Goal: Task Accomplishment & Management: Manage account settings

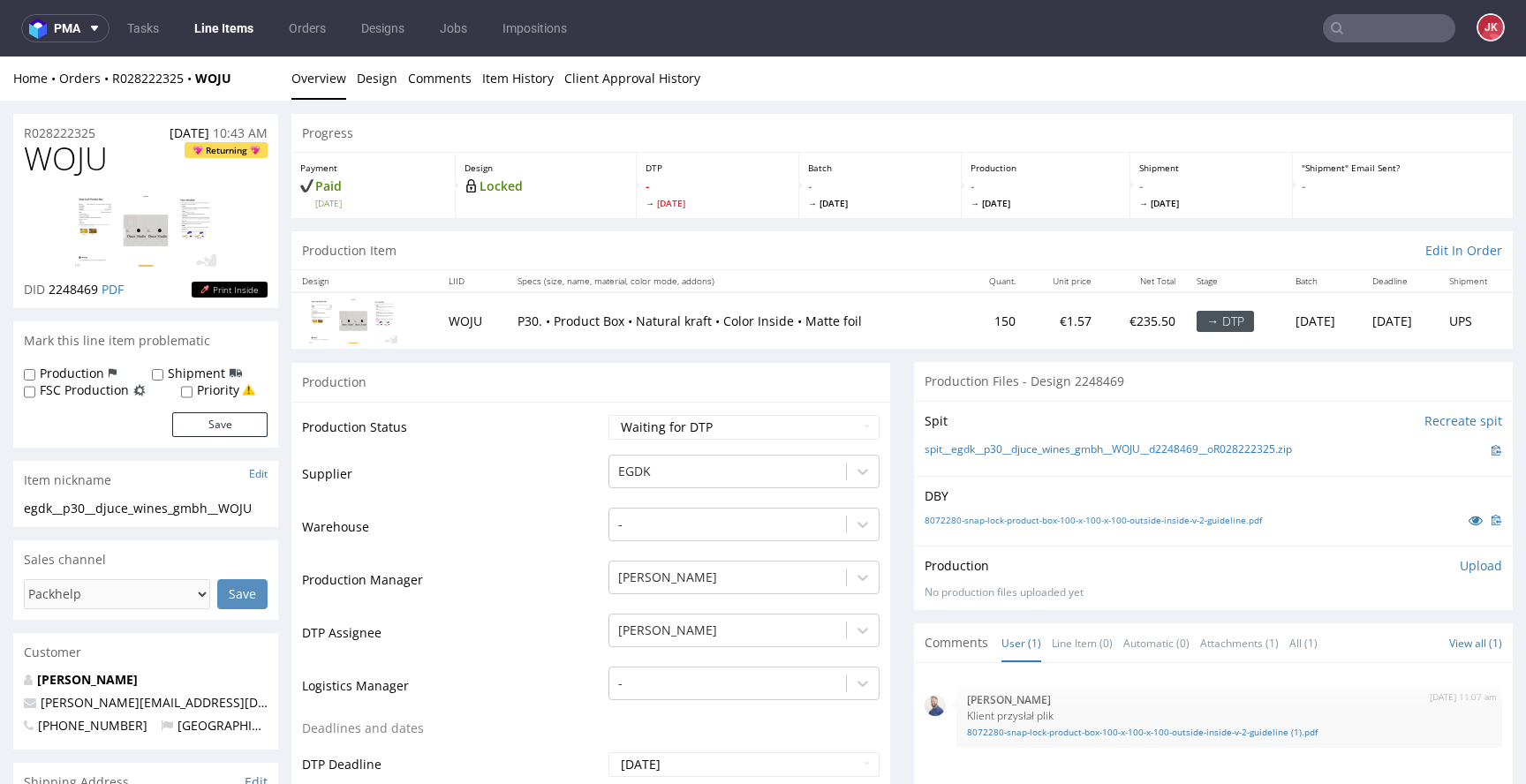
click at [556, 548] on td "Warehouse" at bounding box center [453, 531] width 302 height 53
click at [638, 428] on select "Waiting for Artwork Waiting for Diecut Waiting for Mockup Waiting for DTP Waiti…" at bounding box center [744, 427] width 271 height 25
select select "dtp_in_process"
click at [608, 415] on select "Waiting for Artwork Waiting for Diecut Waiting for Mockup Waiting for DTP Waiti…" at bounding box center [744, 427] width 271 height 25
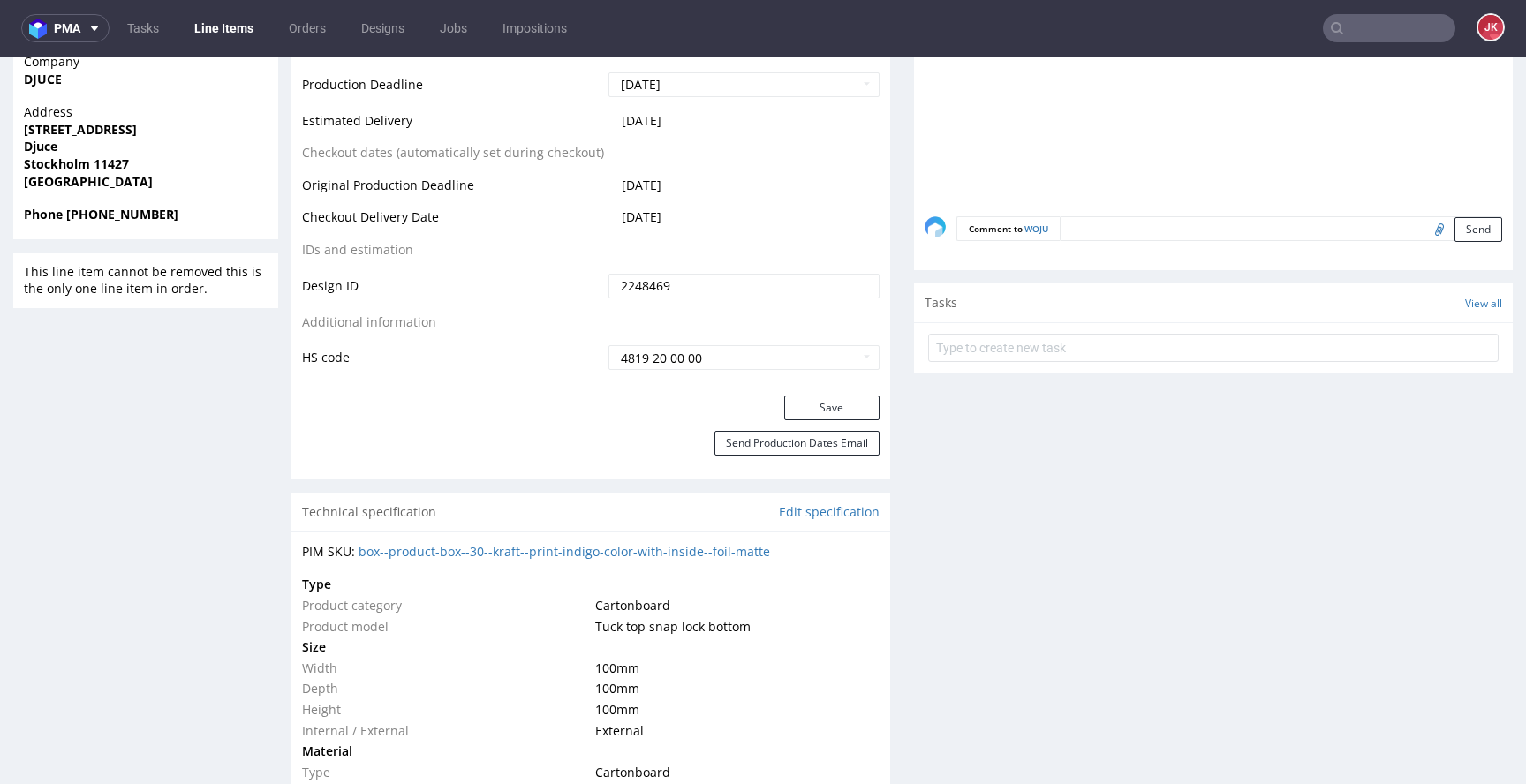
scroll to position [808, 0]
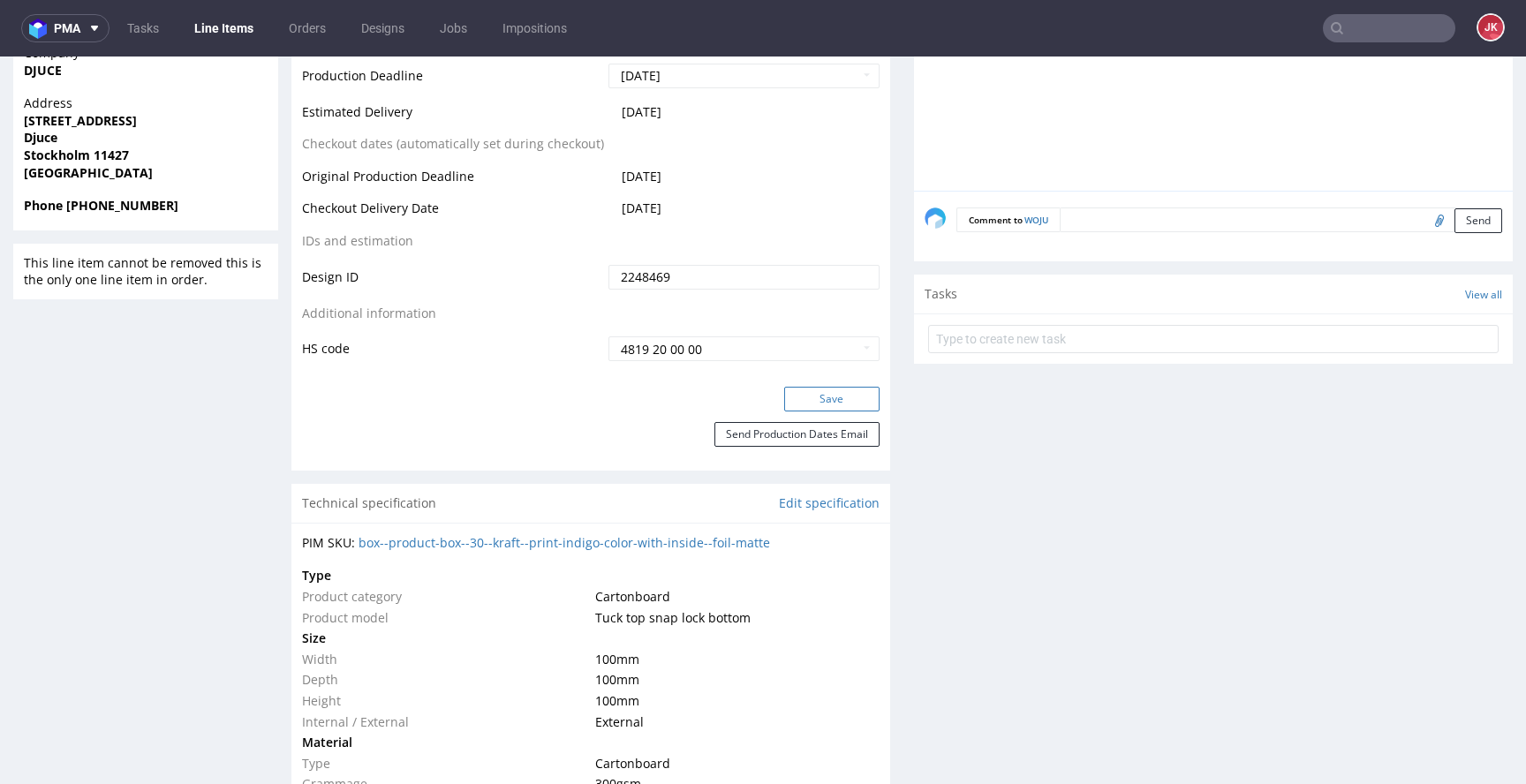
click at [788, 397] on button "Save" at bounding box center [832, 399] width 95 height 25
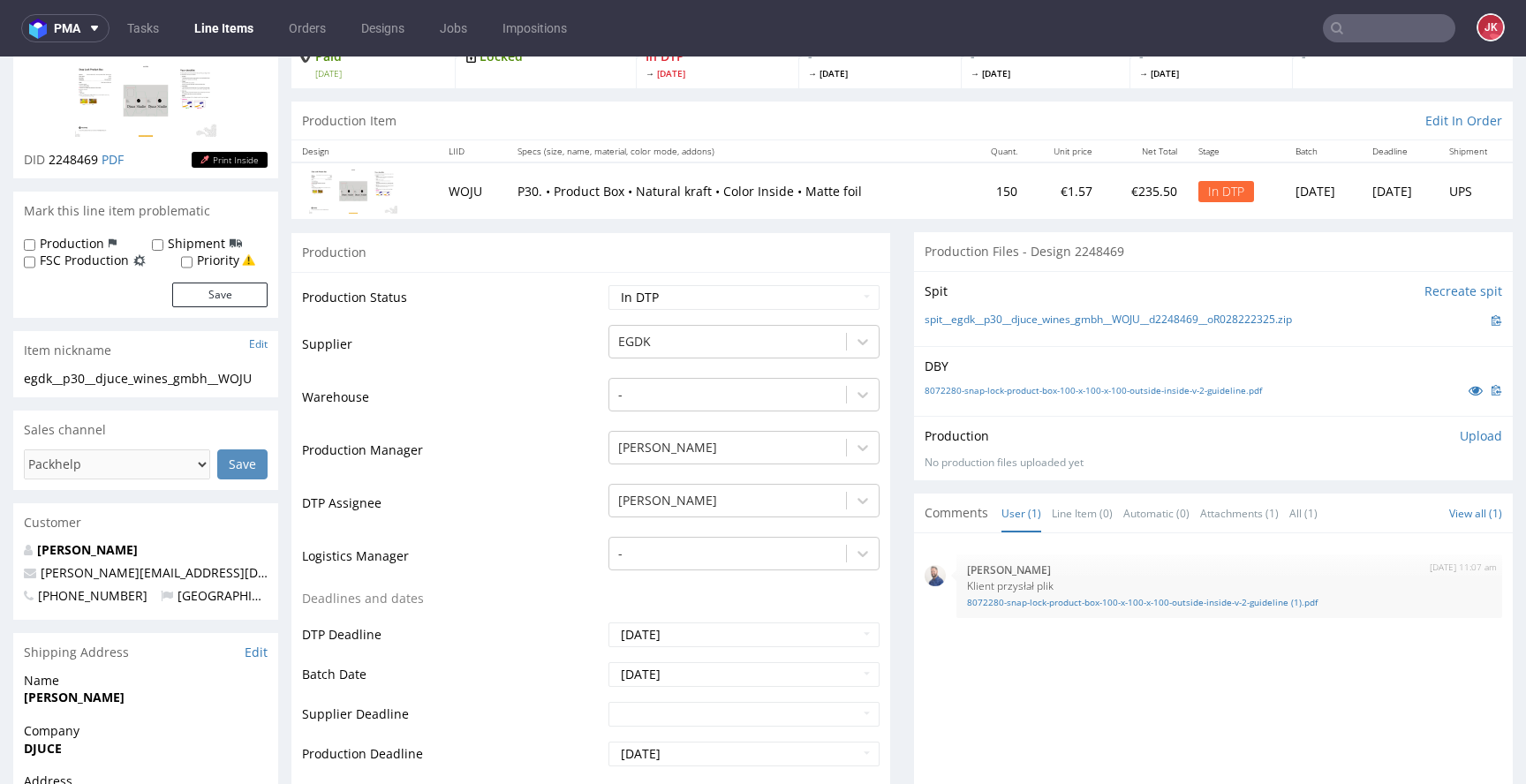
scroll to position [0, 0]
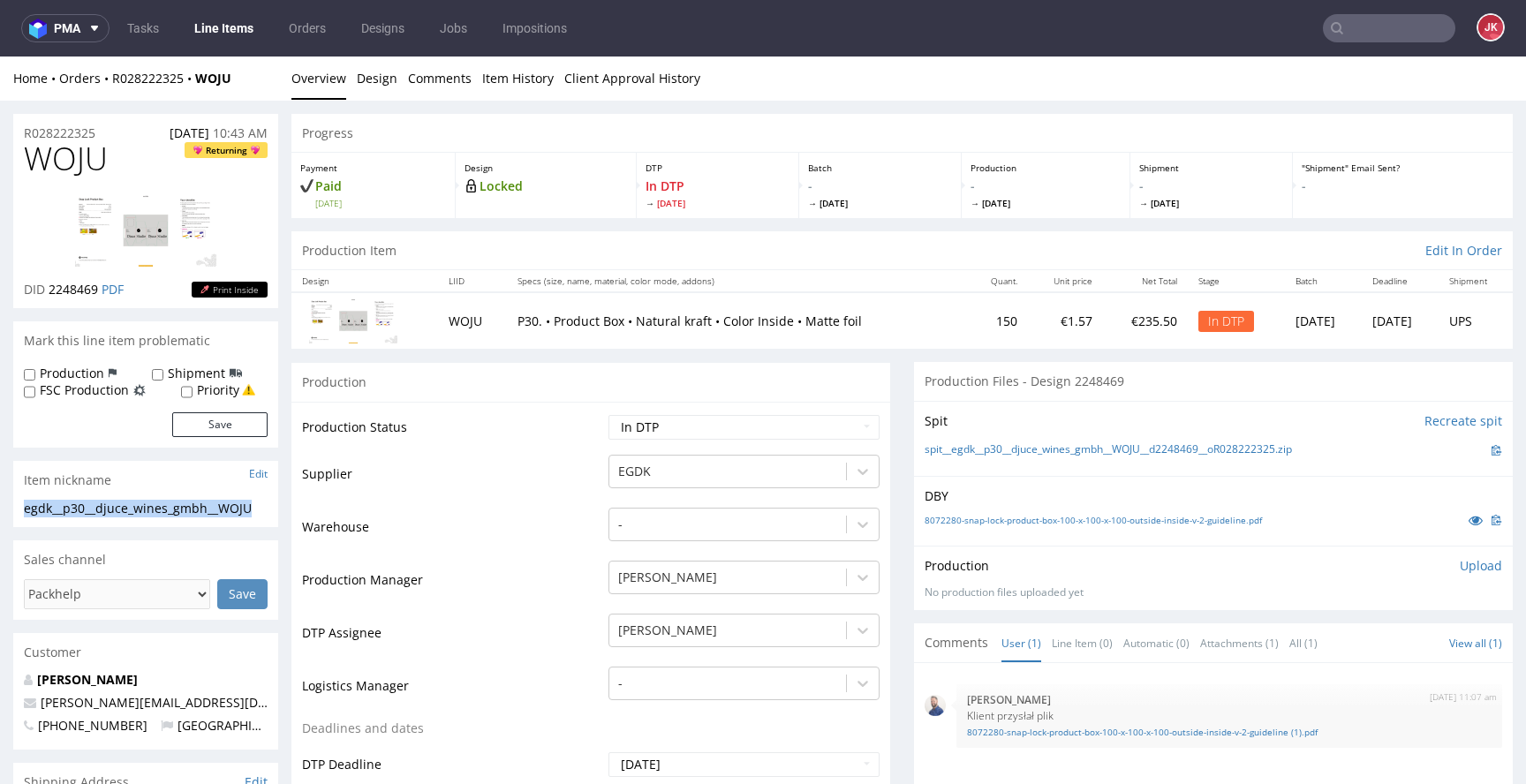
drag, startPoint x: 269, startPoint y: 510, endPoint x: 0, endPoint y: 504, distance: 269.1
copy div "egdk__p30__djuce_wines_gmbh__WOJU"
click at [119, 131] on div "R028222325 12.08.2025 10:43 AM" at bounding box center [145, 128] width 265 height 29
drag, startPoint x: 86, startPoint y: 131, endPoint x: 38, endPoint y: 140, distance: 48.8
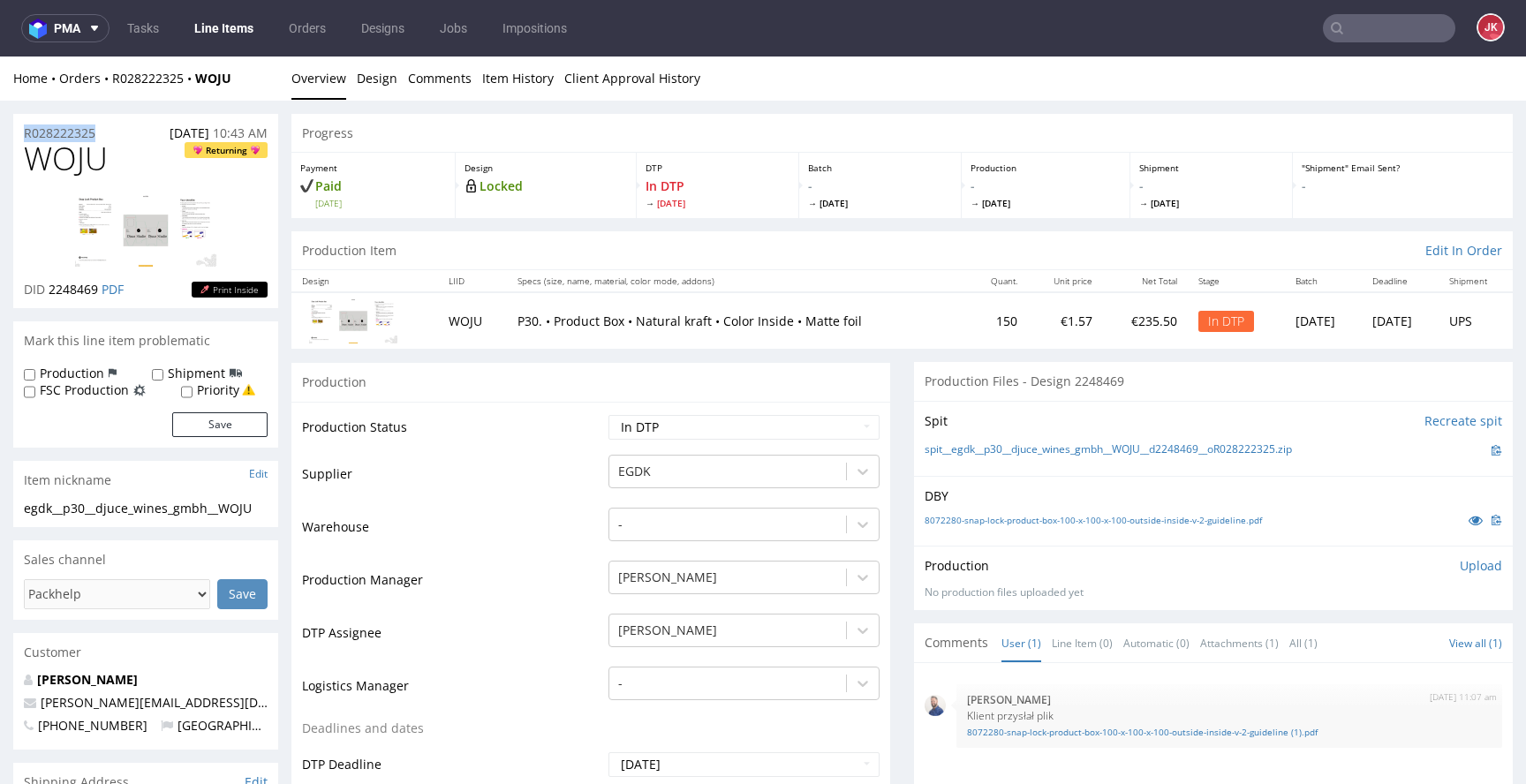
copy p "R028222325"
drag, startPoint x: 50, startPoint y: 293, endPoint x: 102, endPoint y: 292, distance: 52.0
click at [102, 292] on p "DID 2248469 PDF" at bounding box center [74, 289] width 100 height 18
copy span "2248469"
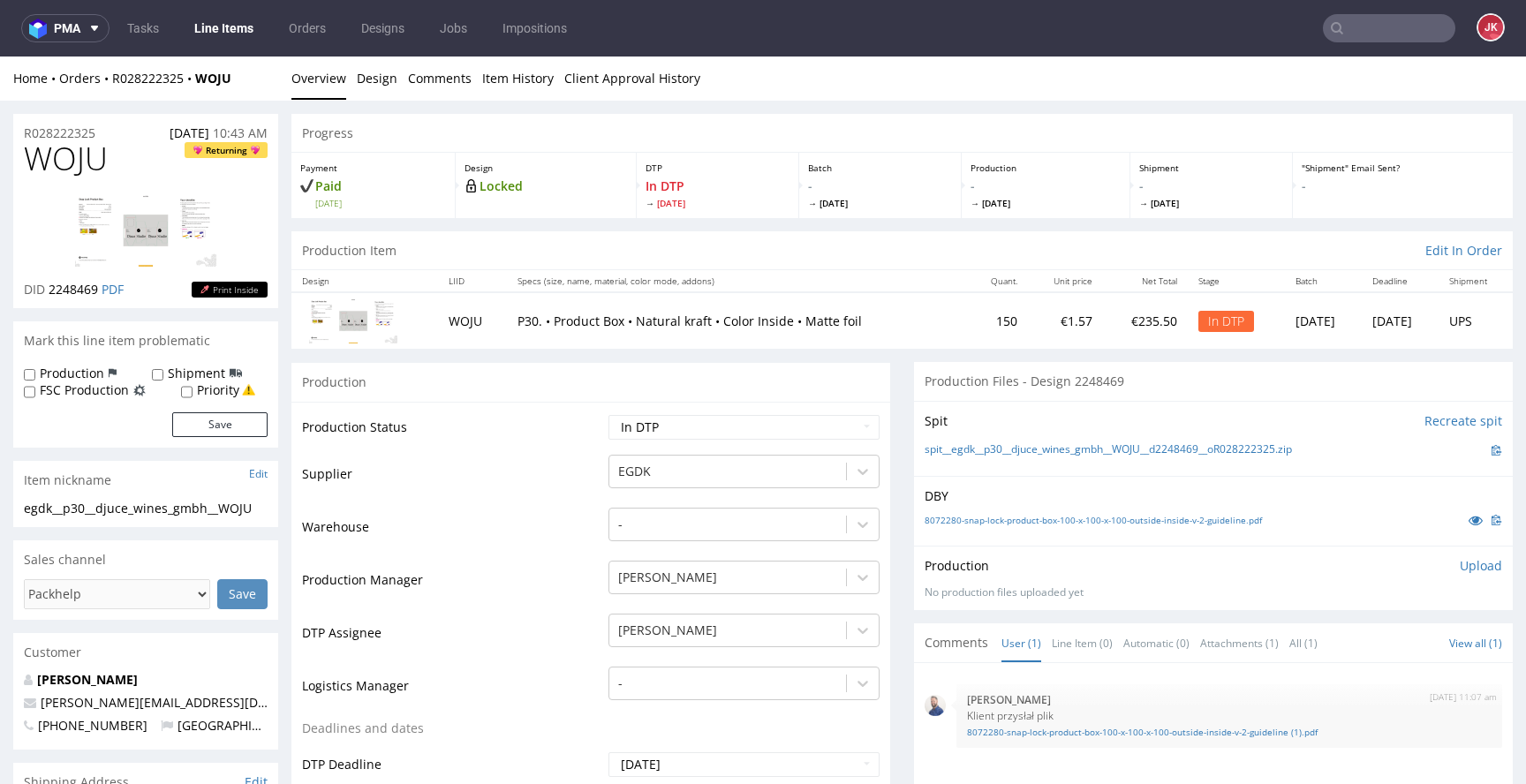
click at [59, 170] on span "WOJU" at bounding box center [66, 159] width 84 height 35
copy span "WOJU"
click at [474, 506] on td "Warehouse" at bounding box center [453, 531] width 302 height 53
click at [69, 162] on span "WOJU" at bounding box center [66, 159] width 84 height 35
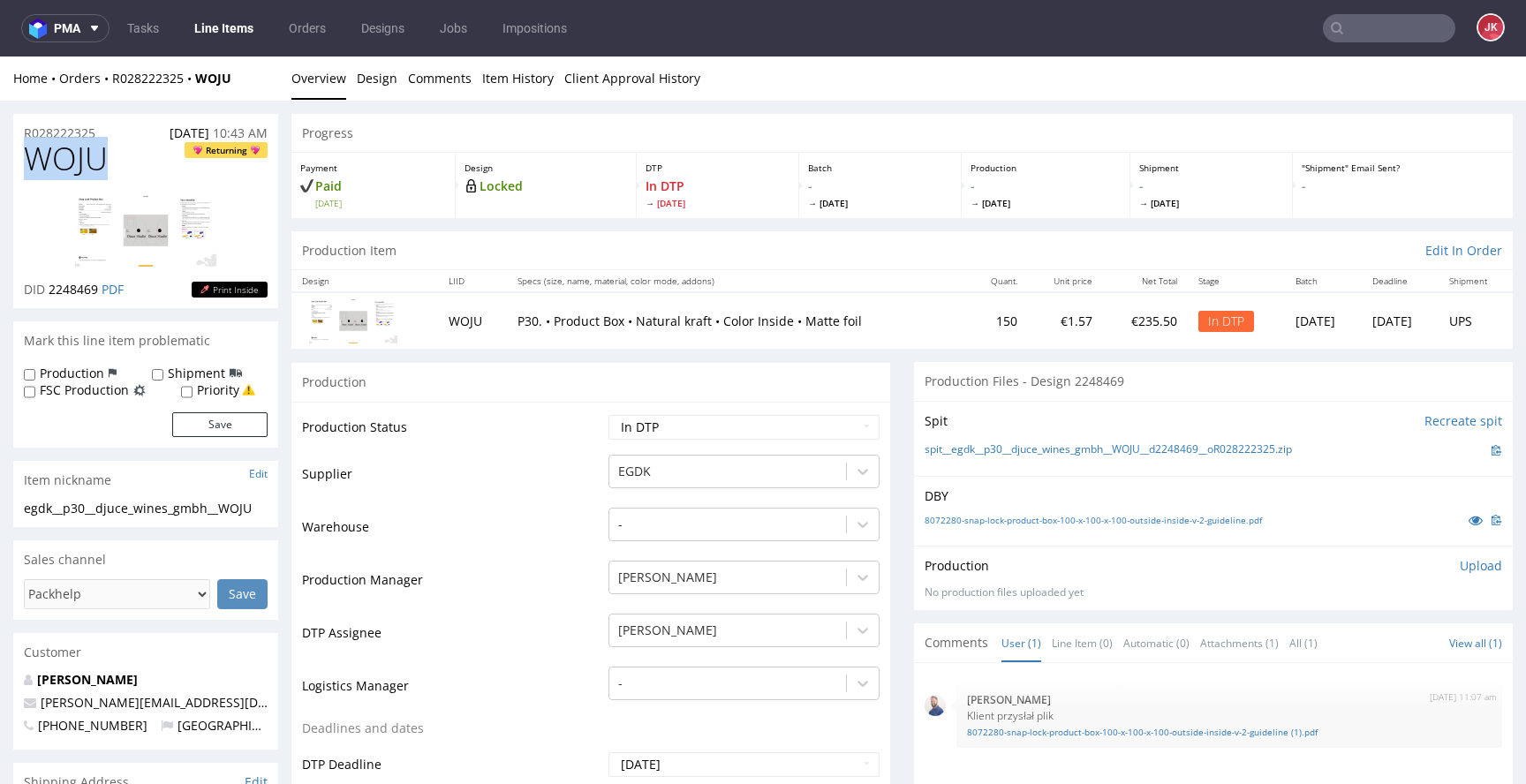
click at [69, 162] on span "WOJU" at bounding box center [66, 159] width 84 height 35
copy span "WOJU"
click at [1465, 569] on p "Upload" at bounding box center [1481, 566] width 43 height 18
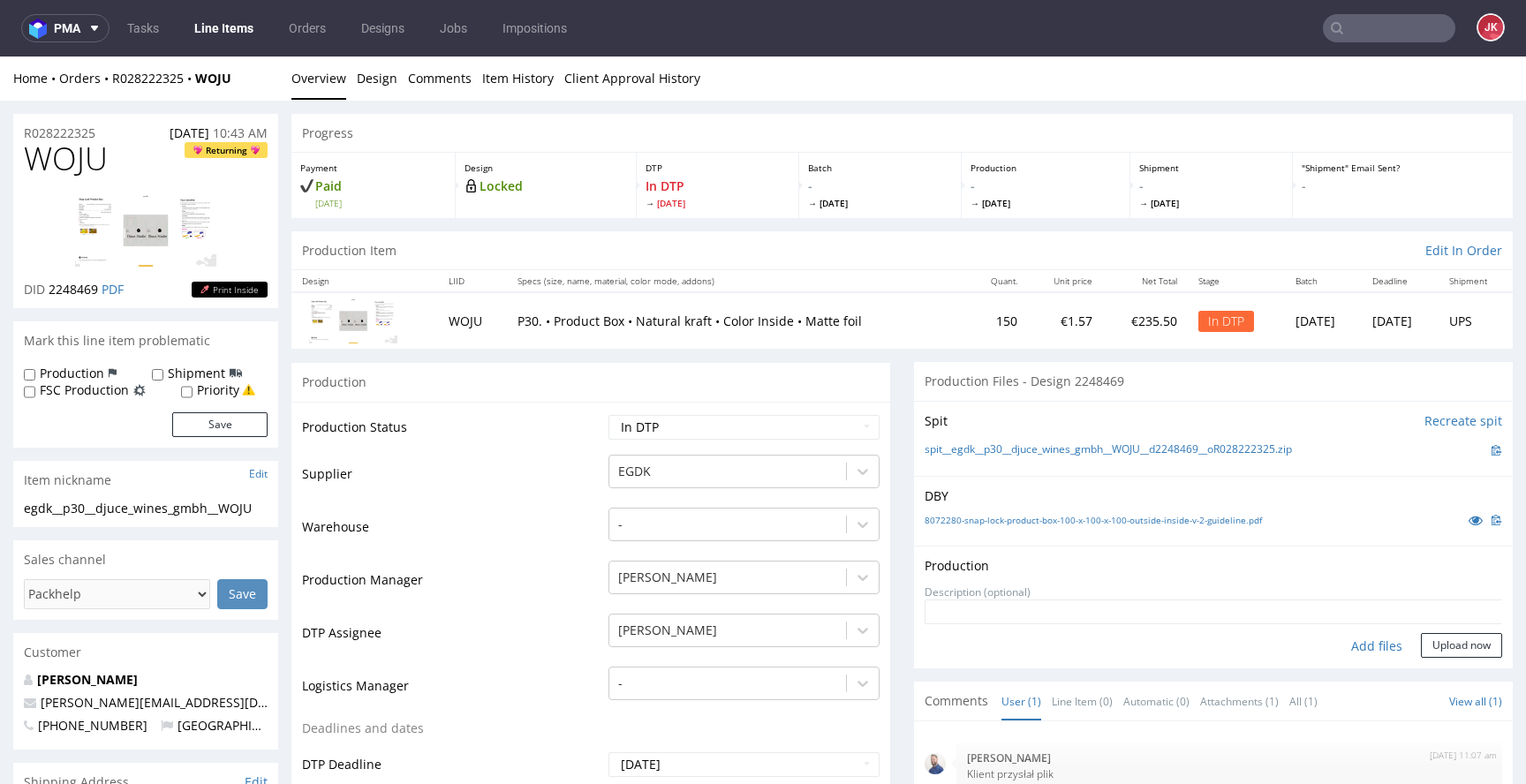
click at [1357, 647] on div "Add files" at bounding box center [1376, 646] width 88 height 27
type input "C:\fakepath\egdk__p30__djuce_wines_gmbh__WOJU__d2248469__oR028222325__2__outsid…"
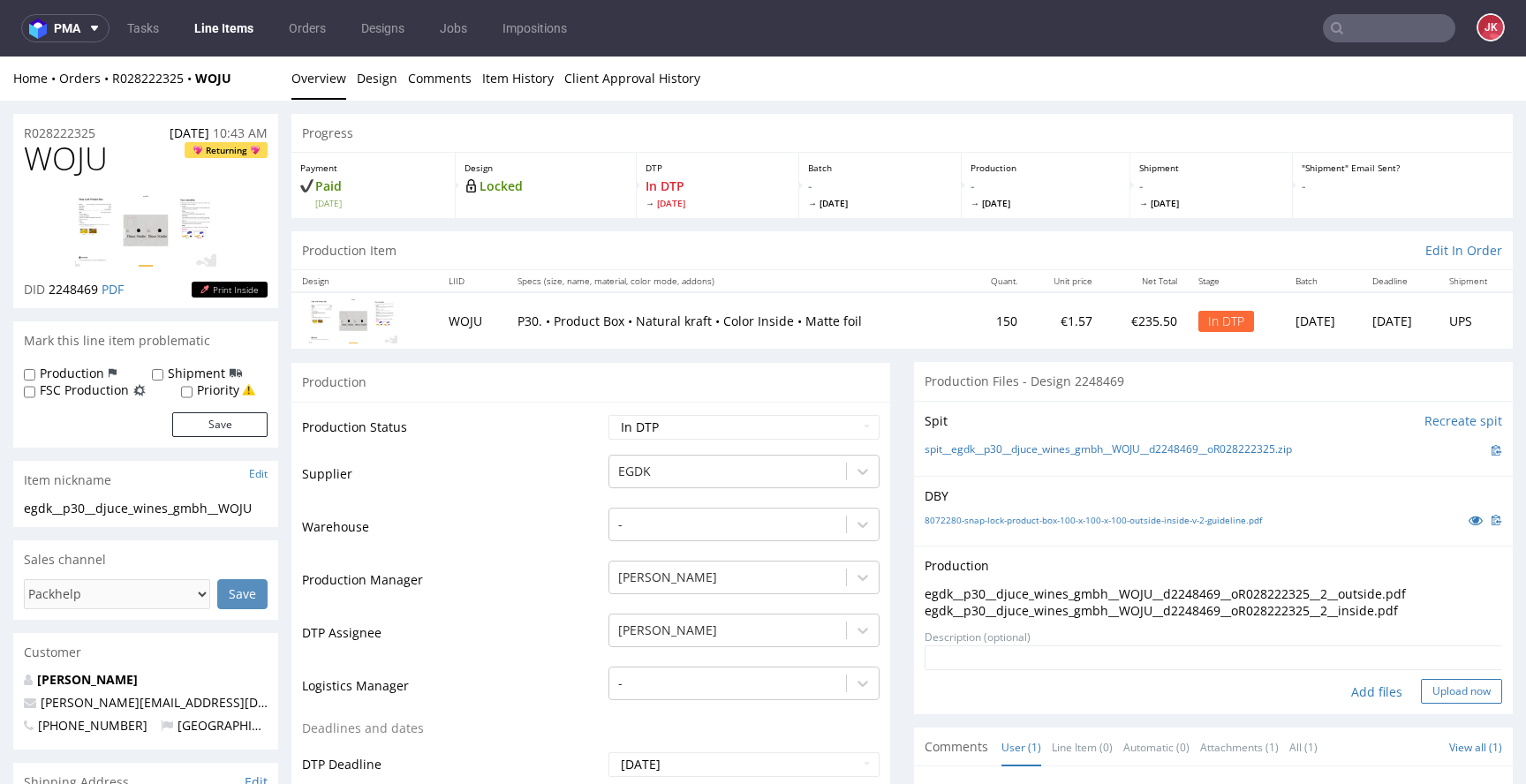
click at [1437, 691] on button "Upload now" at bounding box center [1461, 691] width 81 height 25
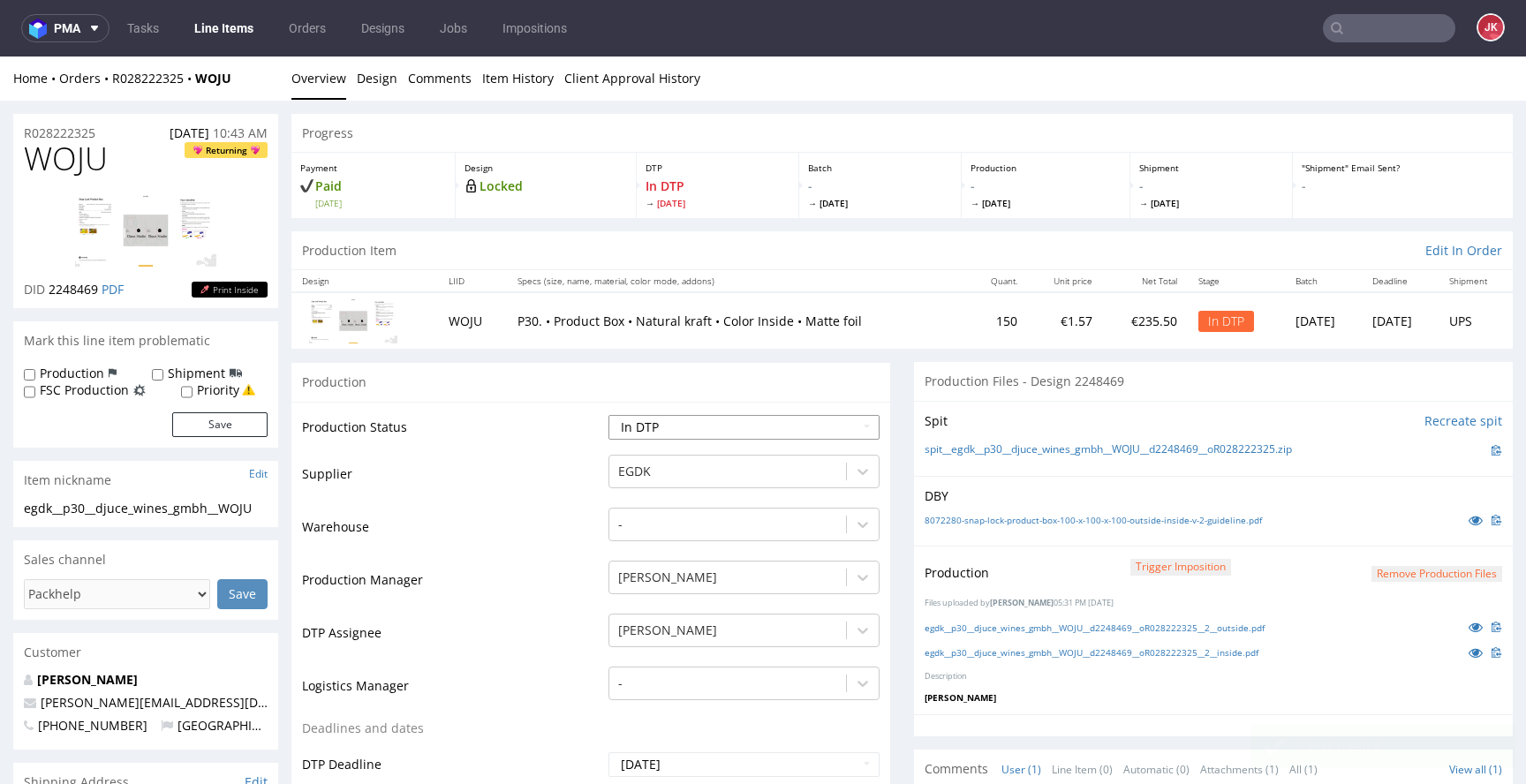
click at [783, 437] on select "Waiting for Artwork Waiting for Diecut Waiting for Mockup Waiting for DTP Waiti…" at bounding box center [744, 427] width 271 height 25
select select "dtp_ca_needed"
click at [608, 415] on select "Waiting for Artwork Waiting for Diecut Waiting for Mockup Waiting for DTP Waiti…" at bounding box center [744, 427] width 271 height 25
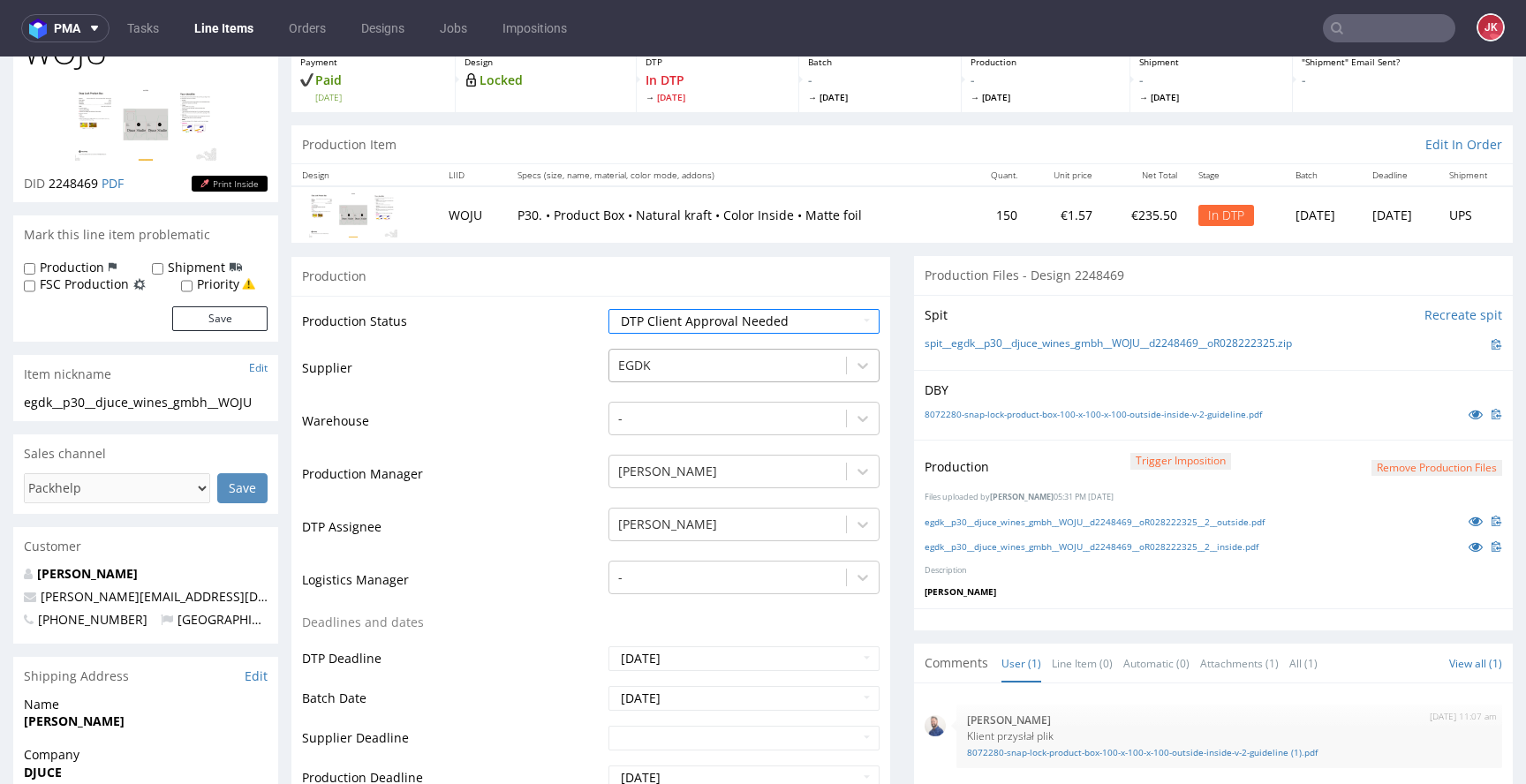
scroll to position [540, 0]
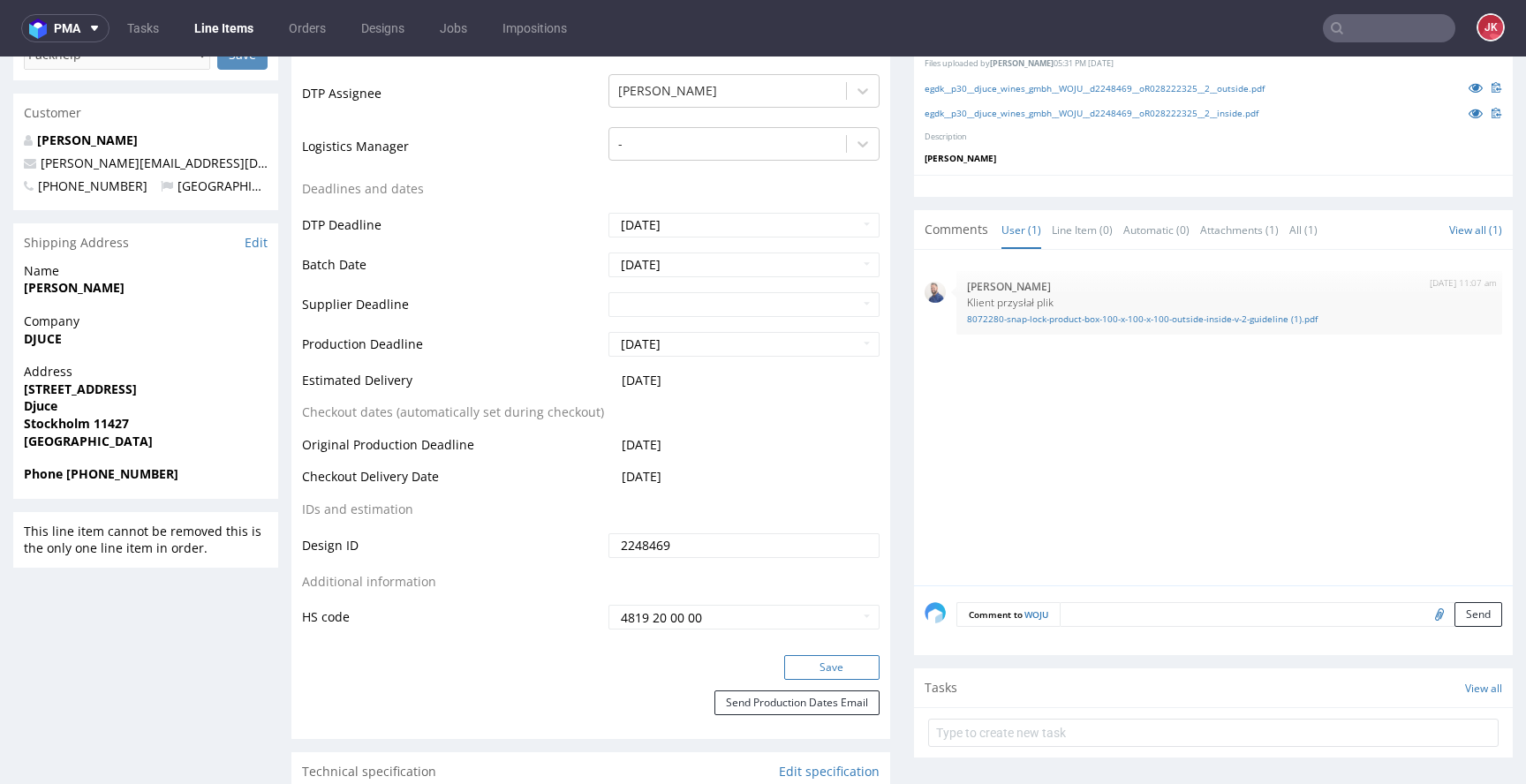
click at [846, 663] on button "Save" at bounding box center [832, 667] width 95 height 25
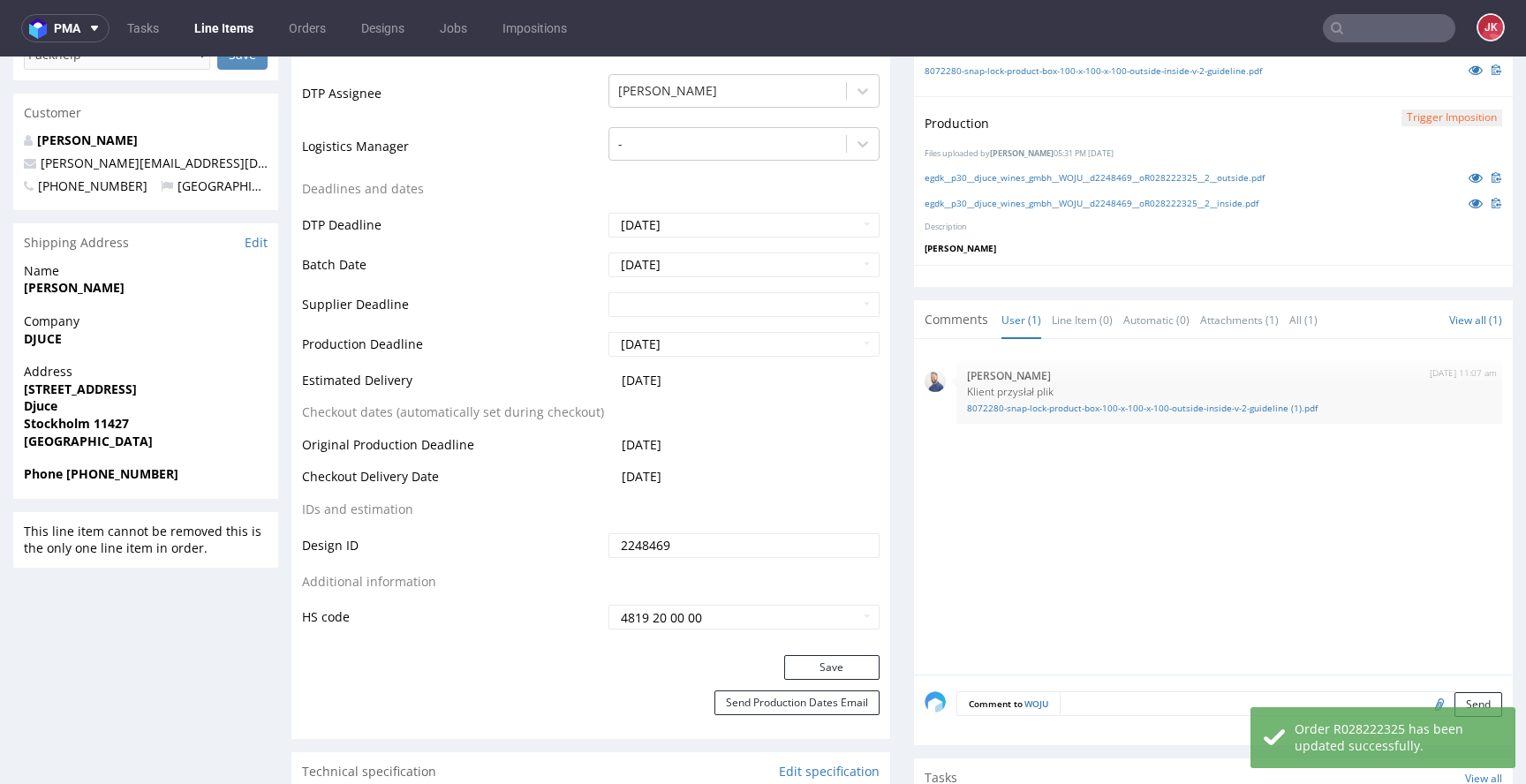
scroll to position [0, 0]
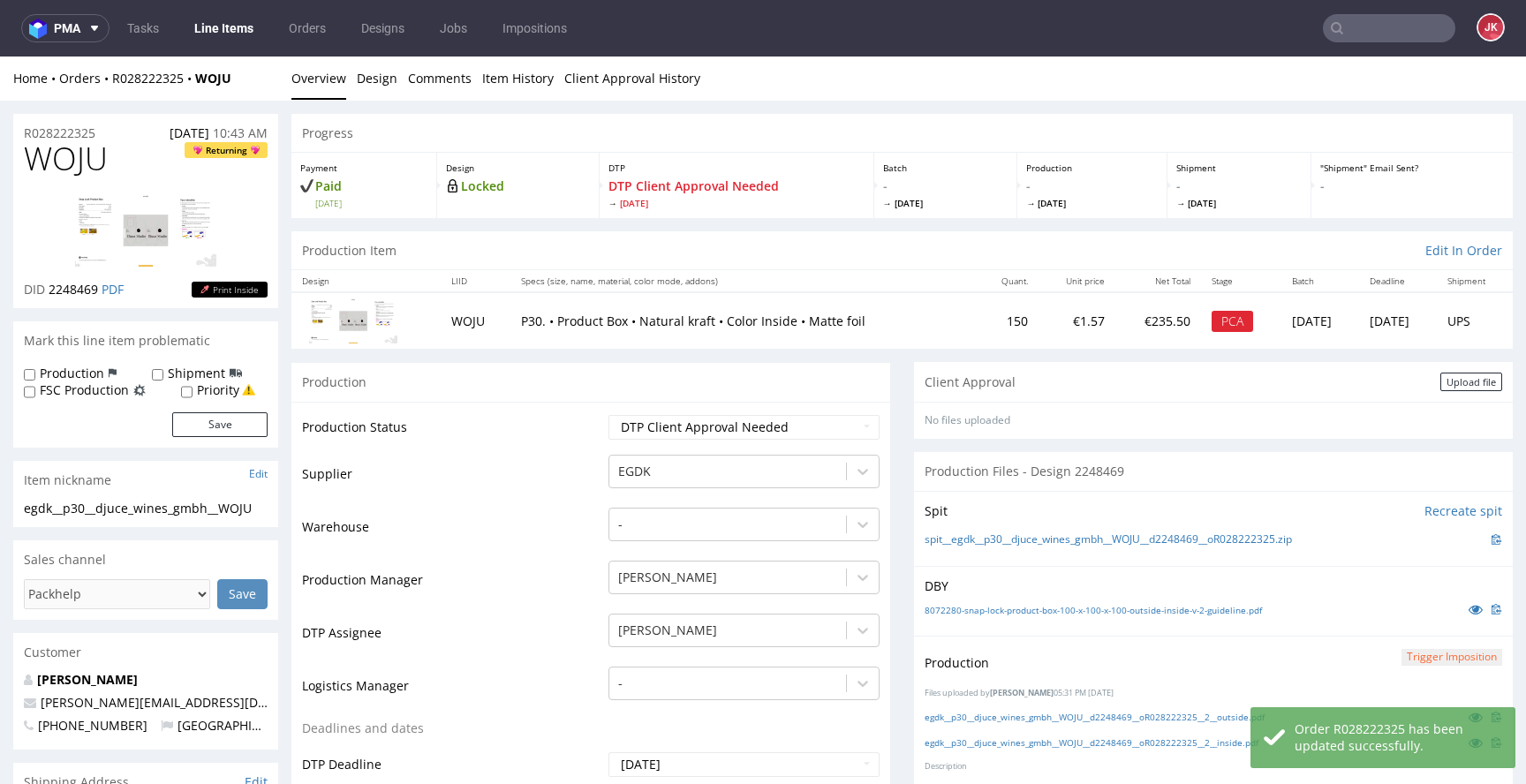
click at [1445, 392] on div "Client Approval Upload file" at bounding box center [1213, 381] width 599 height 40
click at [1446, 385] on div "Upload file" at bounding box center [1470, 381] width 62 height 19
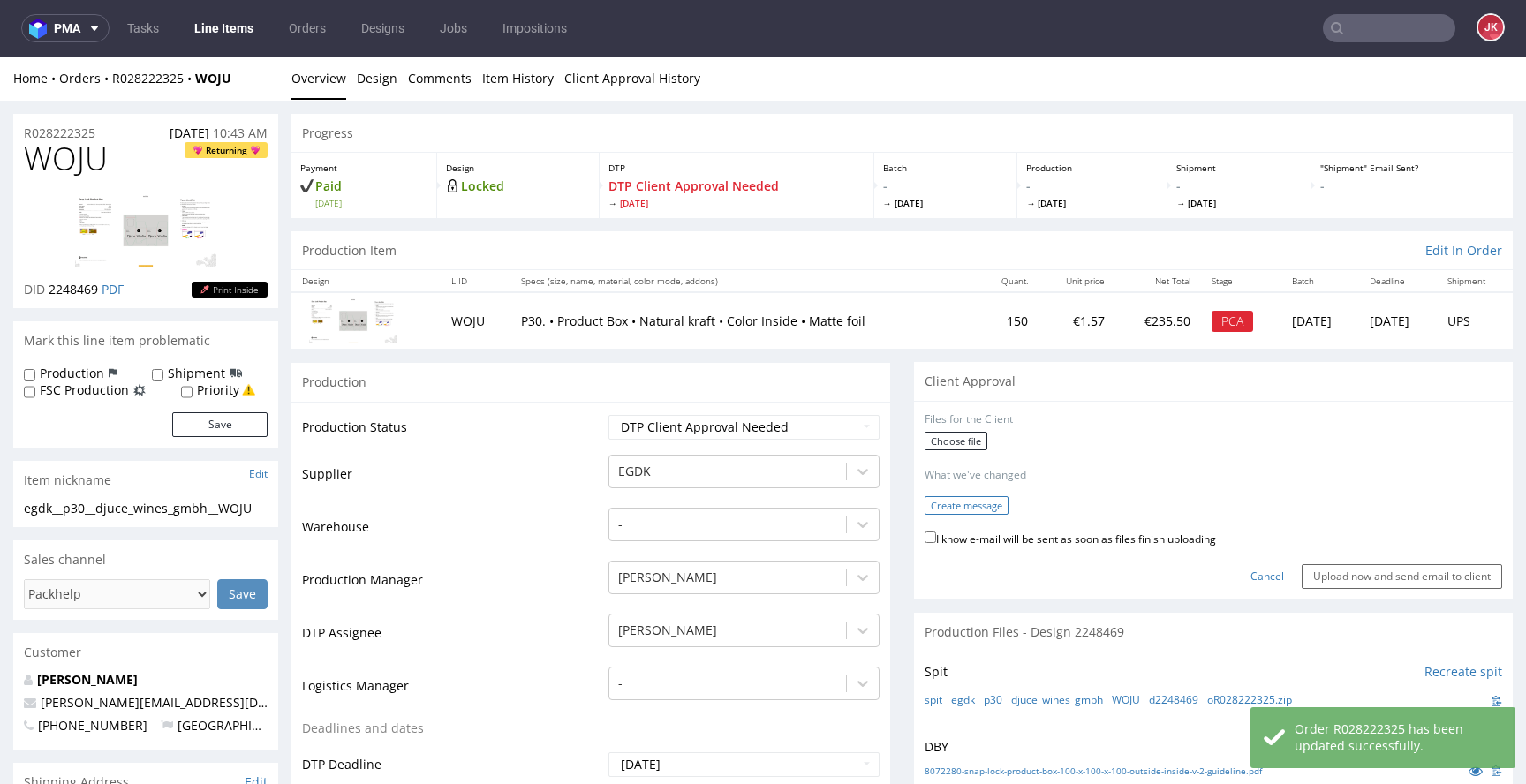
click at [975, 511] on button "Create message" at bounding box center [966, 505] width 84 height 19
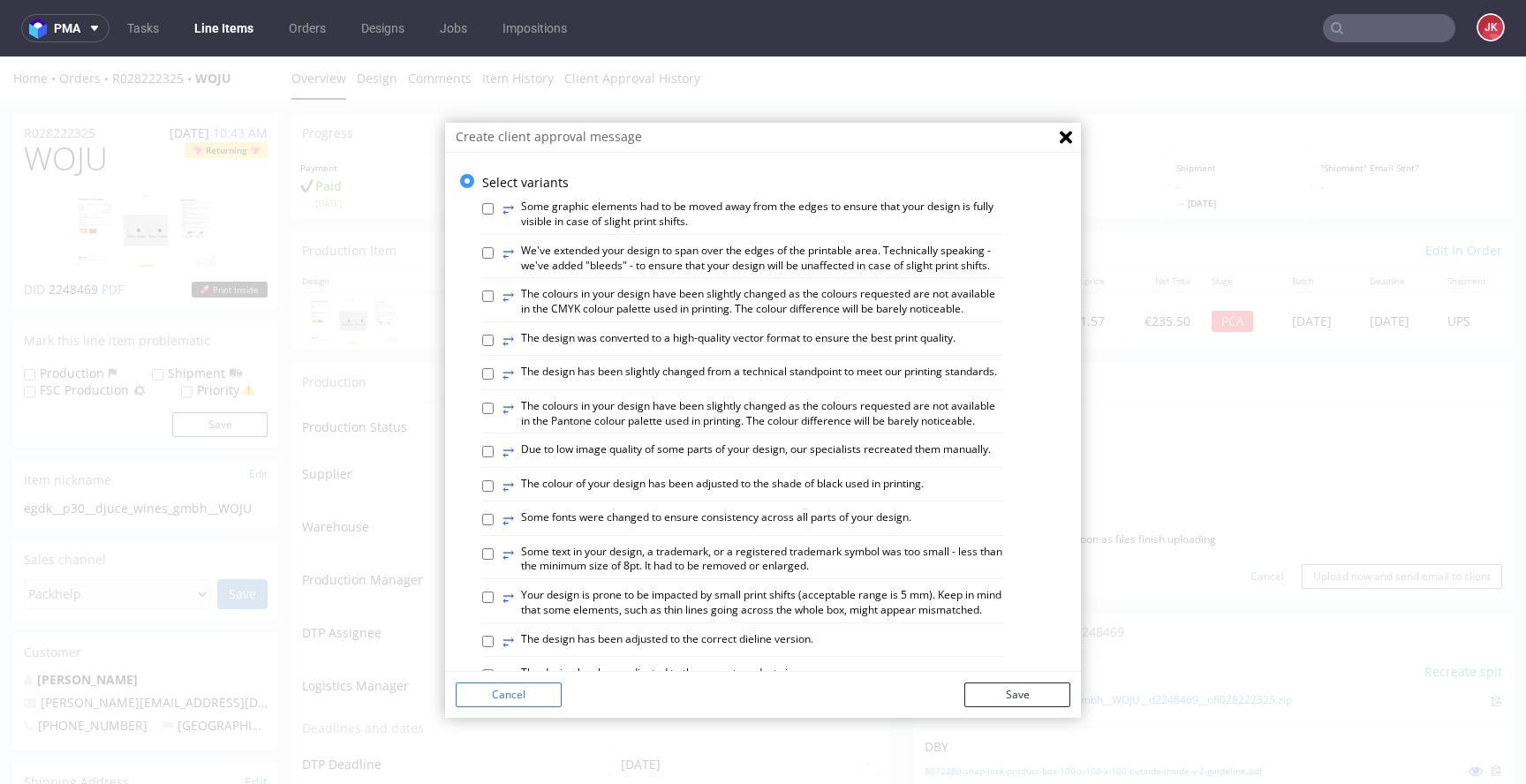
click at [554, 700] on button "Cancel" at bounding box center [508, 694] width 106 height 25
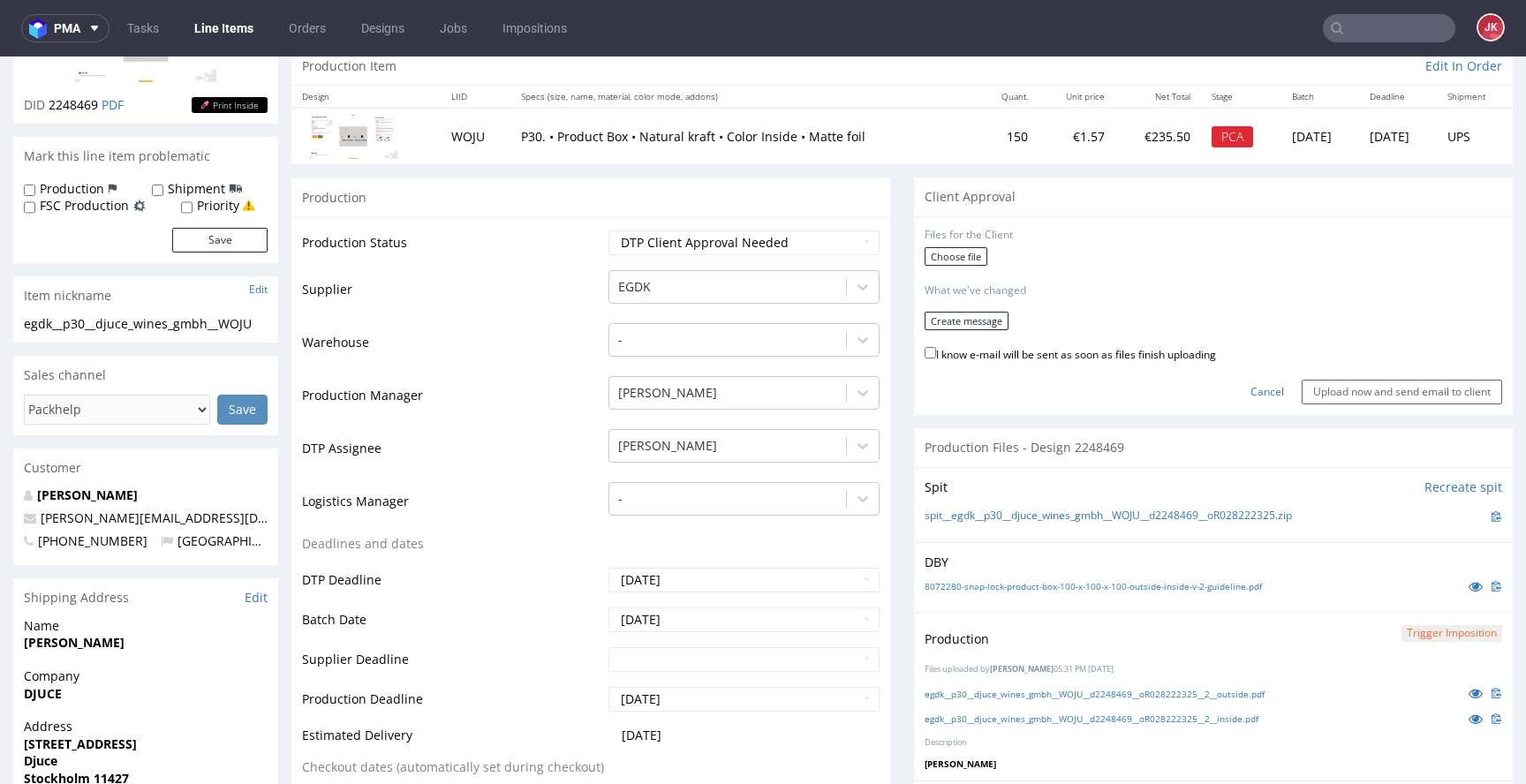
scroll to position [77, 0]
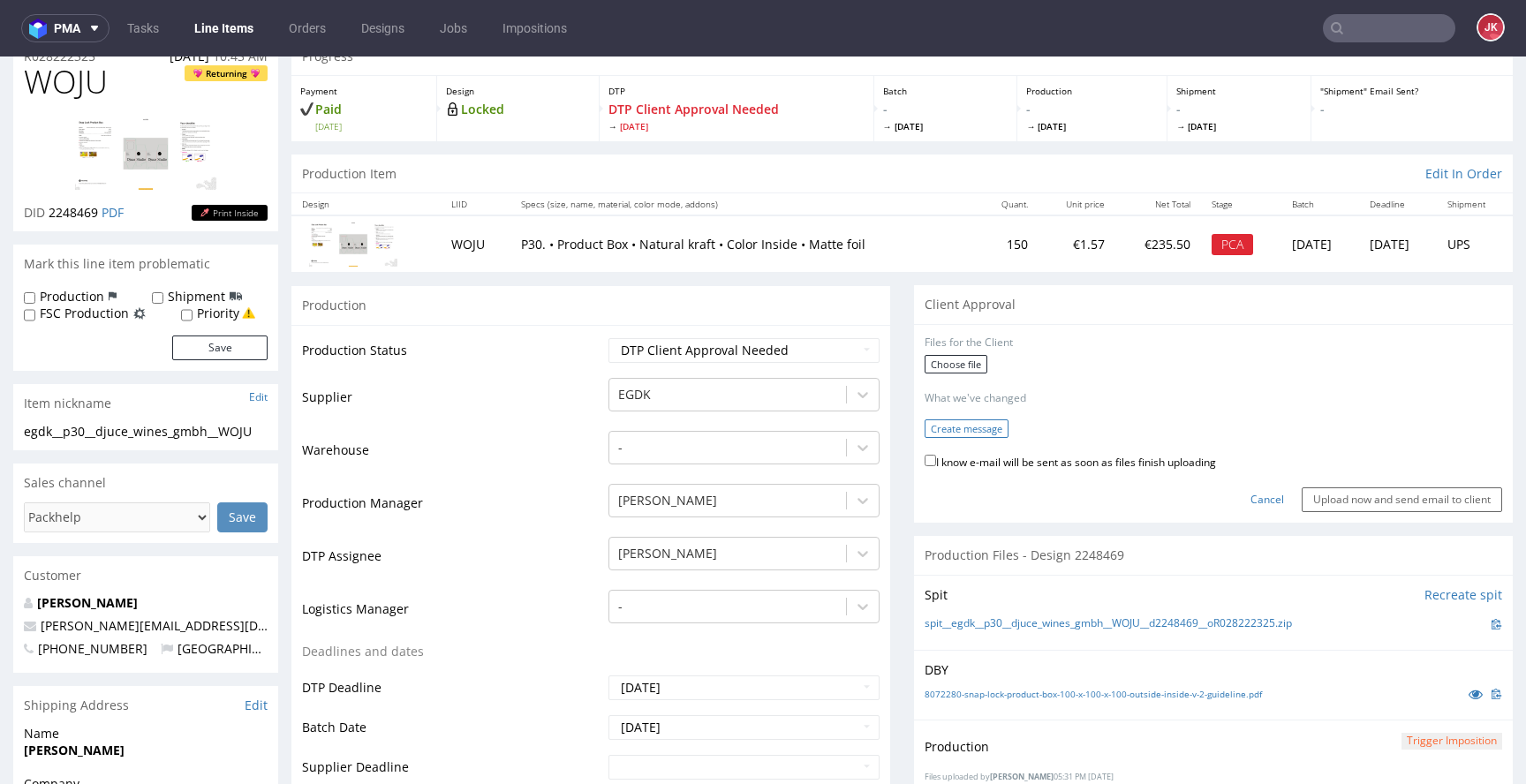
click at [950, 430] on button "Create message" at bounding box center [966, 429] width 84 height 19
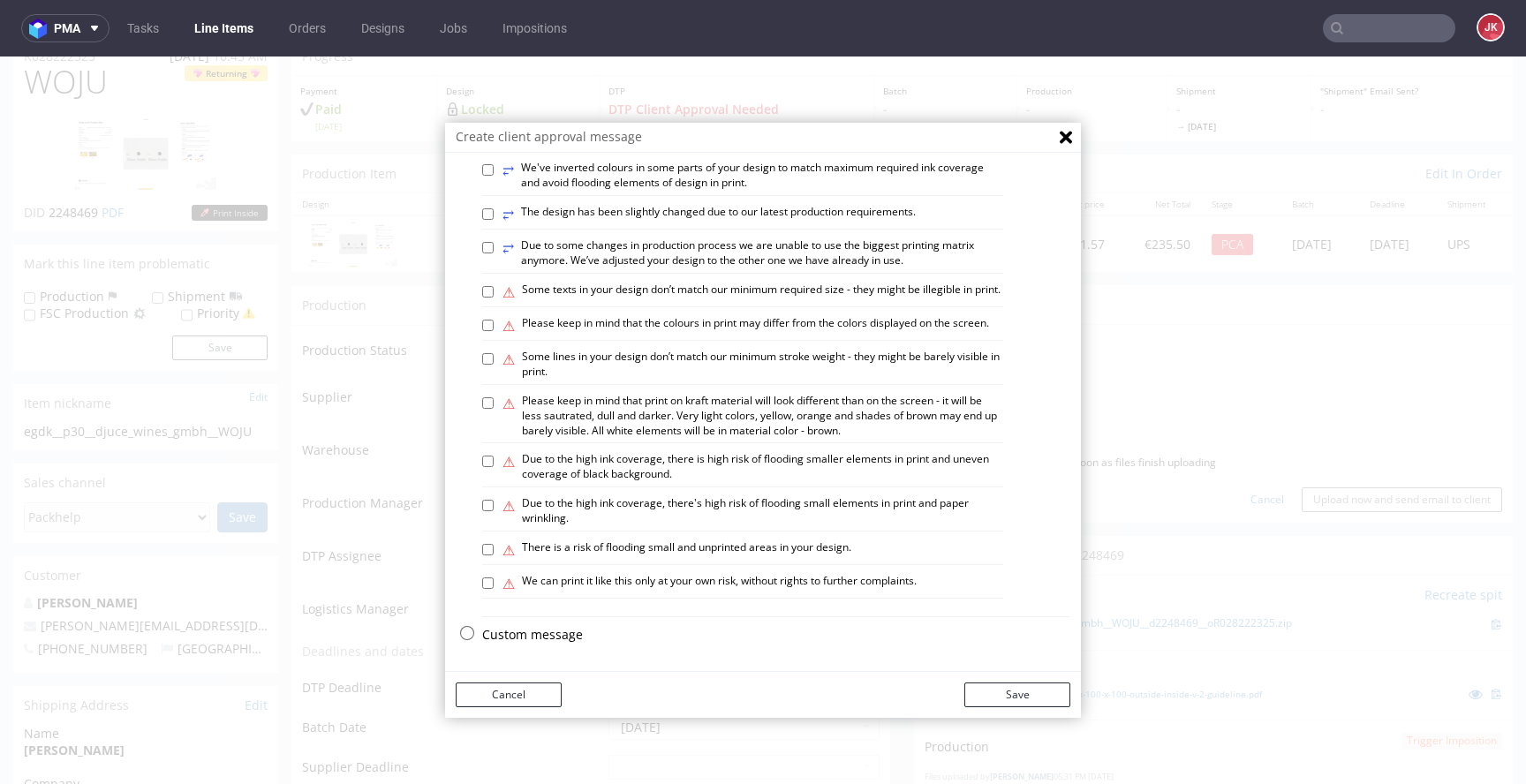
scroll to position [1031, 0]
click at [607, 405] on label "⚠ Please keep in mind that print on kraft material will look different than on …" at bounding box center [753, 416] width 501 height 44
click at [494, 405] on input "⚠ Please keep in mind that print on kraft material will look different than on …" at bounding box center [488, 403] width 11 height 11
checkbox input "true"
click at [1022, 691] on button "Save" at bounding box center [1017, 694] width 106 height 25
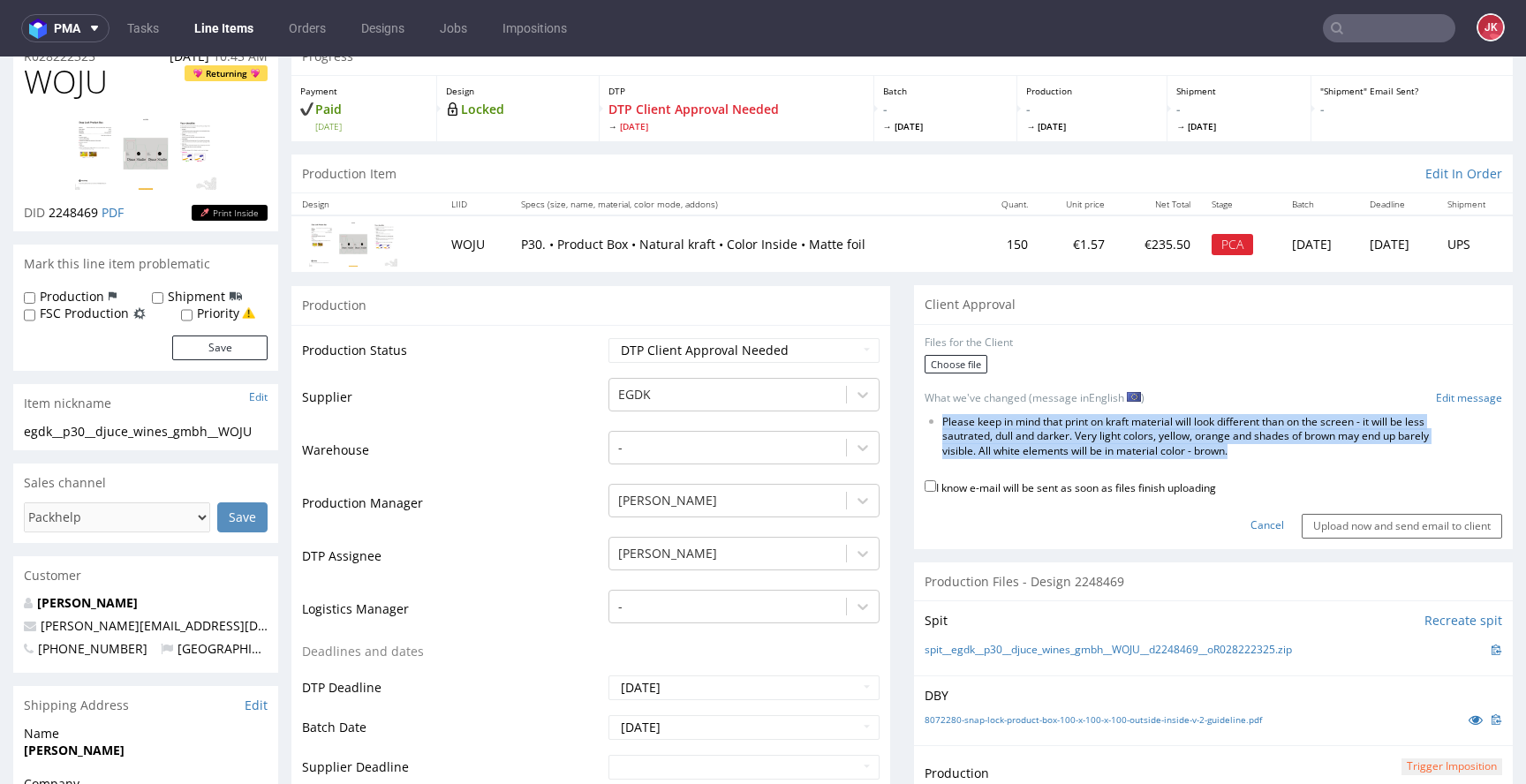
drag, startPoint x: 929, startPoint y: 422, endPoint x: 1291, endPoint y: 452, distance: 363.2
click at [1291, 452] on li "Please keep in mind that print on kraft material will look different than on th…" at bounding box center [1195, 437] width 504 height 44
copy li "Please keep in mind that print on kraft material will look different than on th…"
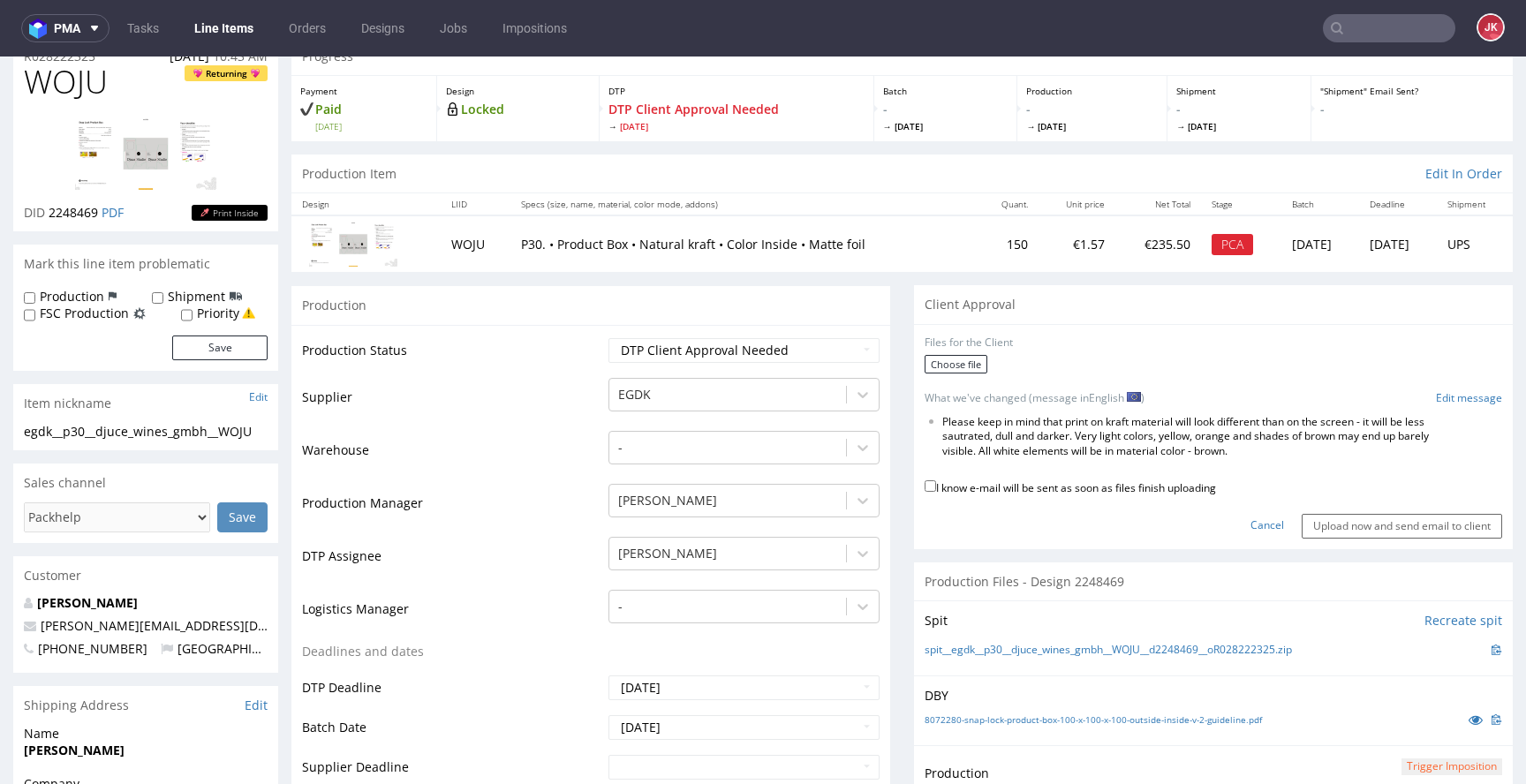
click at [1179, 513] on div "Cancel Upload now and send email to client" at bounding box center [1213, 519] width 578 height 38
click at [1250, 525] on link "Cancel" at bounding box center [1267, 526] width 33 height 15
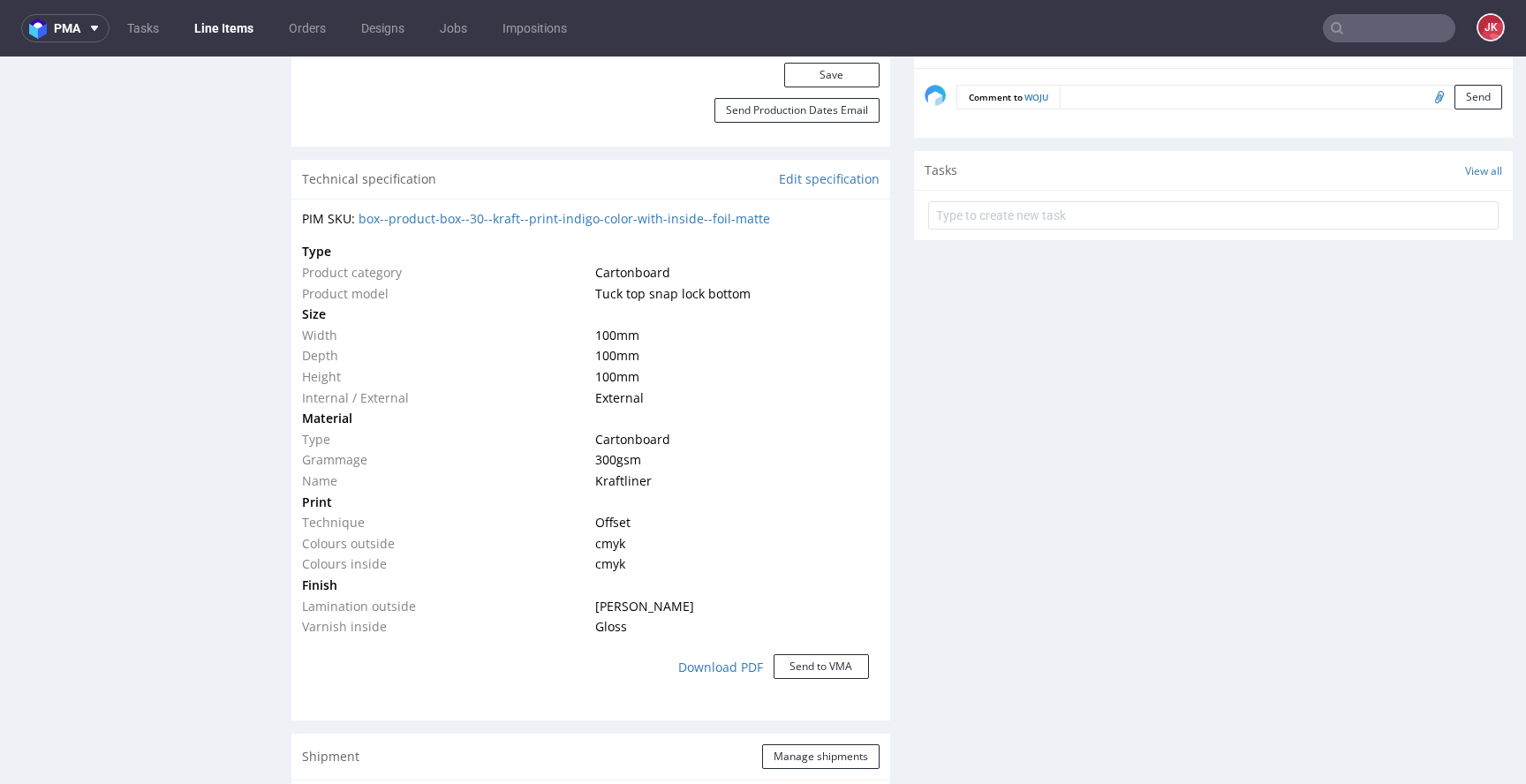
scroll to position [959, 0]
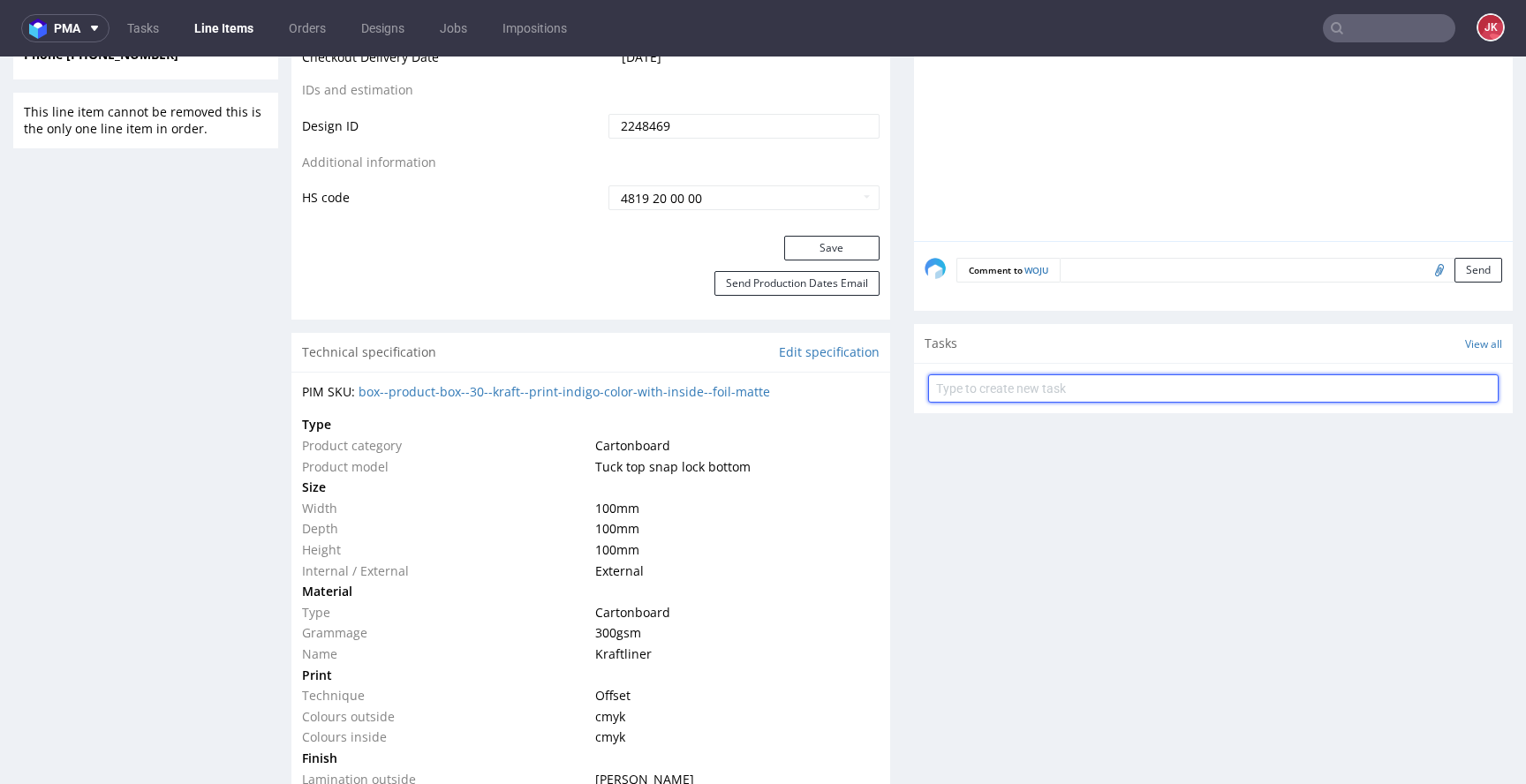
click at [1007, 383] on input "text" at bounding box center [1213, 388] width 570 height 29
type input "non-auto pca"
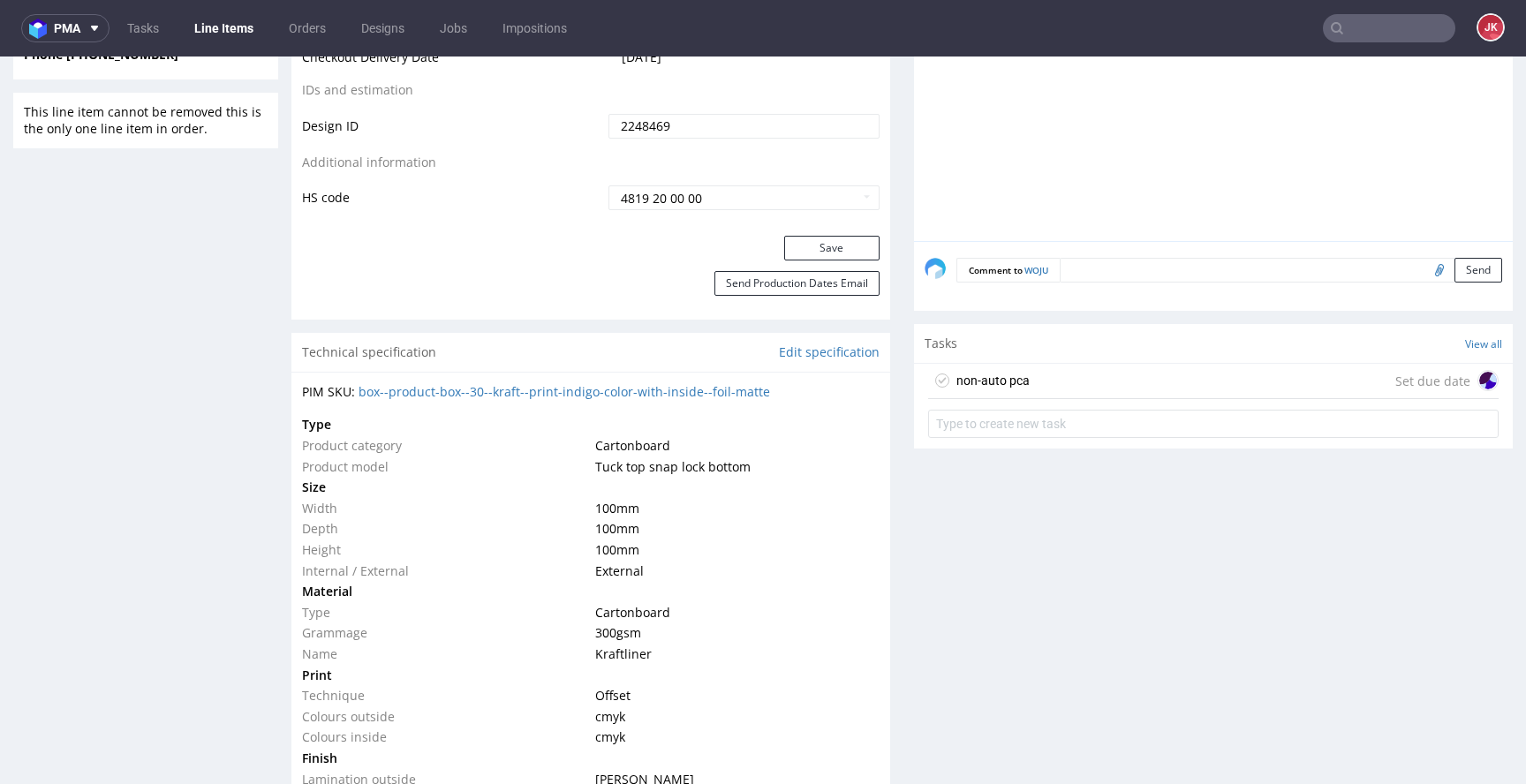
click at [1026, 381] on div "non-auto pca Set due date" at bounding box center [1213, 381] width 570 height 35
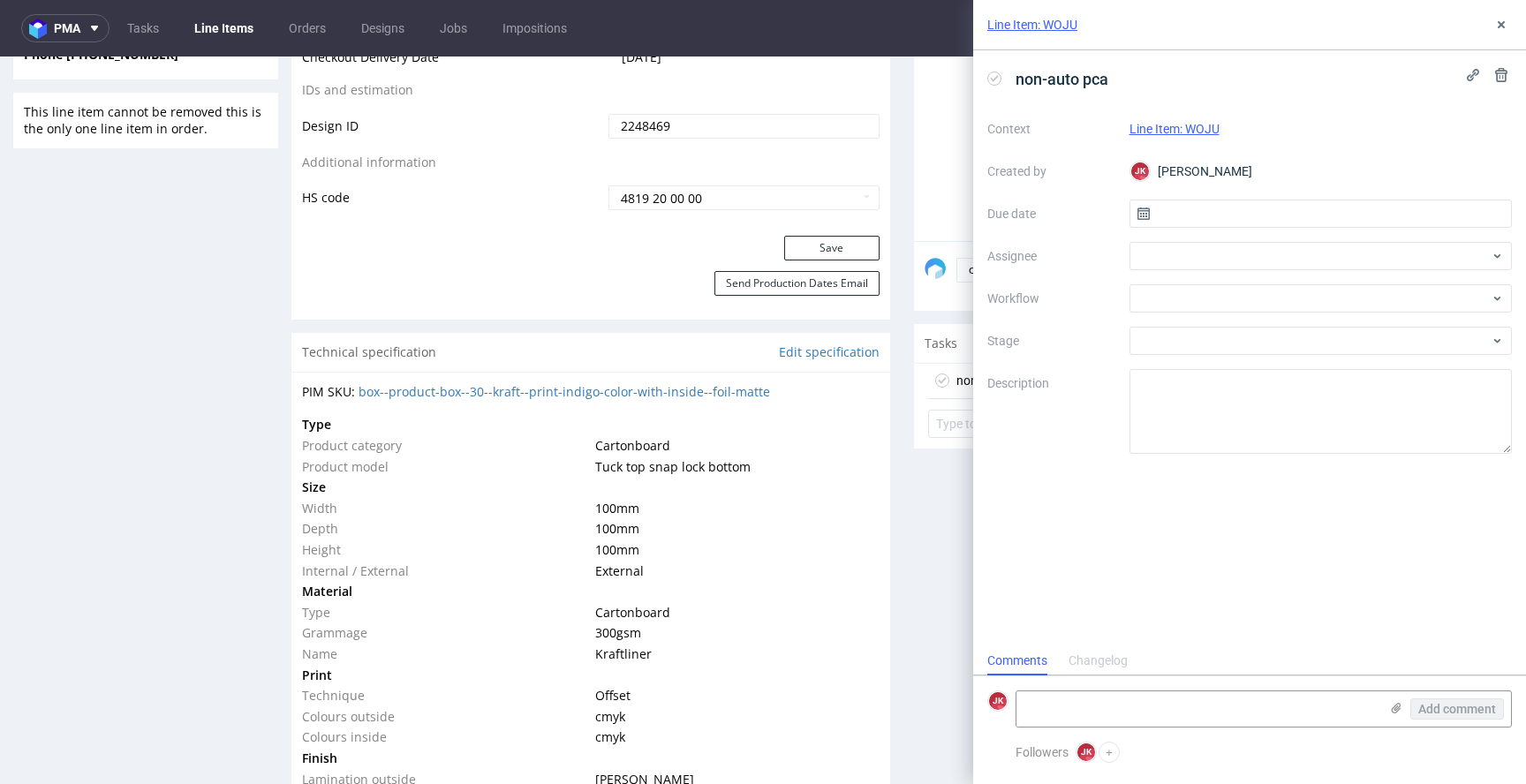
scroll to position [14, 0]
click at [1182, 214] on input "text" at bounding box center [1321, 214] width 383 height 29
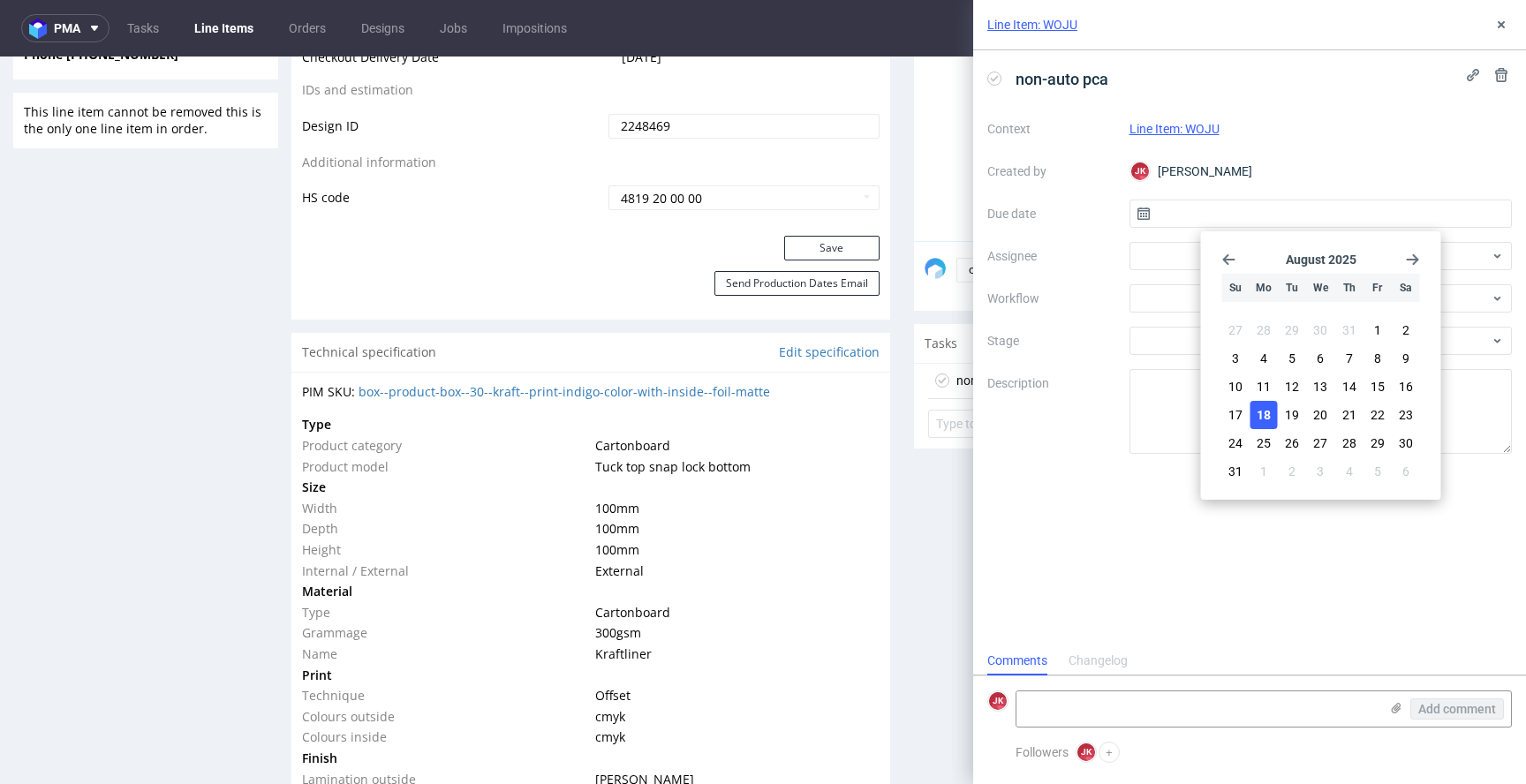
click at [1262, 418] on span "18" at bounding box center [1263, 415] width 14 height 18
type input "[DATE]"
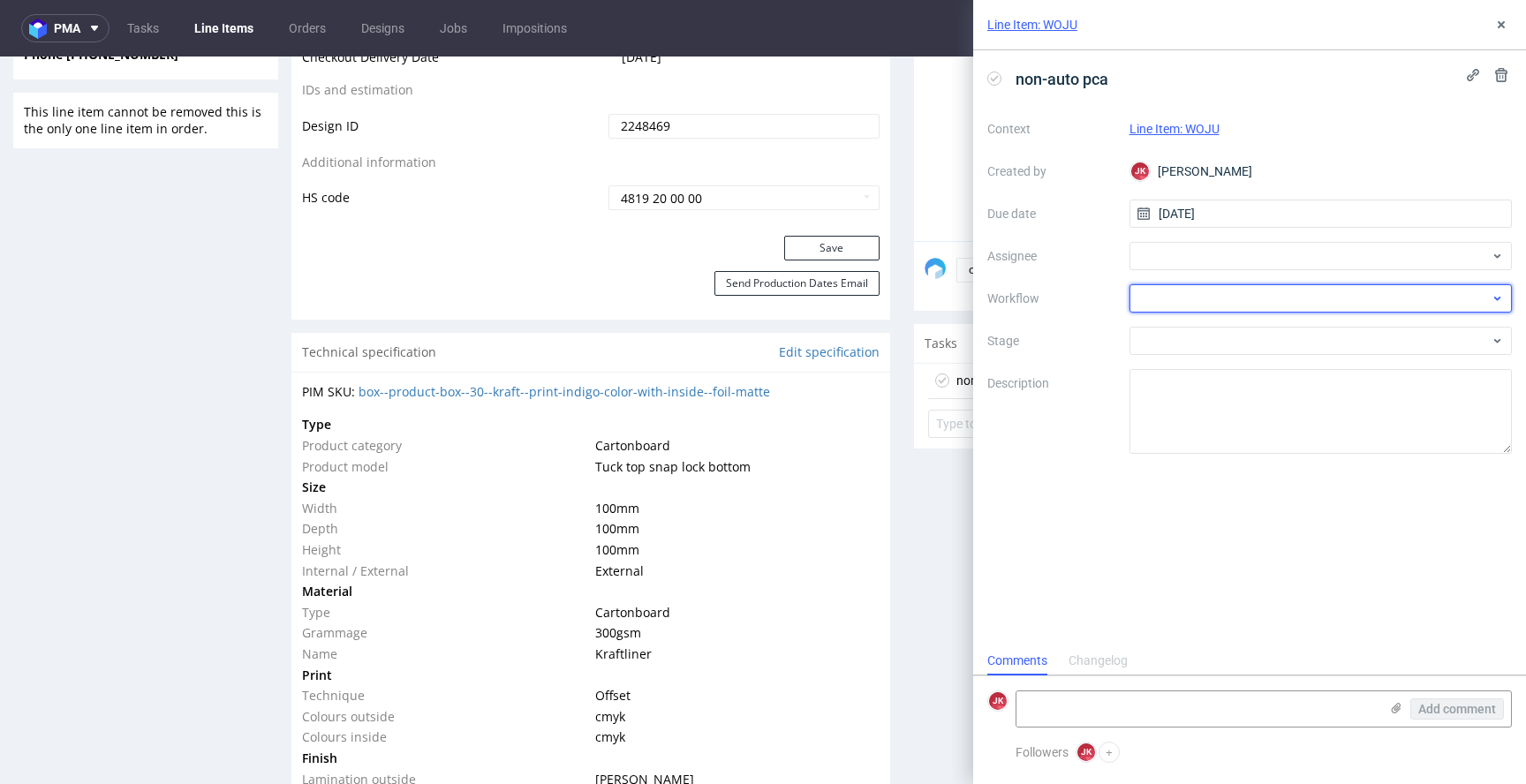
click at [1161, 295] on div at bounding box center [1321, 298] width 383 height 29
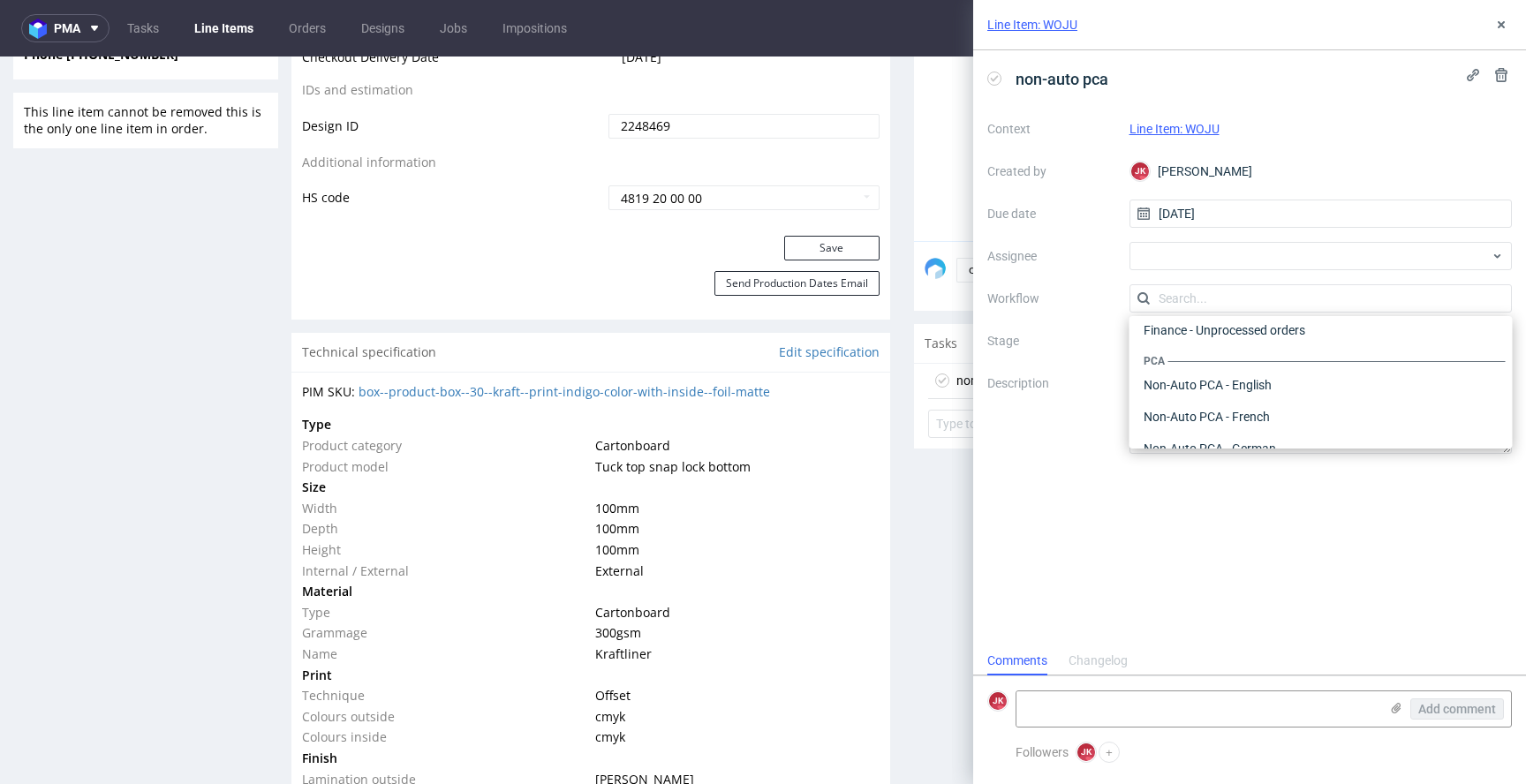
scroll to position [753, 0]
click at [1225, 385] on div "Non-Auto PCA - English" at bounding box center [1320, 387] width 369 height 31
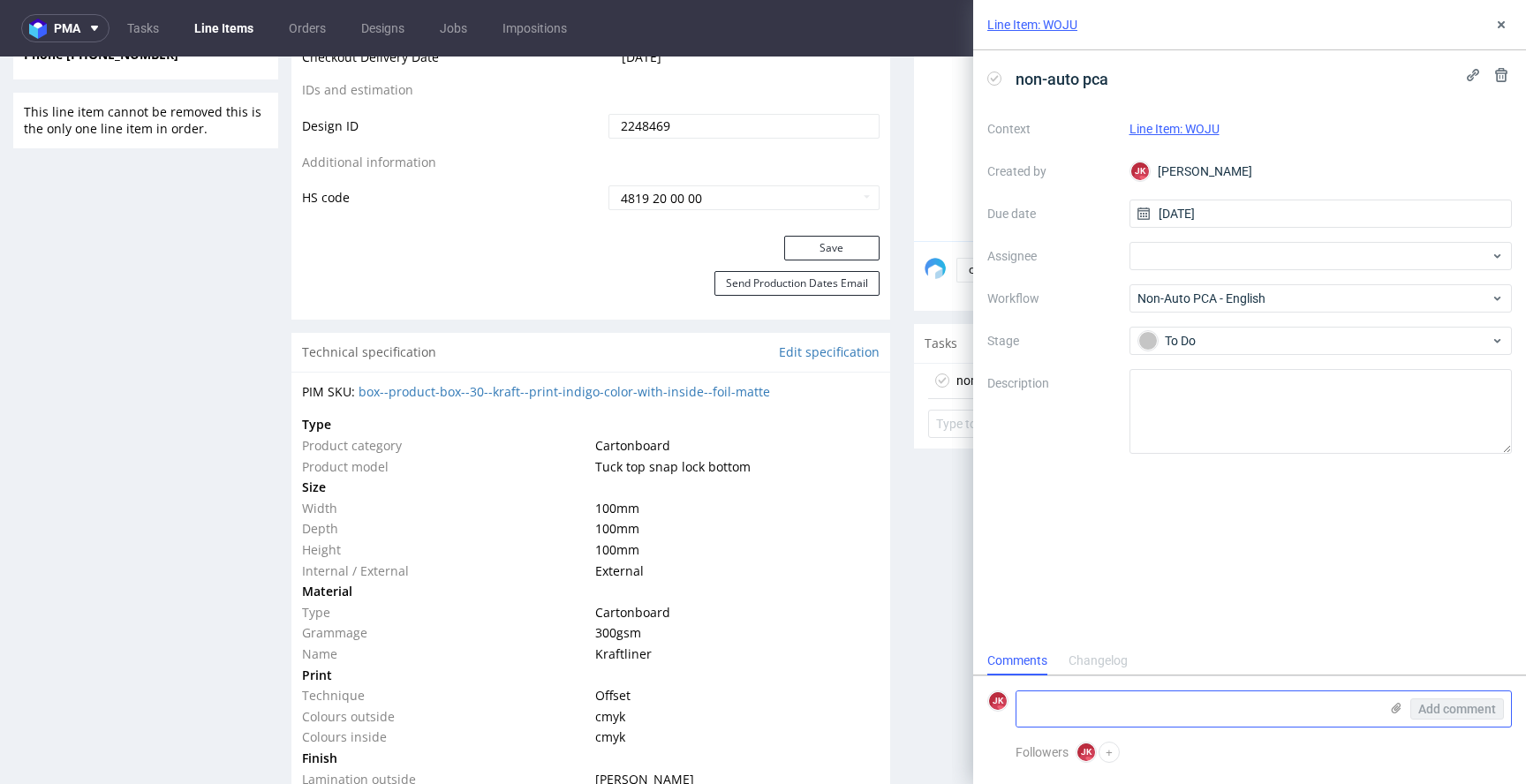
click at [1159, 717] on textarea at bounding box center [1197, 709] width 362 height 35
paste textarea "Please keep in mind that print on kraft material will look different than on th…"
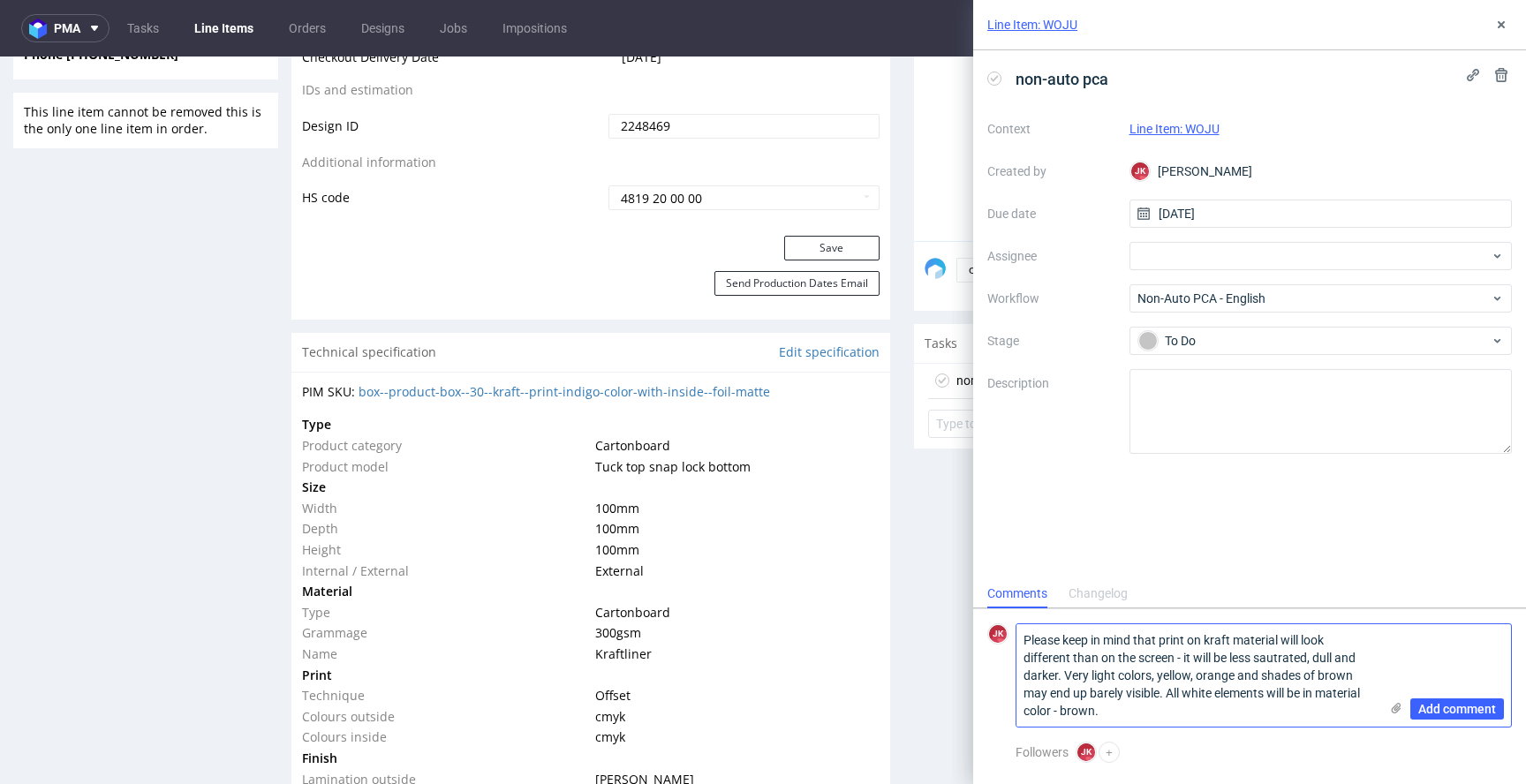
type textarea "Please keep in mind that print on kraft material will look different than on th…"
click at [1392, 711] on use at bounding box center [1396, 707] width 9 height 10
click at [0, 0] on input "file" at bounding box center [0, 0] width 0 height 0
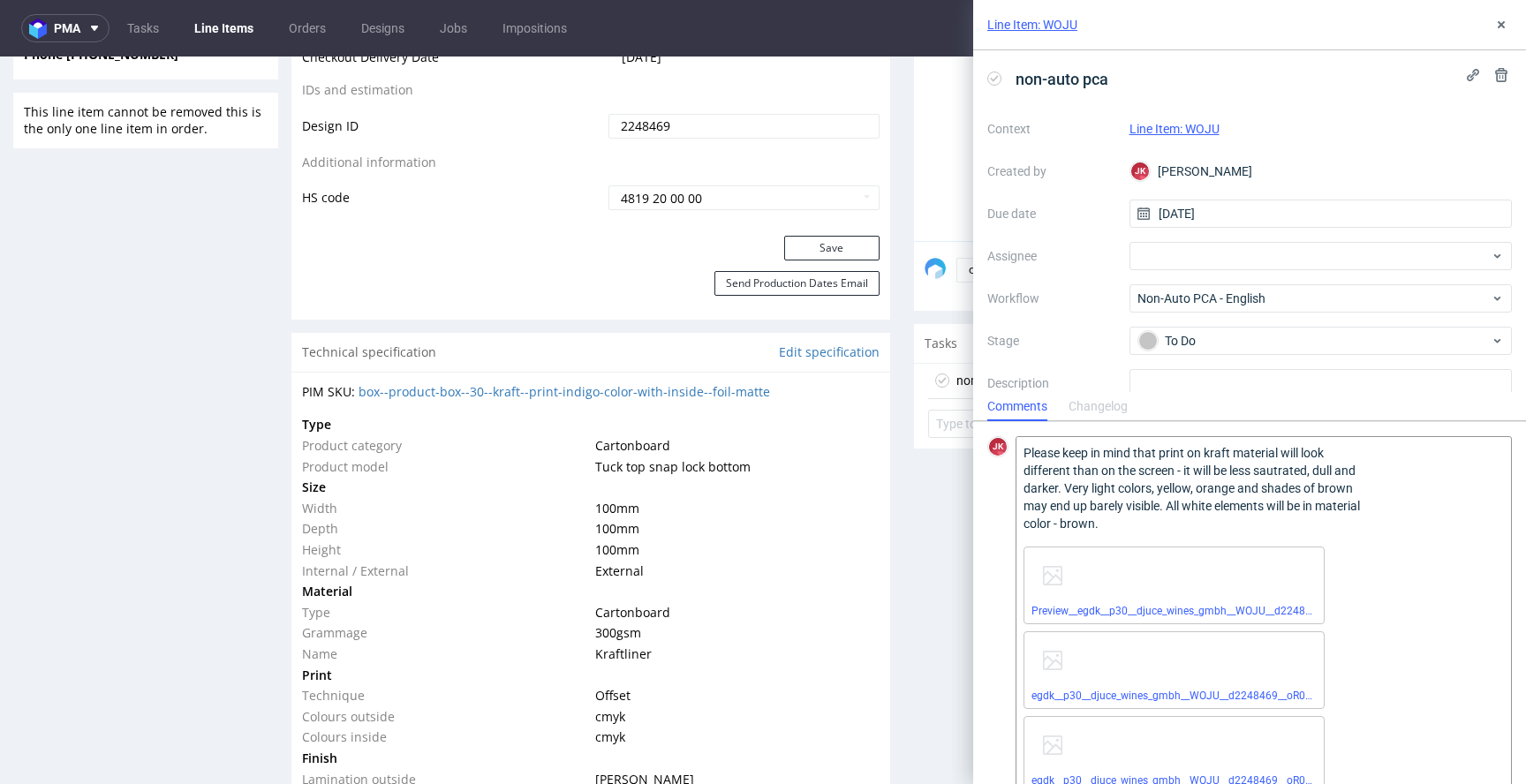
click at [886, 516] on div "Progress Payment Paid Tue 12 Aug Design Locked DTP DTP Client Approval Needed T…" at bounding box center [902, 521] width 1221 height 2733
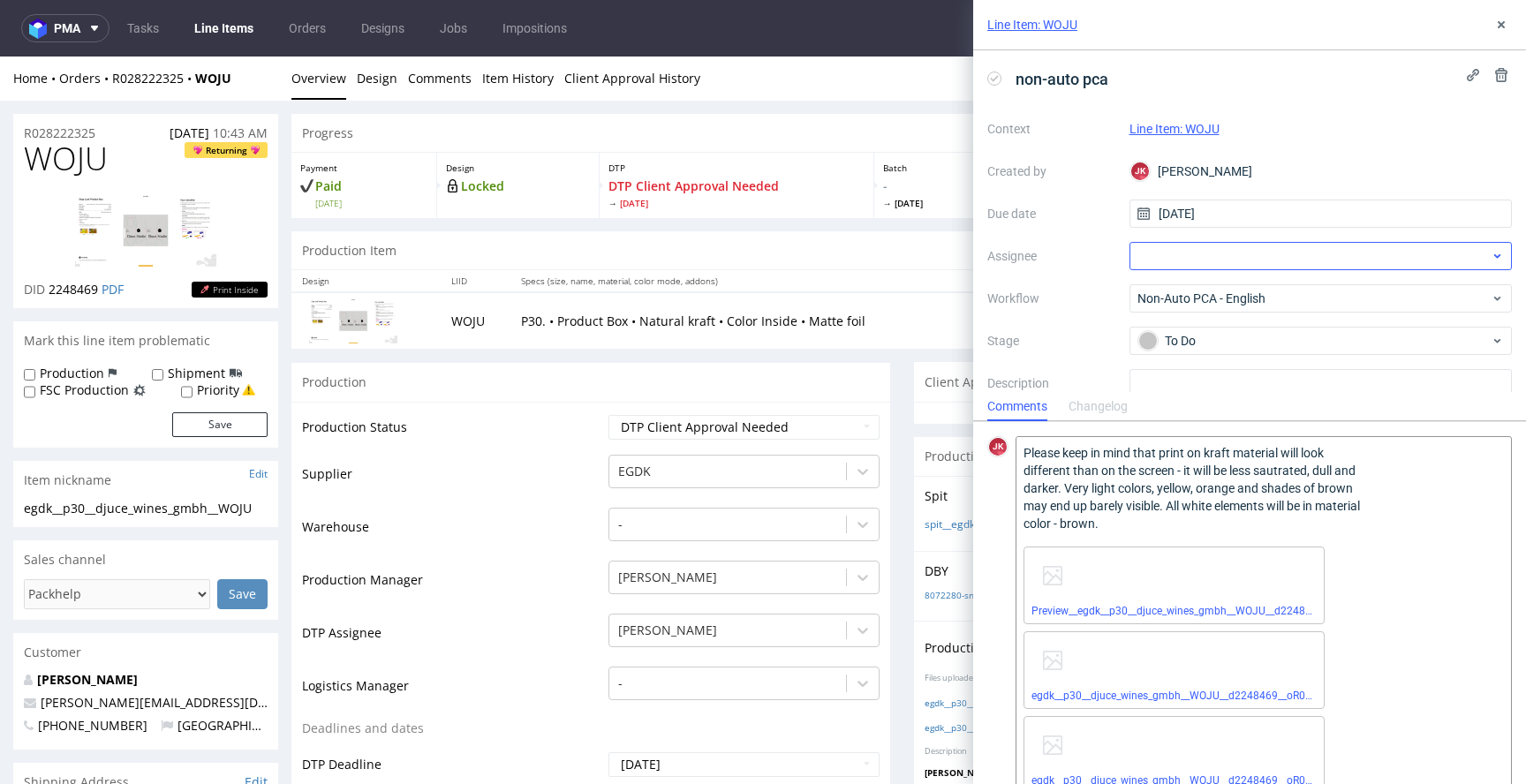
scroll to position [76, 0]
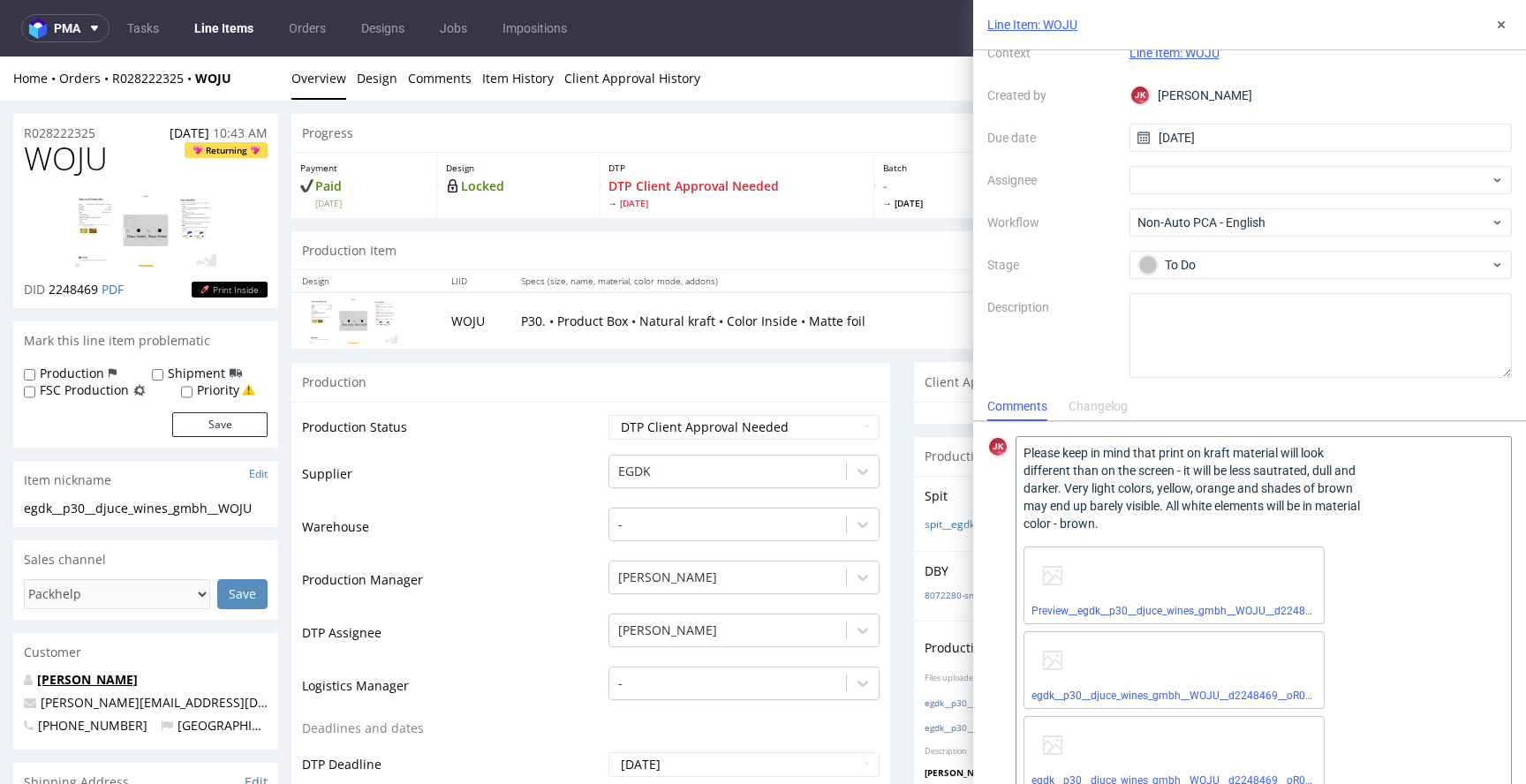
click at [87, 681] on link "David Dworsky" at bounding box center [87, 679] width 101 height 17
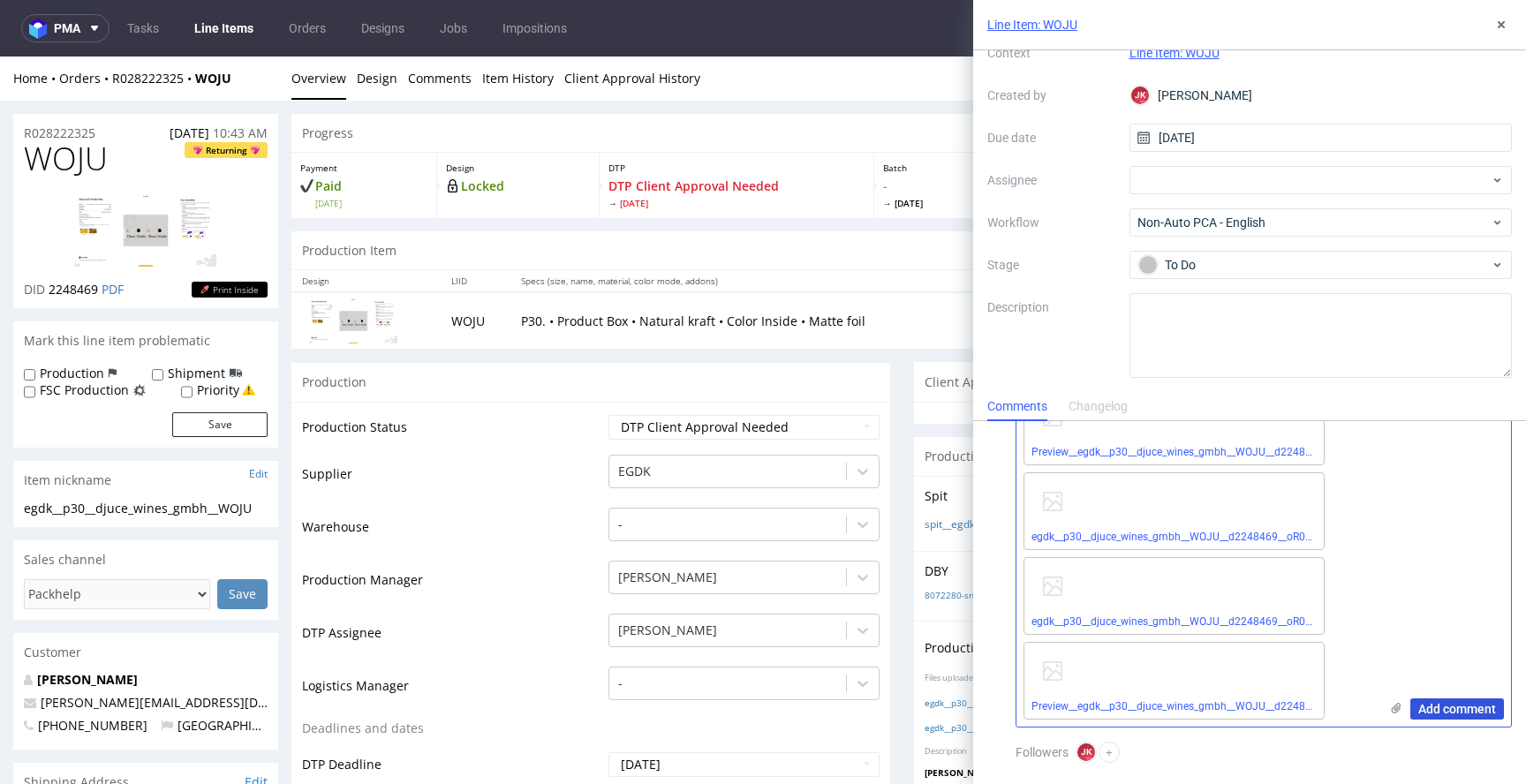
click at [1438, 708] on span "Add comment" at bounding box center [1457, 708] width 78 height 12
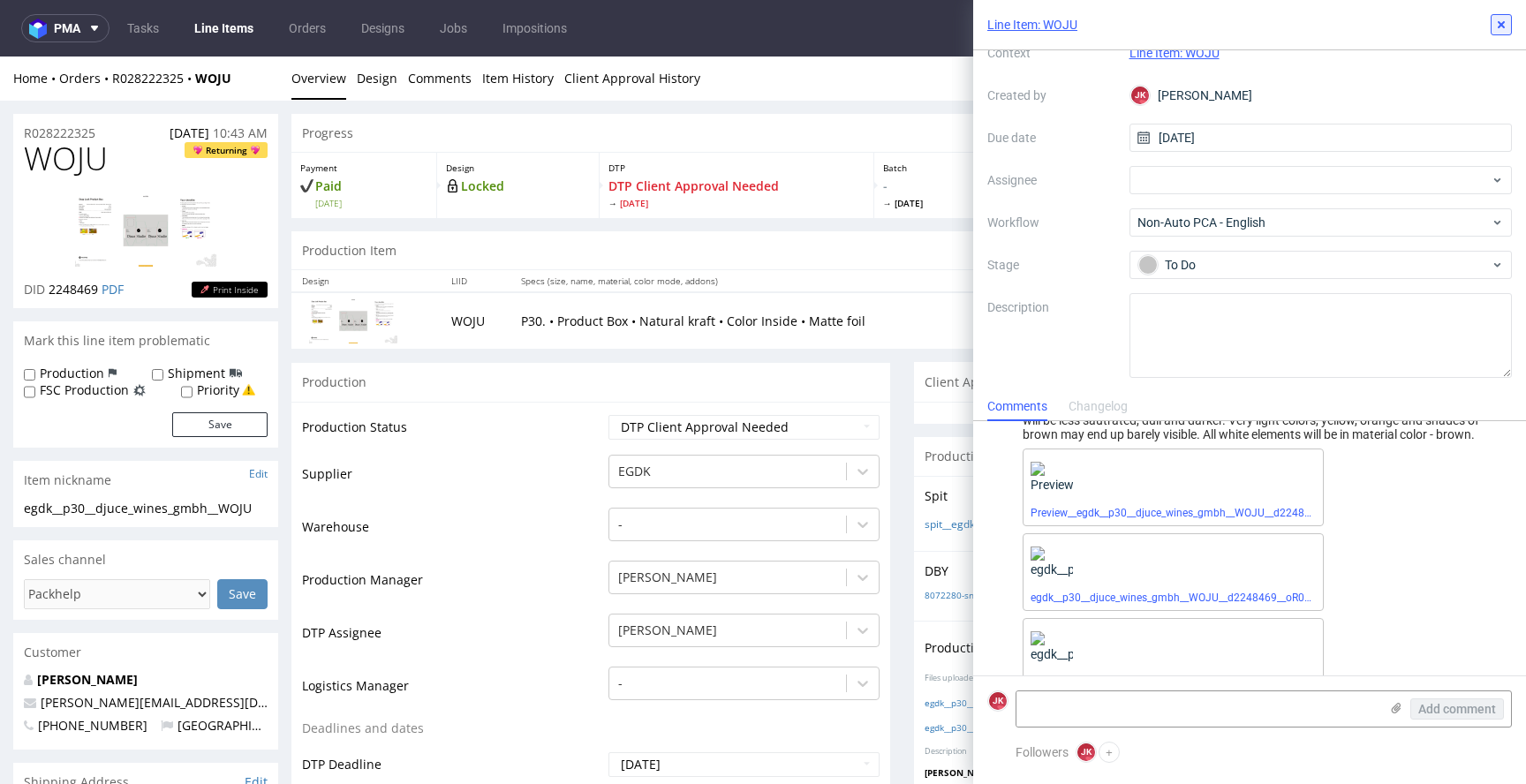
scroll to position [198, 0]
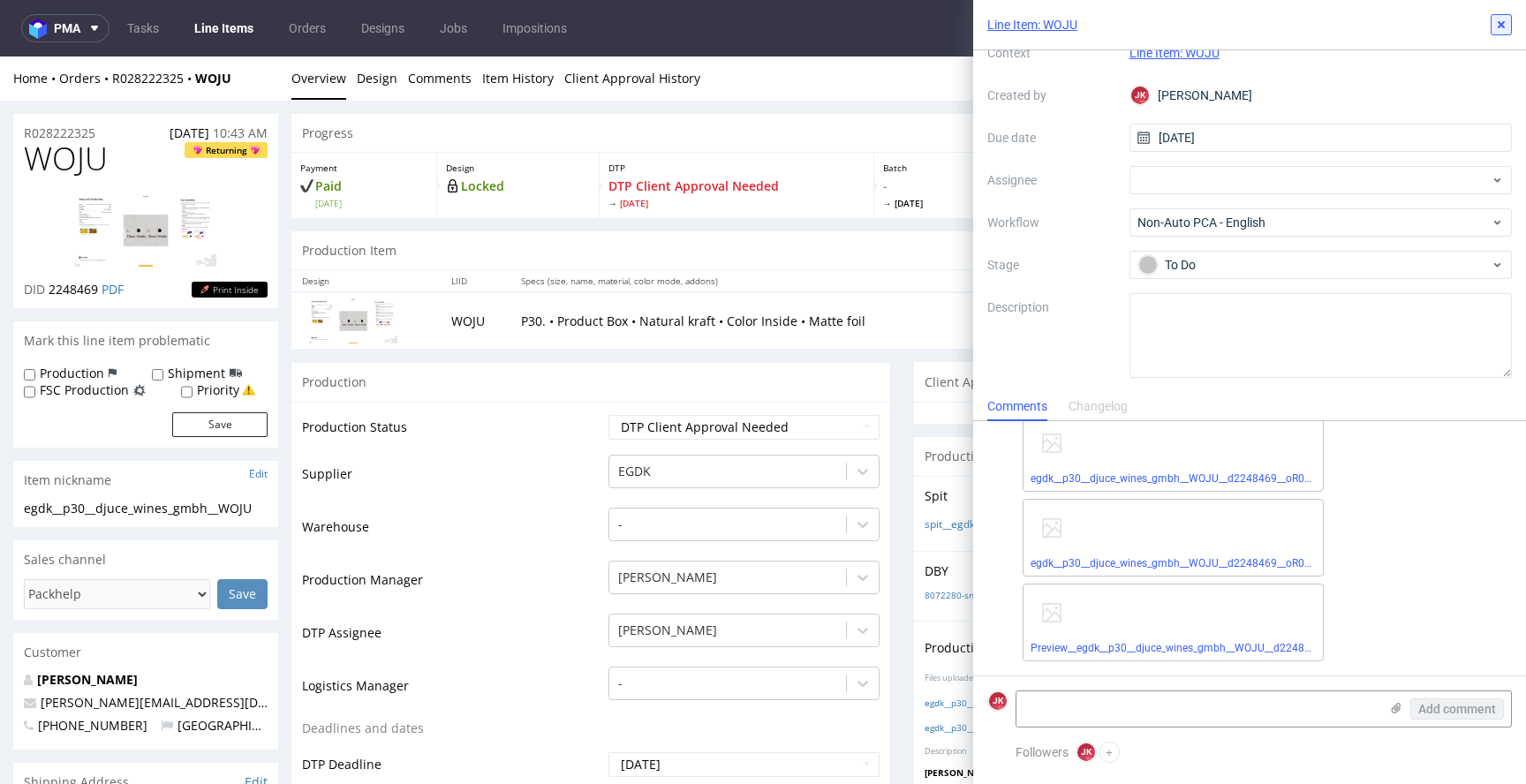
click at [1498, 30] on icon at bounding box center [1501, 24] width 14 height 14
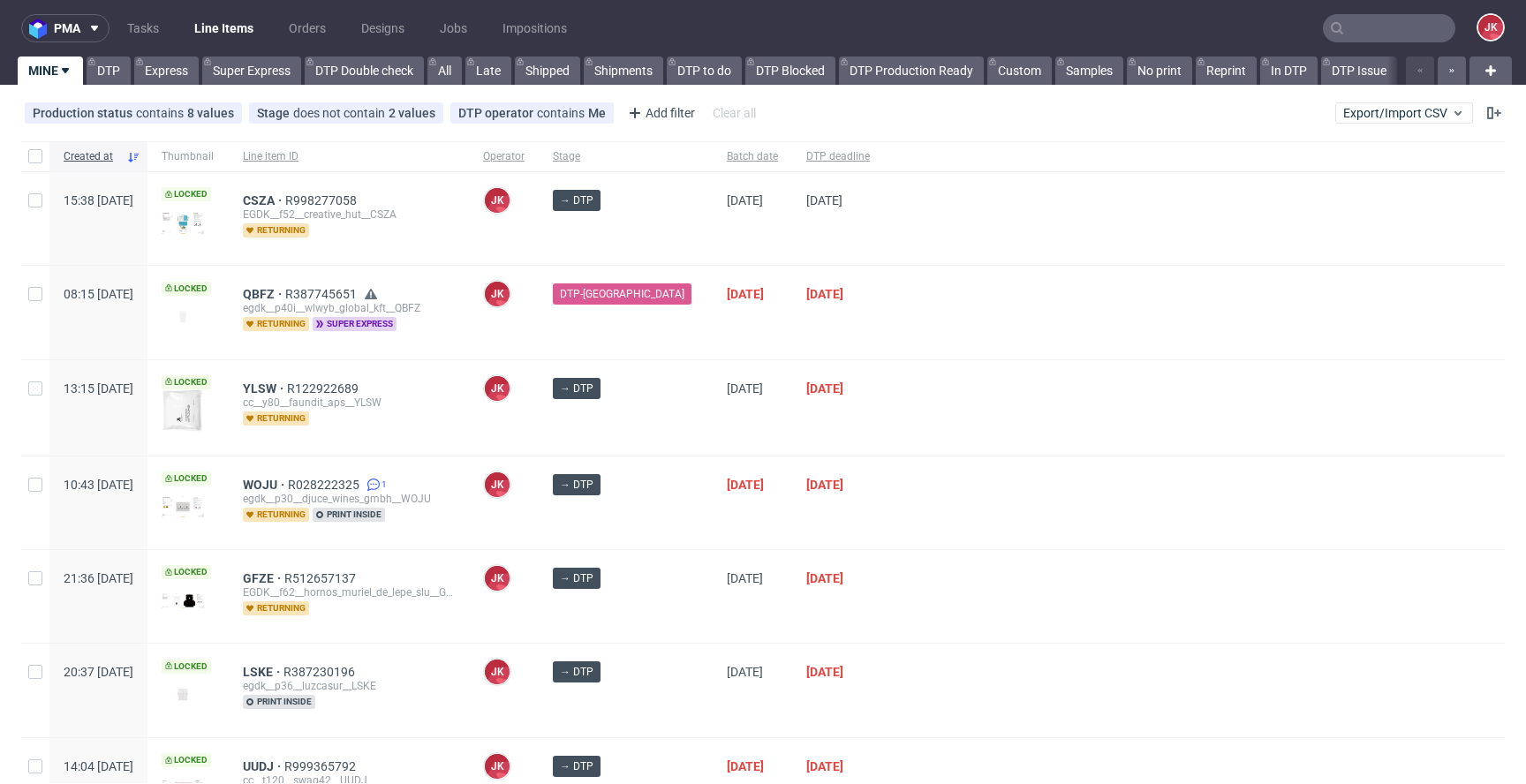
scroll to position [296, 0]
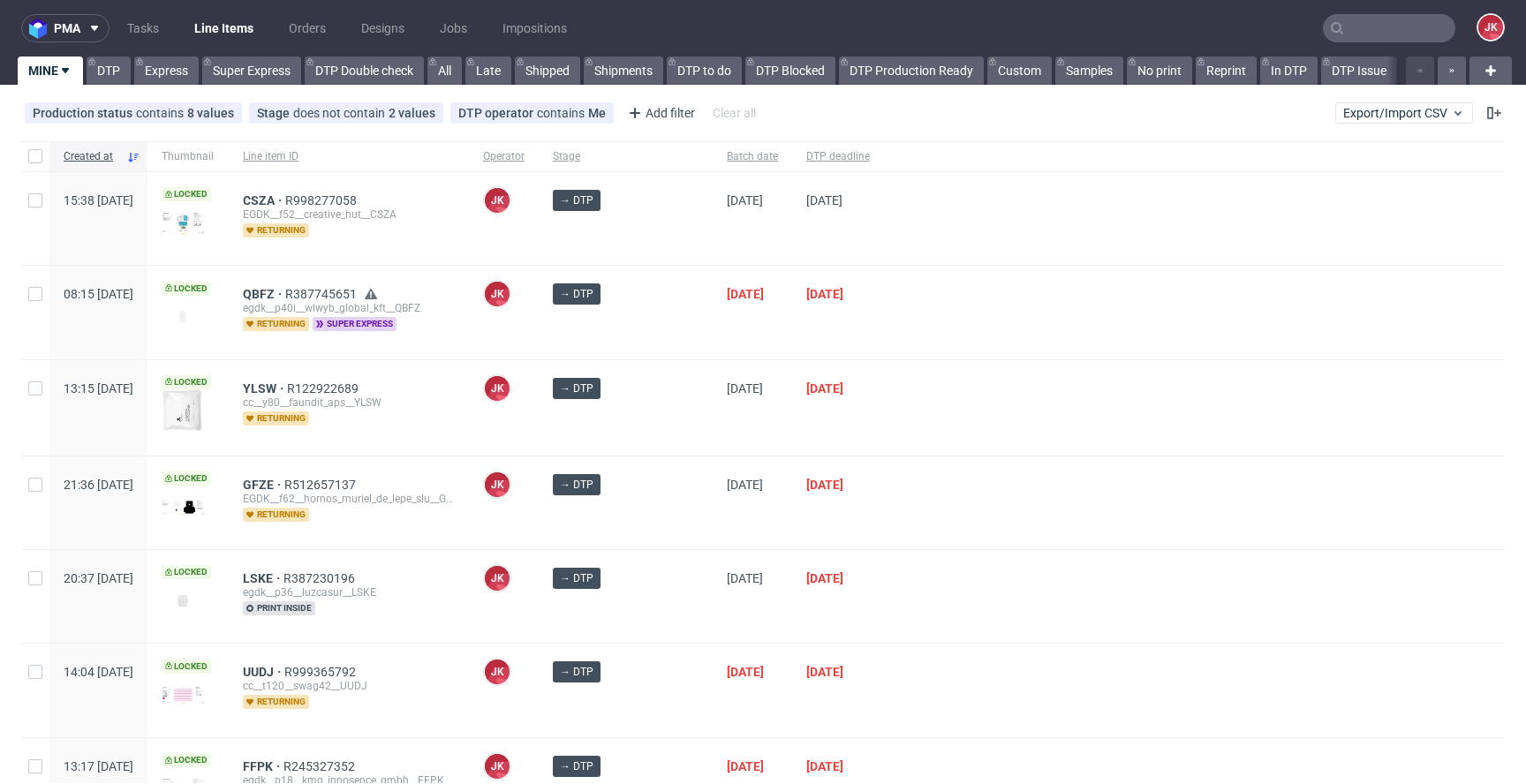
click at [674, 330] on div "→ DTP" at bounding box center [626, 312] width 174 height 93
click at [913, 360] on div at bounding box center [1195, 407] width 620 height 95
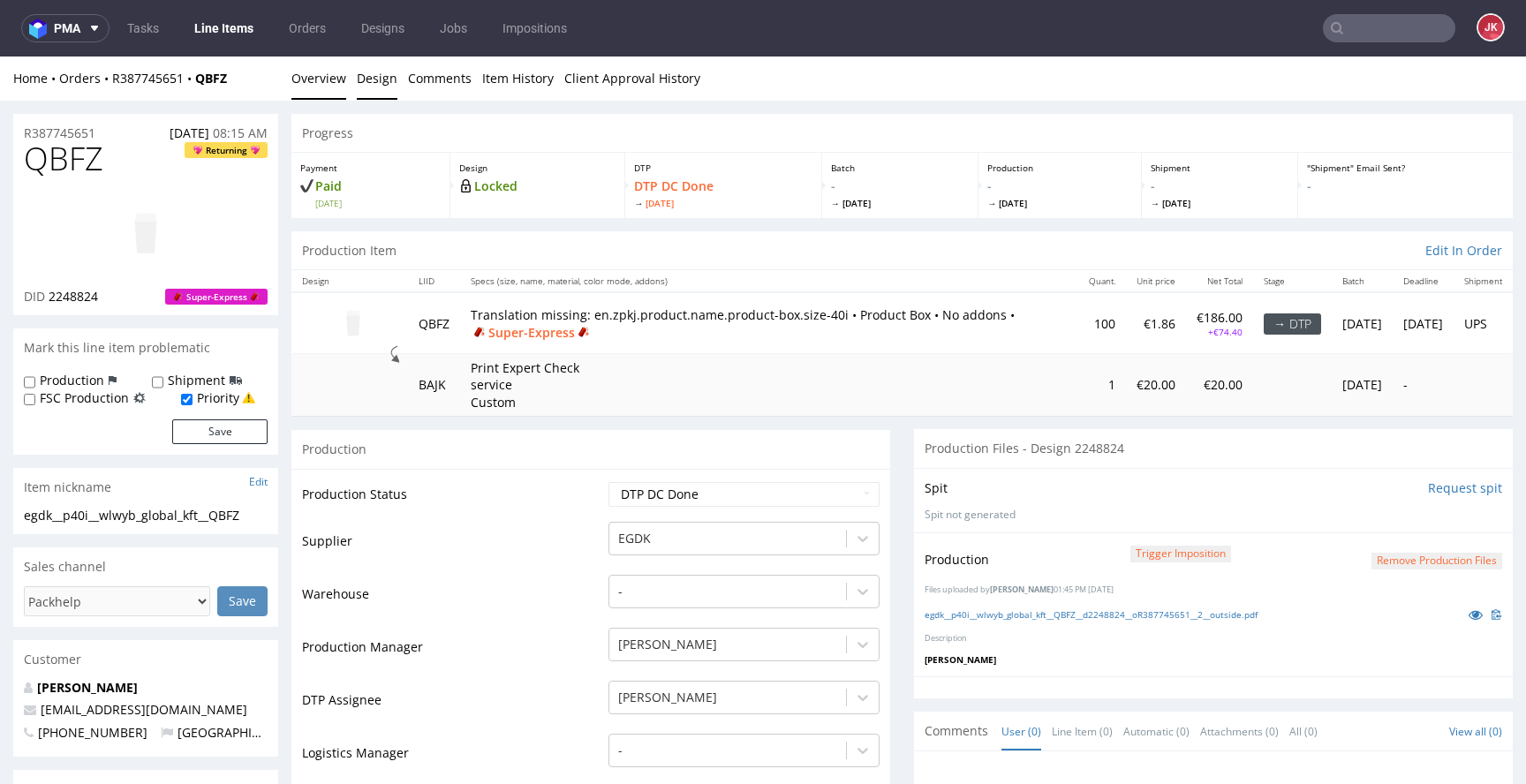
click at [384, 87] on link "Design" at bounding box center [377, 78] width 41 height 44
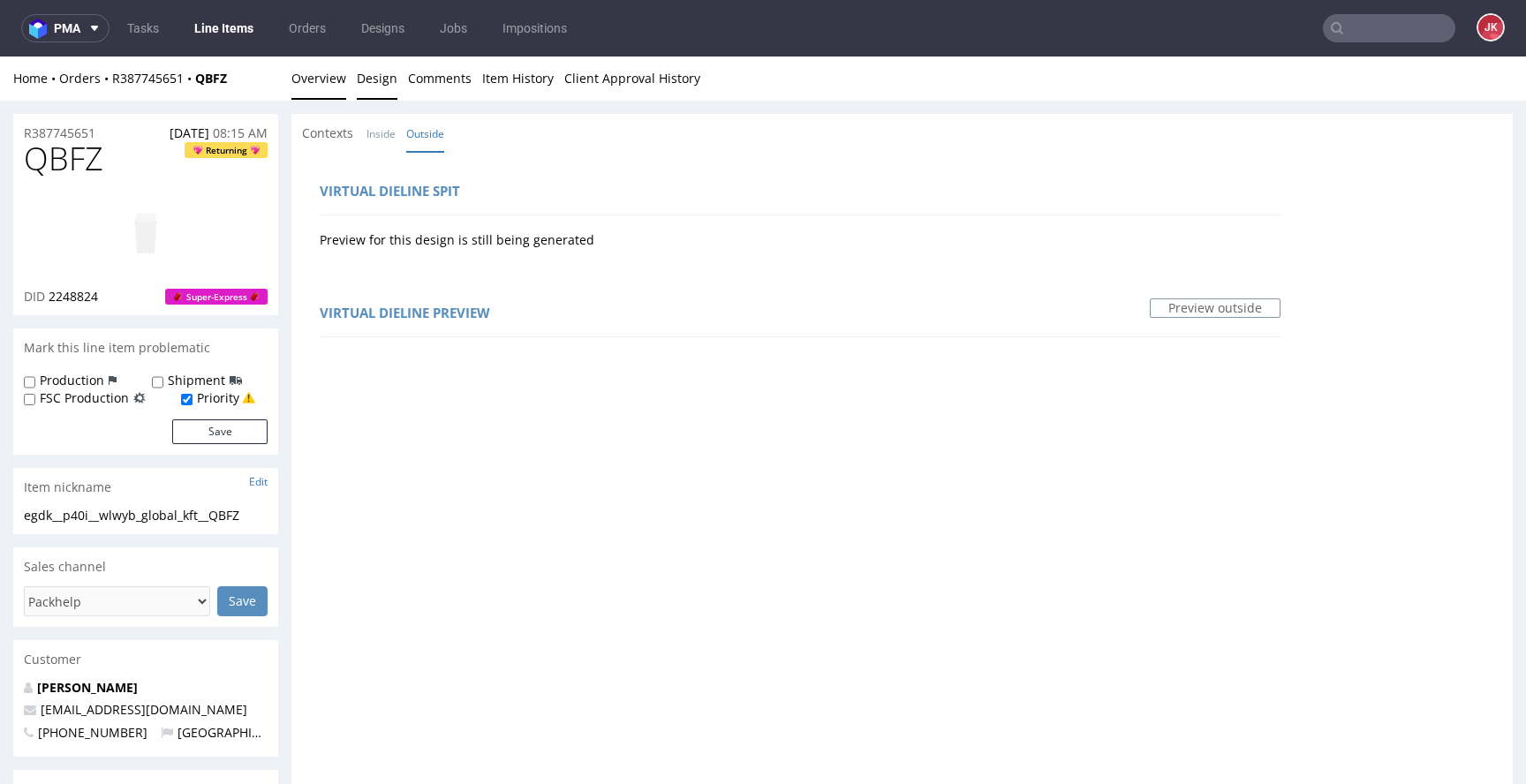
click at [323, 89] on link "Overview" at bounding box center [319, 78] width 55 height 44
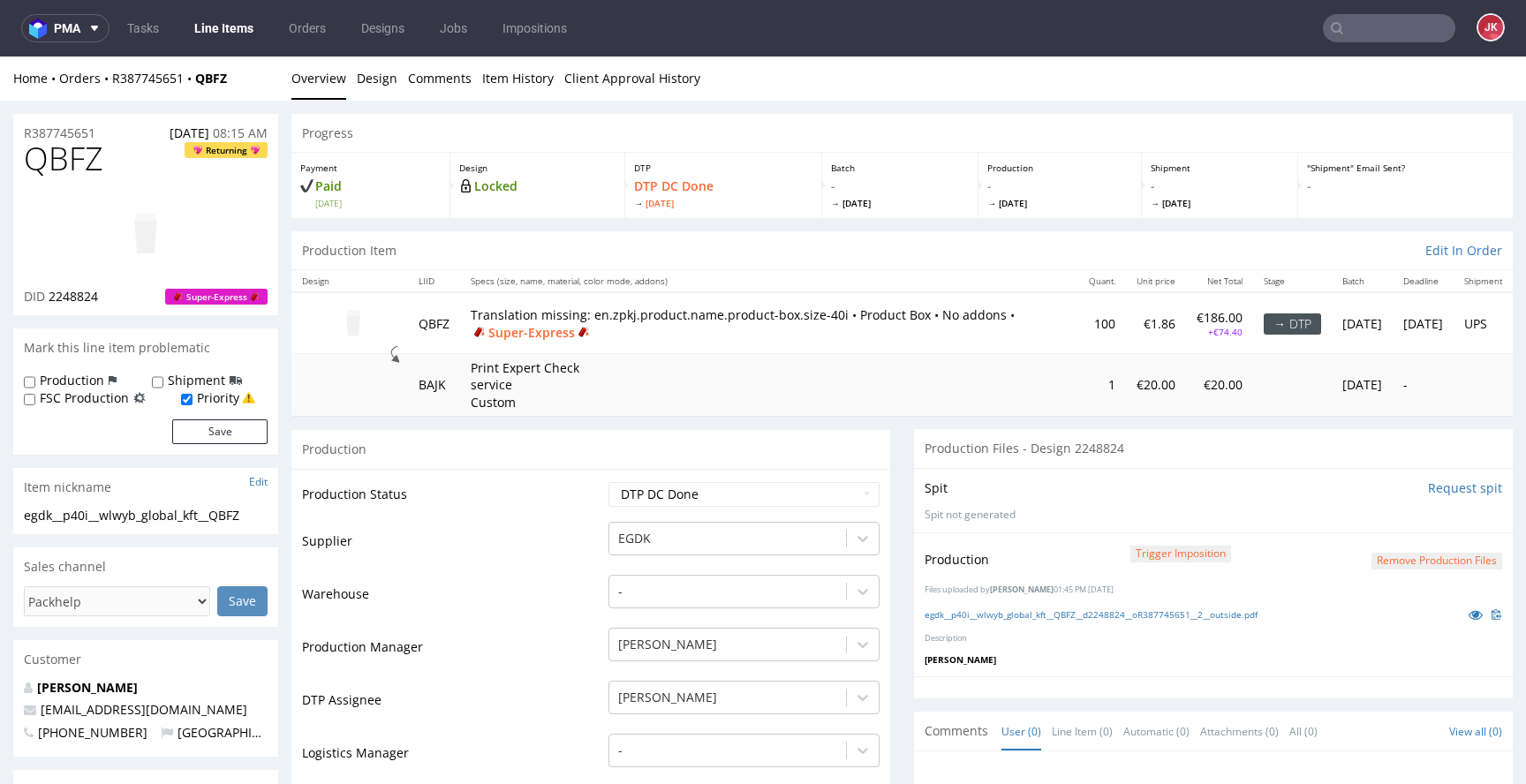
click at [568, 560] on td "Supplier" at bounding box center [453, 546] width 302 height 53
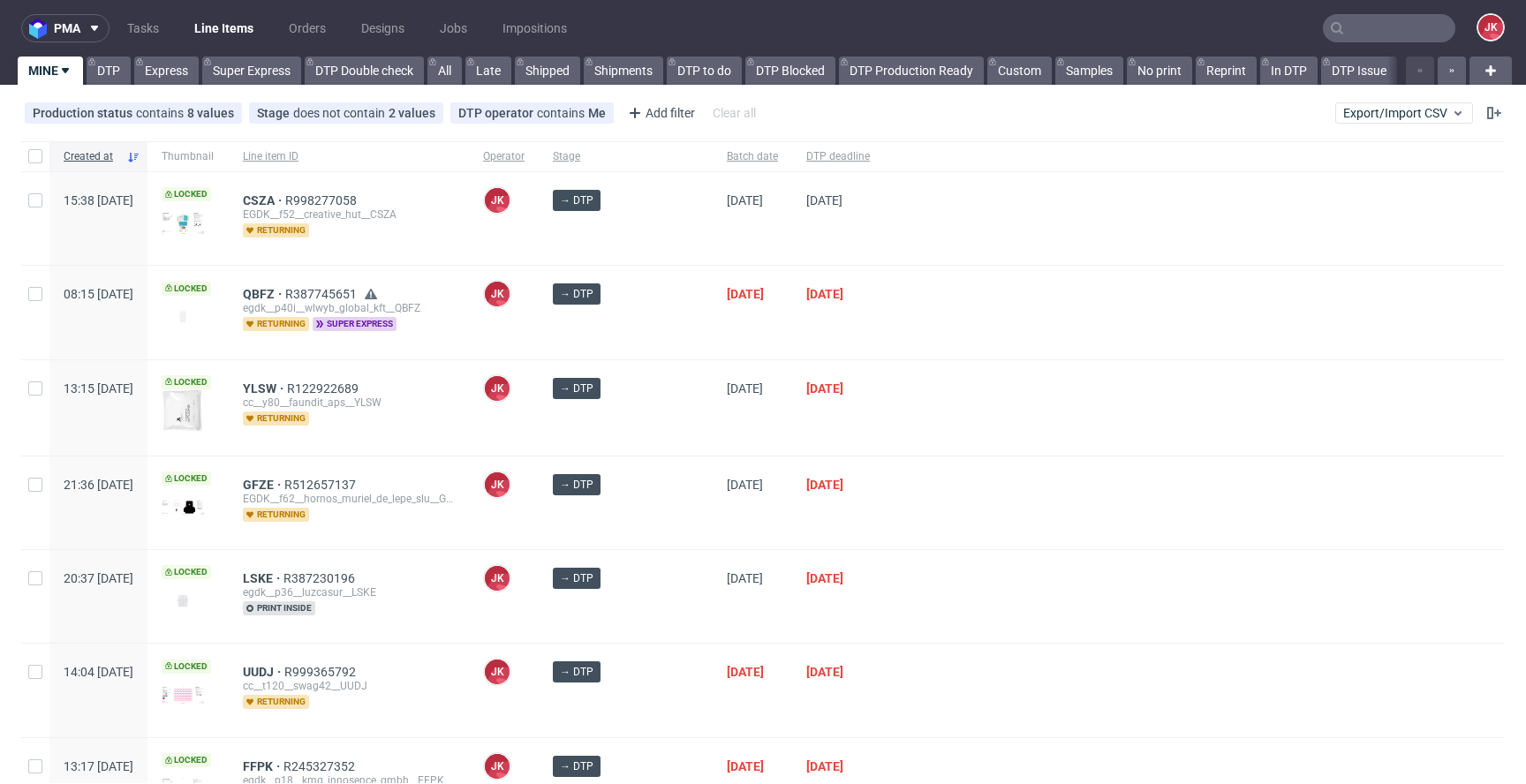
click at [673, 286] on div "→ DTP" at bounding box center [626, 312] width 174 height 93
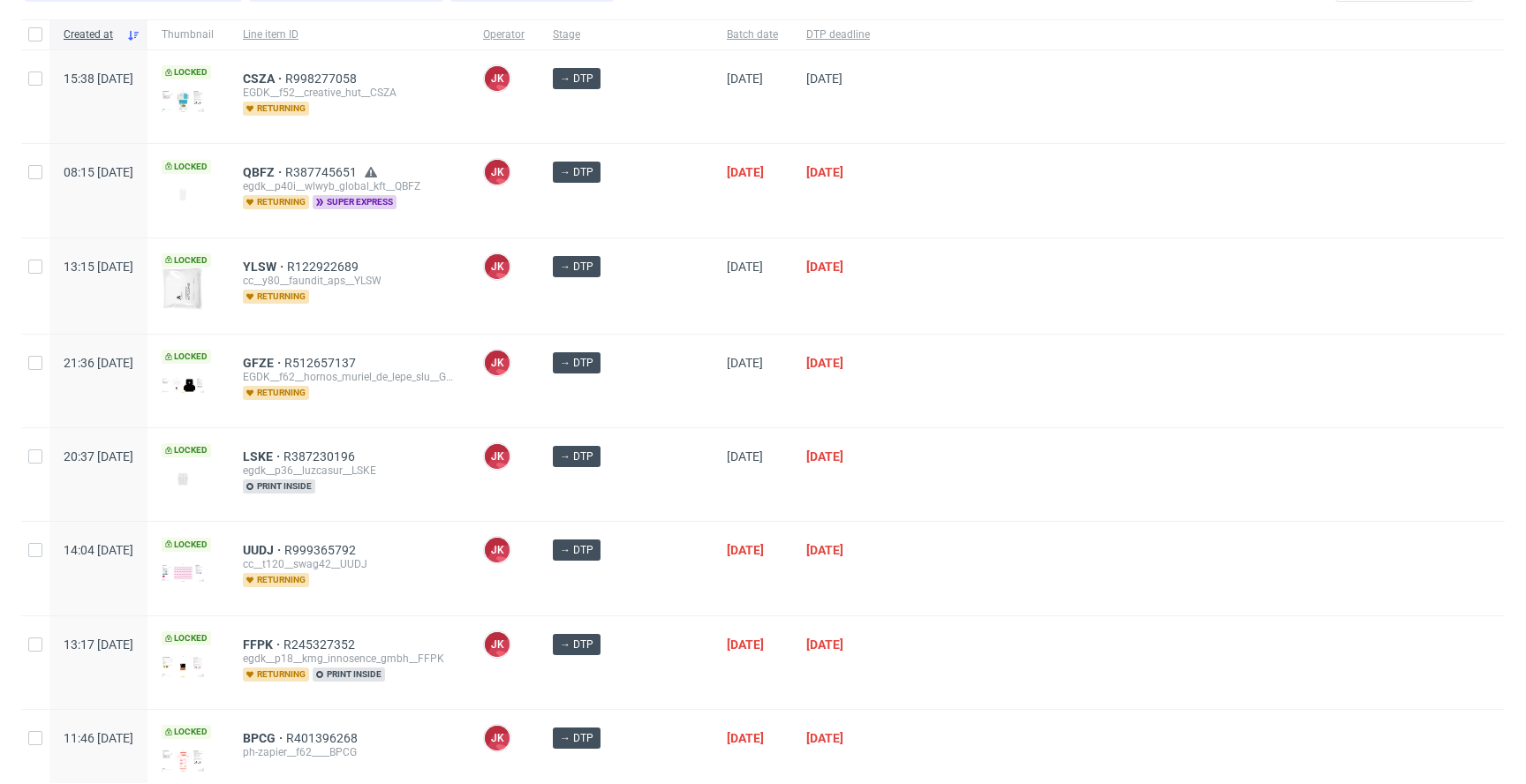
scroll to position [88, 0]
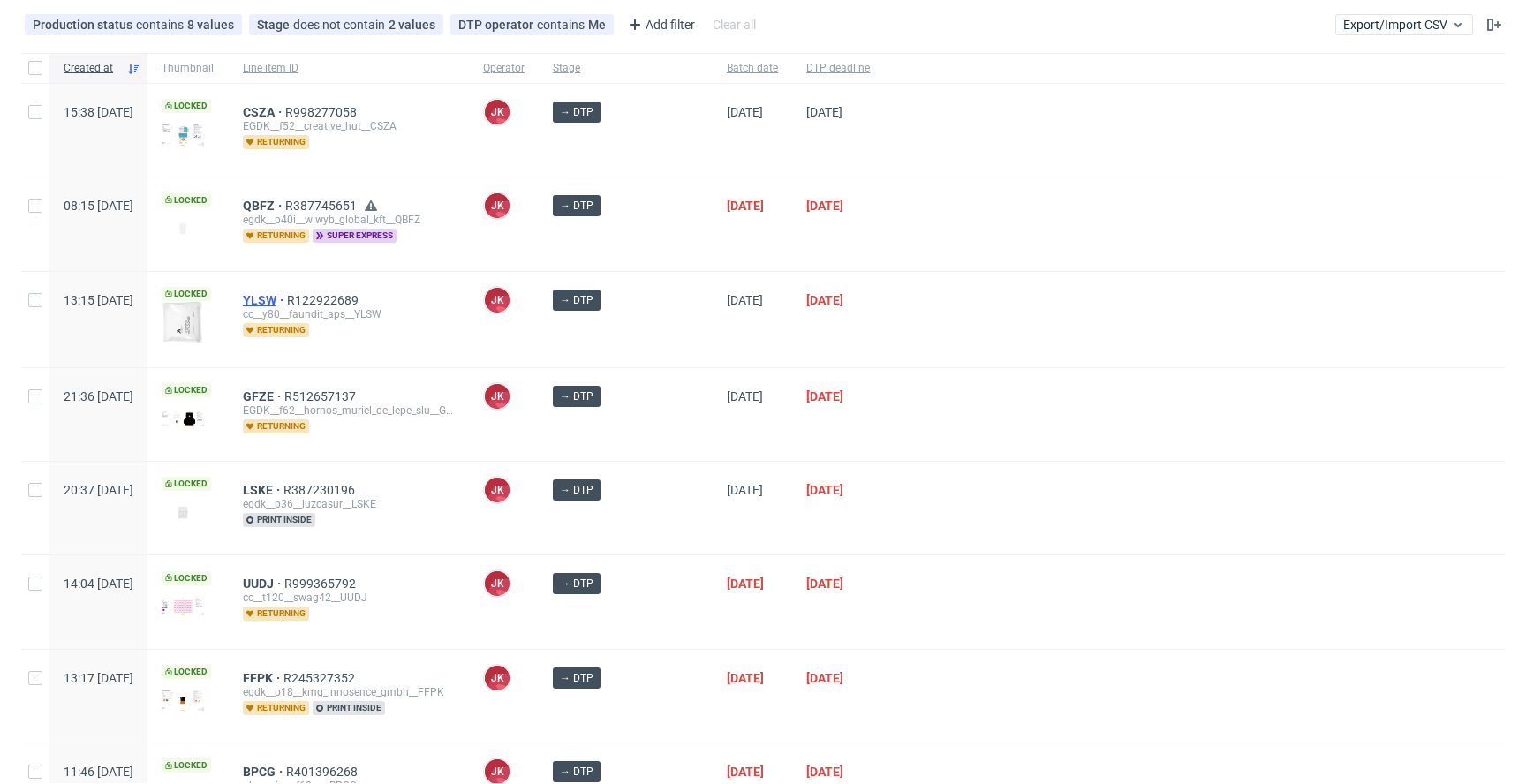
click at [287, 294] on span "YLSW" at bounding box center [265, 300] width 44 height 14
click at [1106, 465] on div at bounding box center [1195, 508] width 620 height 93
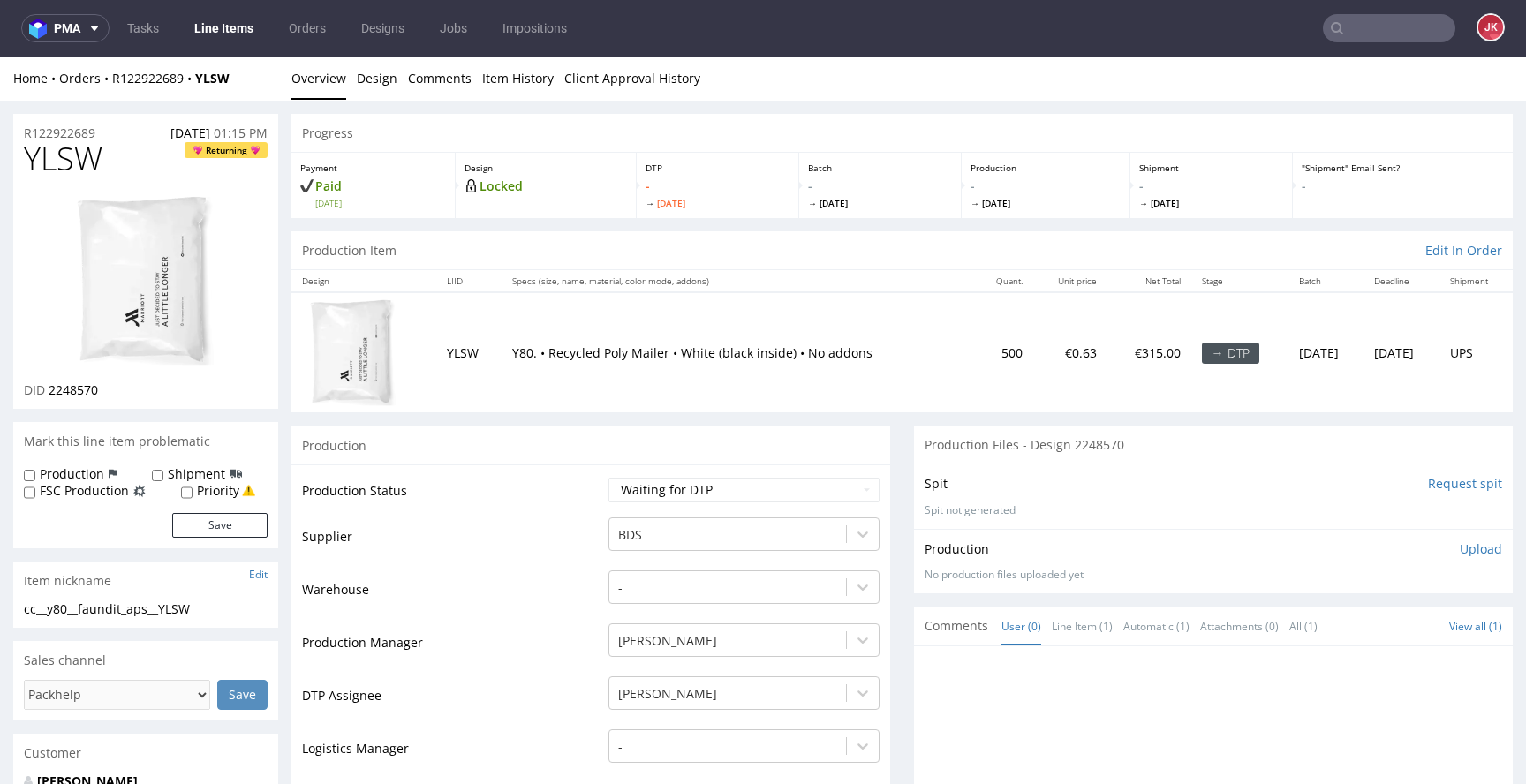
click at [1439, 482] on input "Request spit" at bounding box center [1465, 483] width 74 height 18
click at [370, 79] on link "Design" at bounding box center [377, 78] width 41 height 44
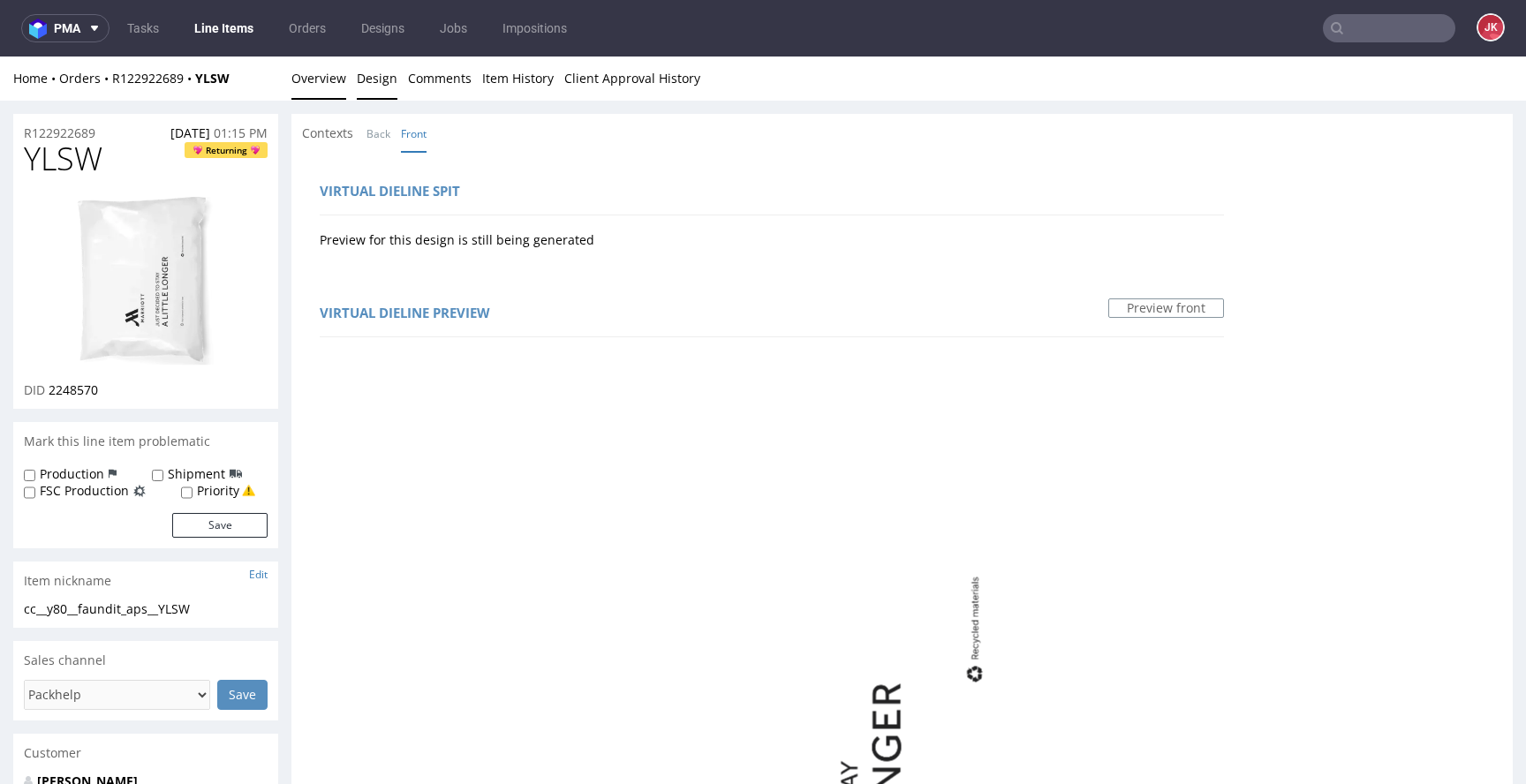
click at [309, 83] on link "Overview" at bounding box center [319, 78] width 55 height 44
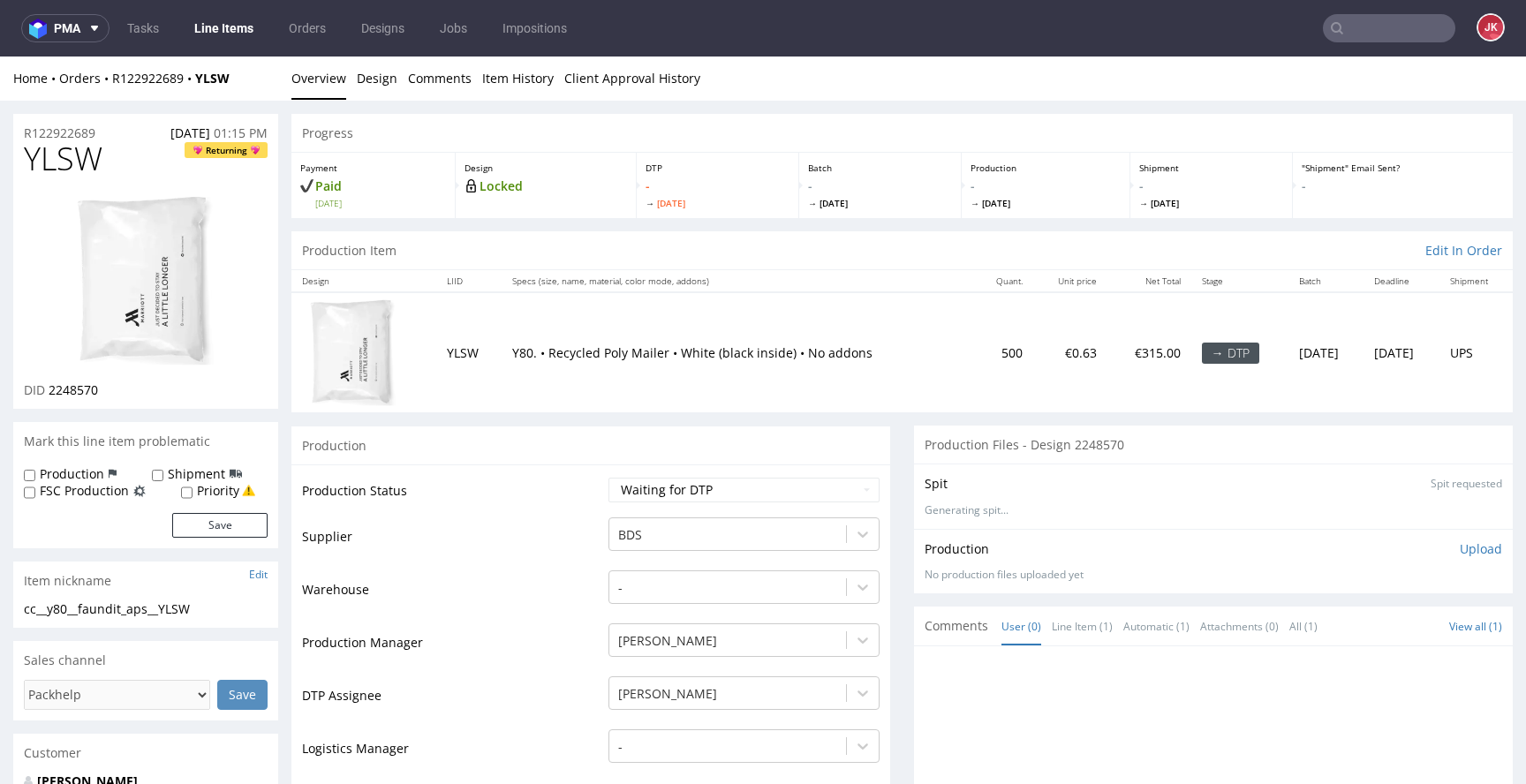
click at [68, 156] on span "YLSW" at bounding box center [63, 159] width 79 height 35
copy span "YLSW"
click at [637, 492] on select "Waiting for Artwork Waiting for Diecut Waiting for Mockup Waiting for DTP Waiti…" at bounding box center [744, 490] width 271 height 25
select select "dtp_in_process"
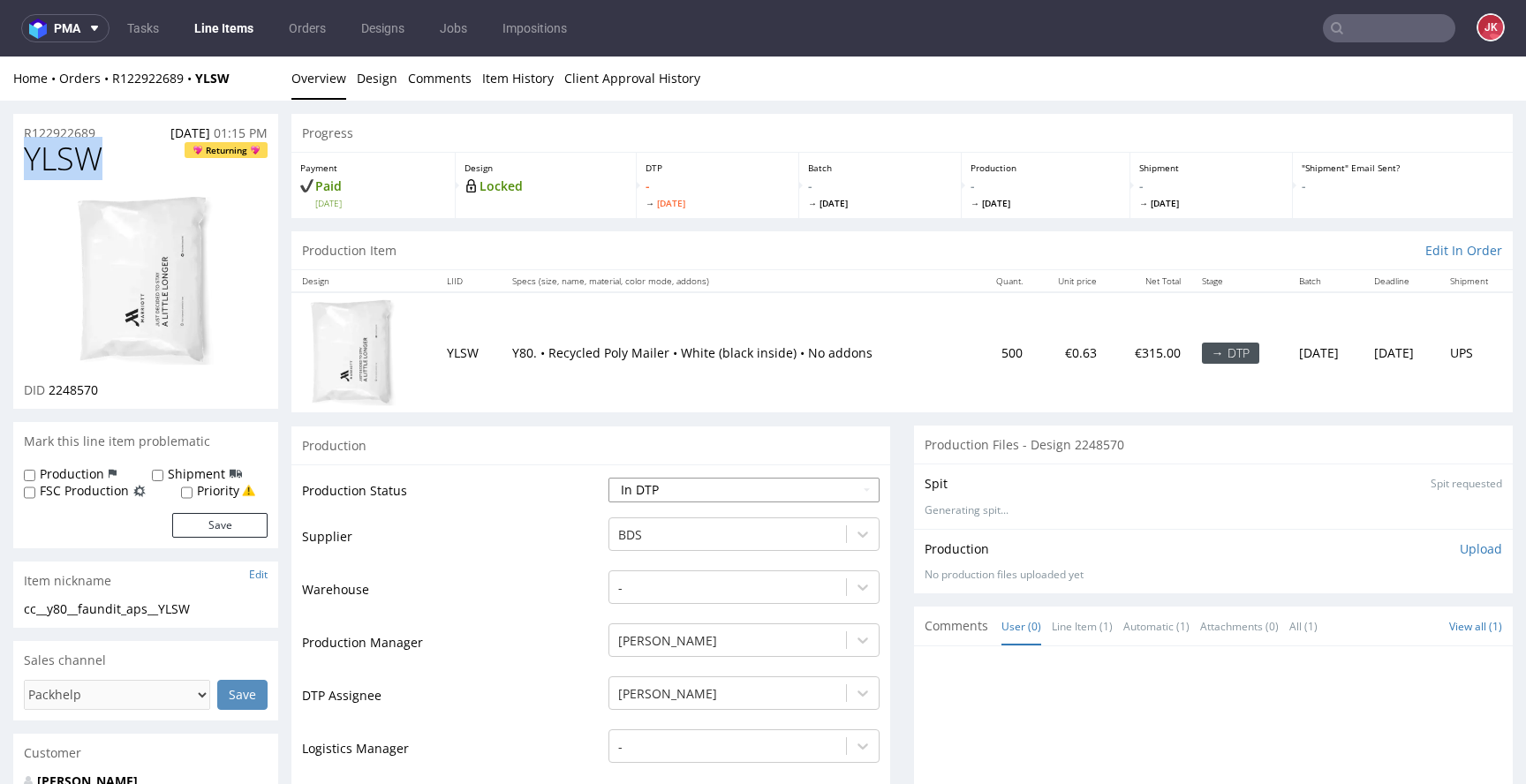
click at [608, 478] on select "Waiting for Artwork Waiting for Diecut Waiting for Mockup Waiting for DTP Waiti…" at bounding box center [744, 490] width 271 height 25
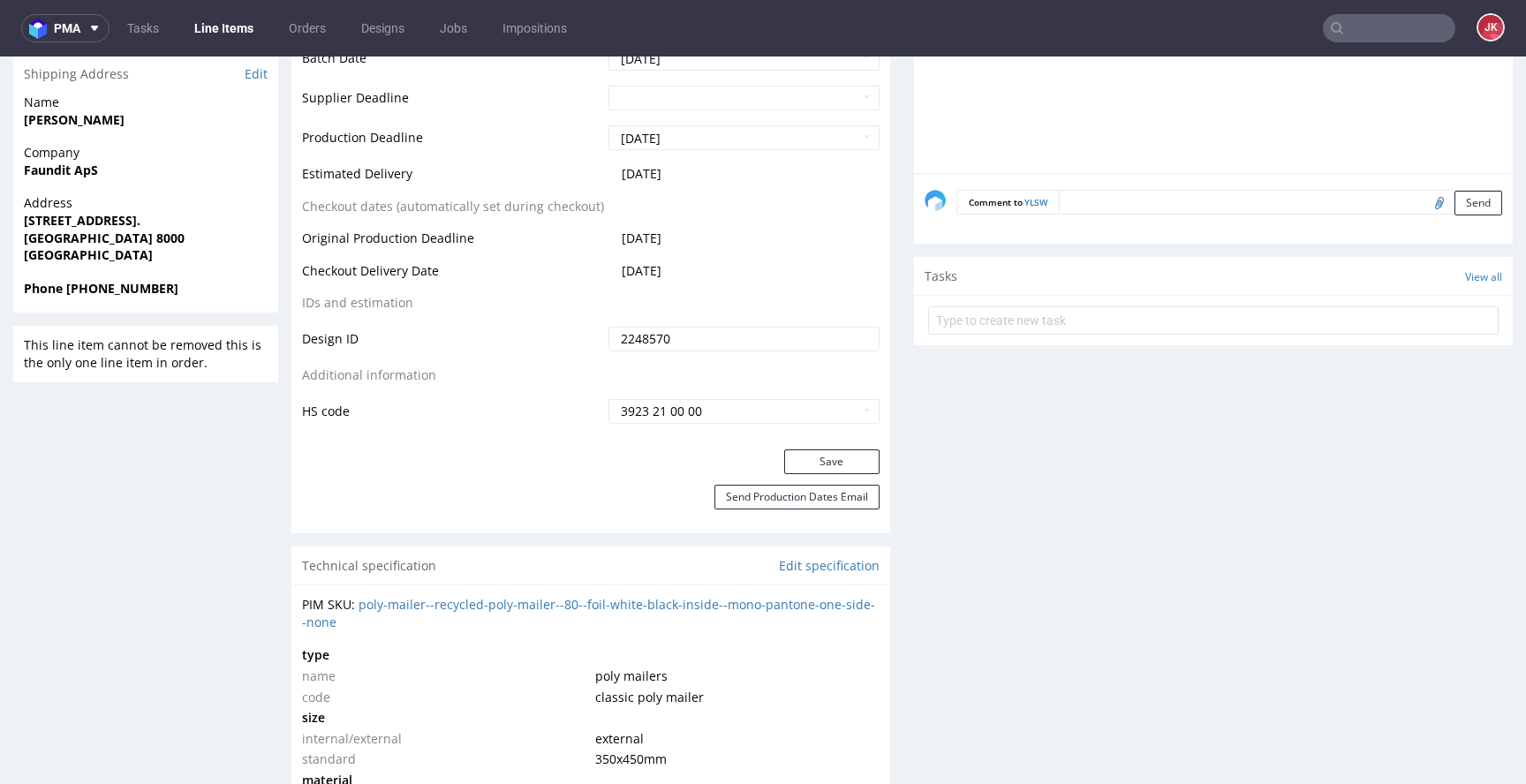
scroll to position [901, 0]
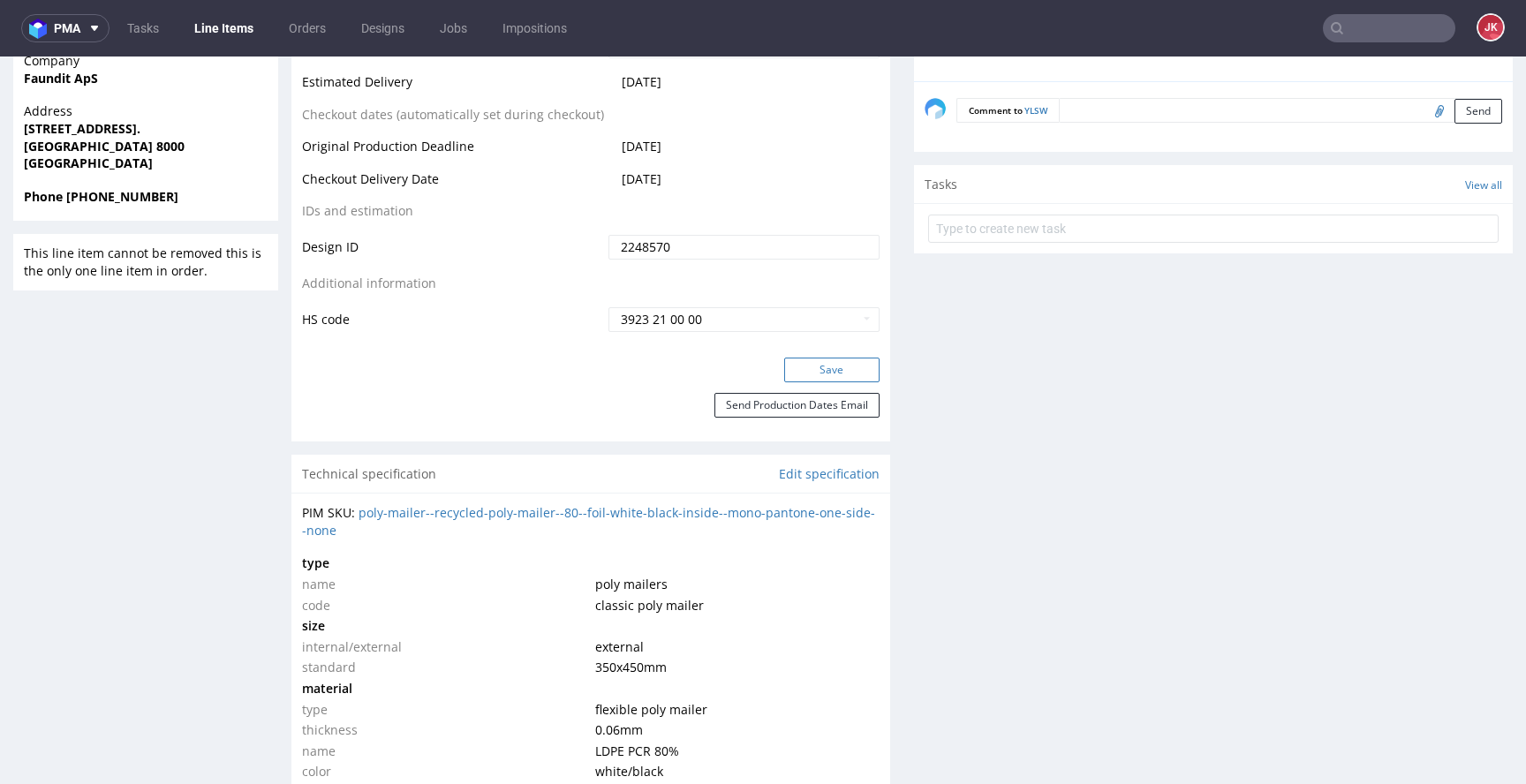
click at [791, 372] on button "Save" at bounding box center [832, 369] width 95 height 25
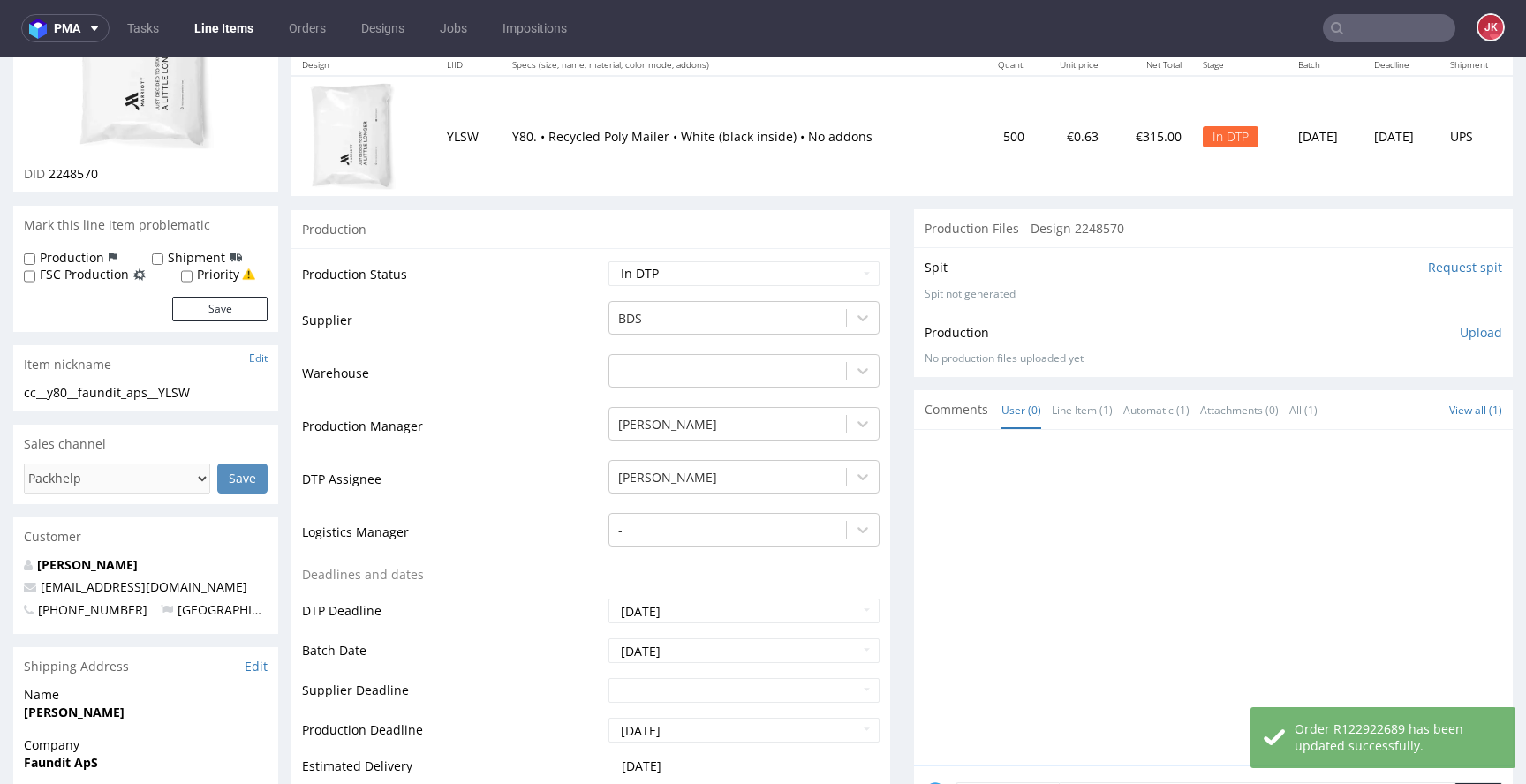
scroll to position [0, 0]
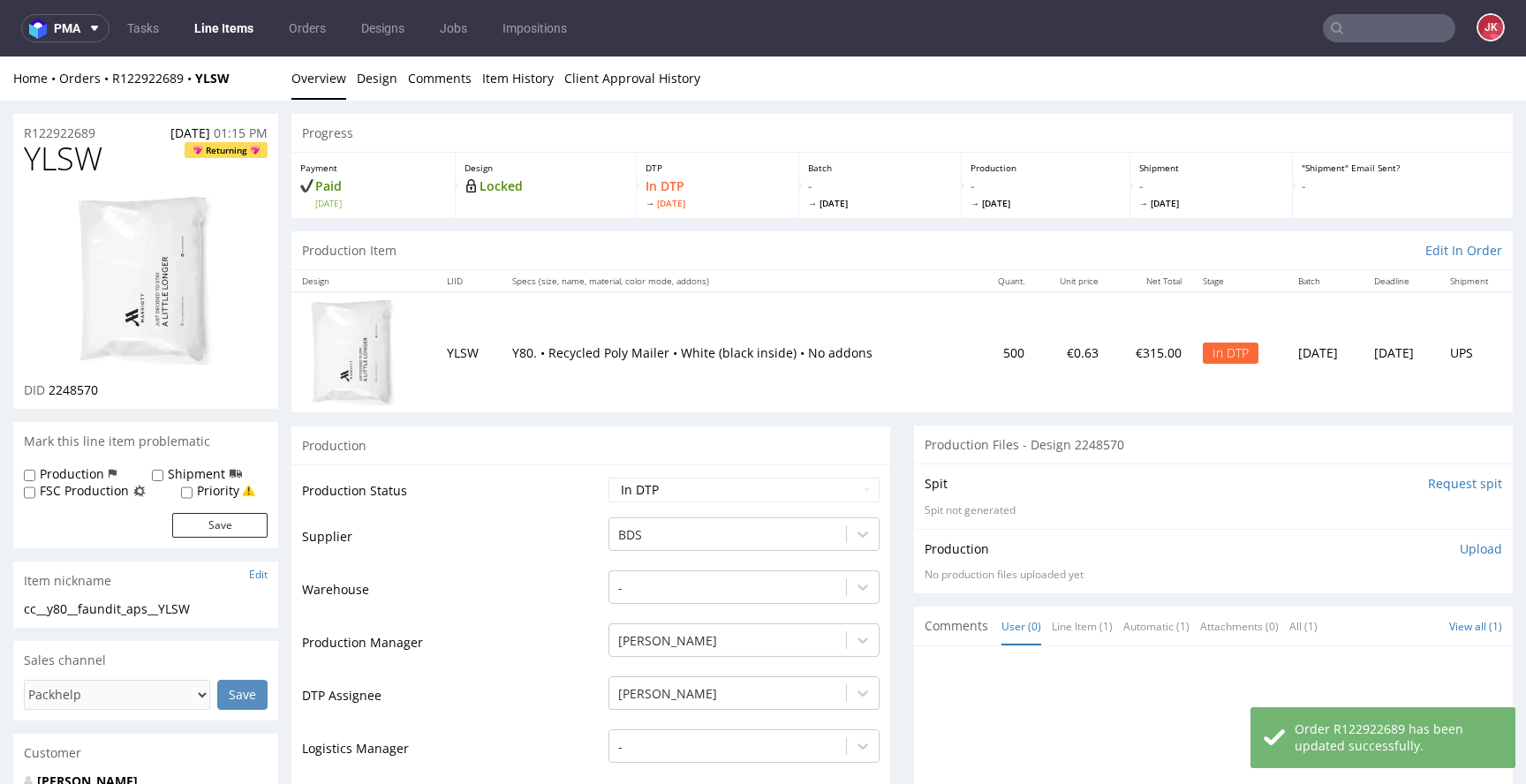
click at [173, 315] on img at bounding box center [145, 280] width 142 height 173
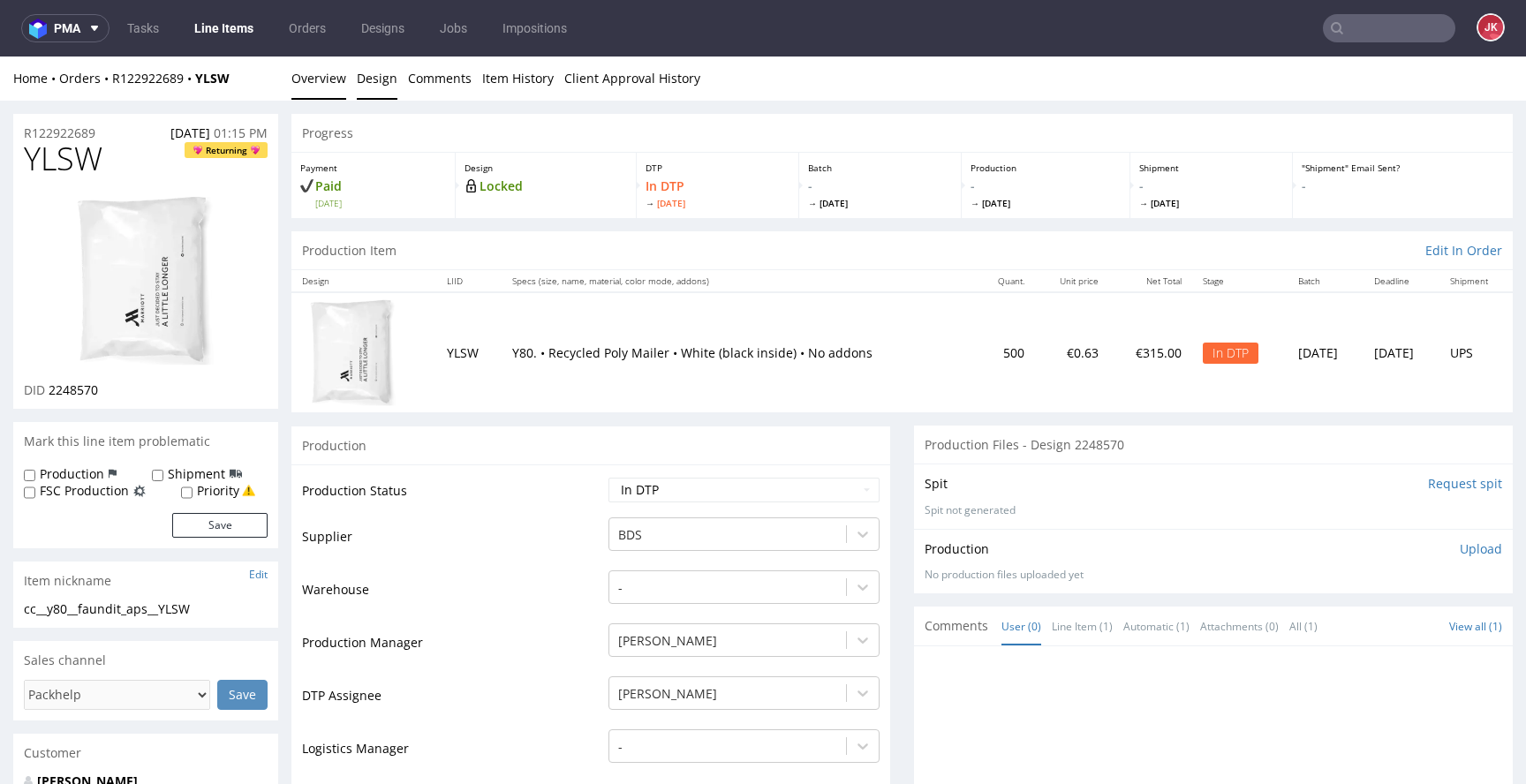
click at [372, 85] on link "Design" at bounding box center [377, 78] width 41 height 44
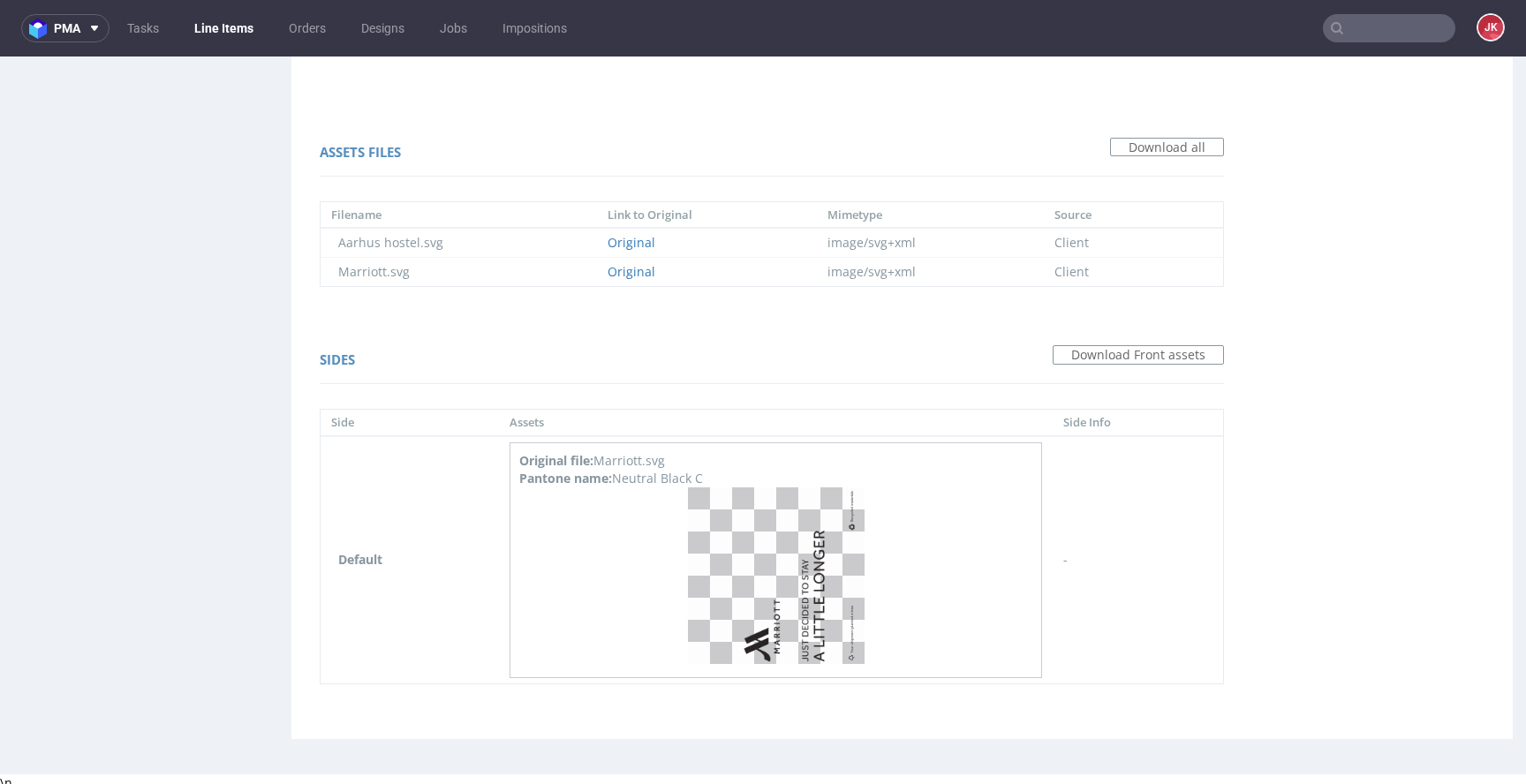
scroll to position [1180, 0]
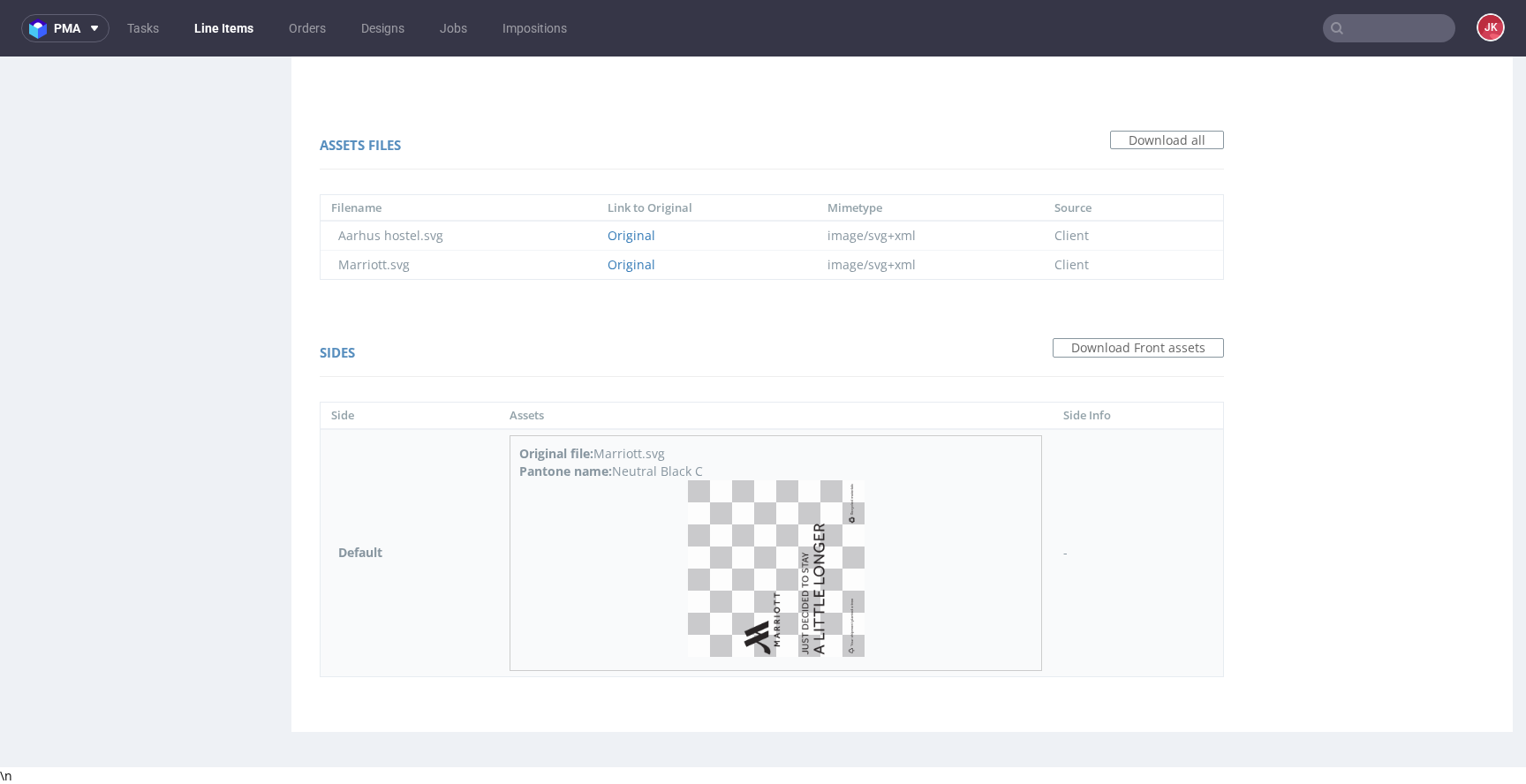
drag, startPoint x: 618, startPoint y: 474, endPoint x: 753, endPoint y: 467, distance: 135.2
click at [753, 467] on div "Pantone name: Neutral Black C" at bounding box center [776, 471] width 513 height 18
copy div "Neutral Black C"
click at [312, 408] on div "Sides Download Front assets Side Assets Side Info Default Original file: Marrio…" at bounding box center [771, 511] width 940 height 375
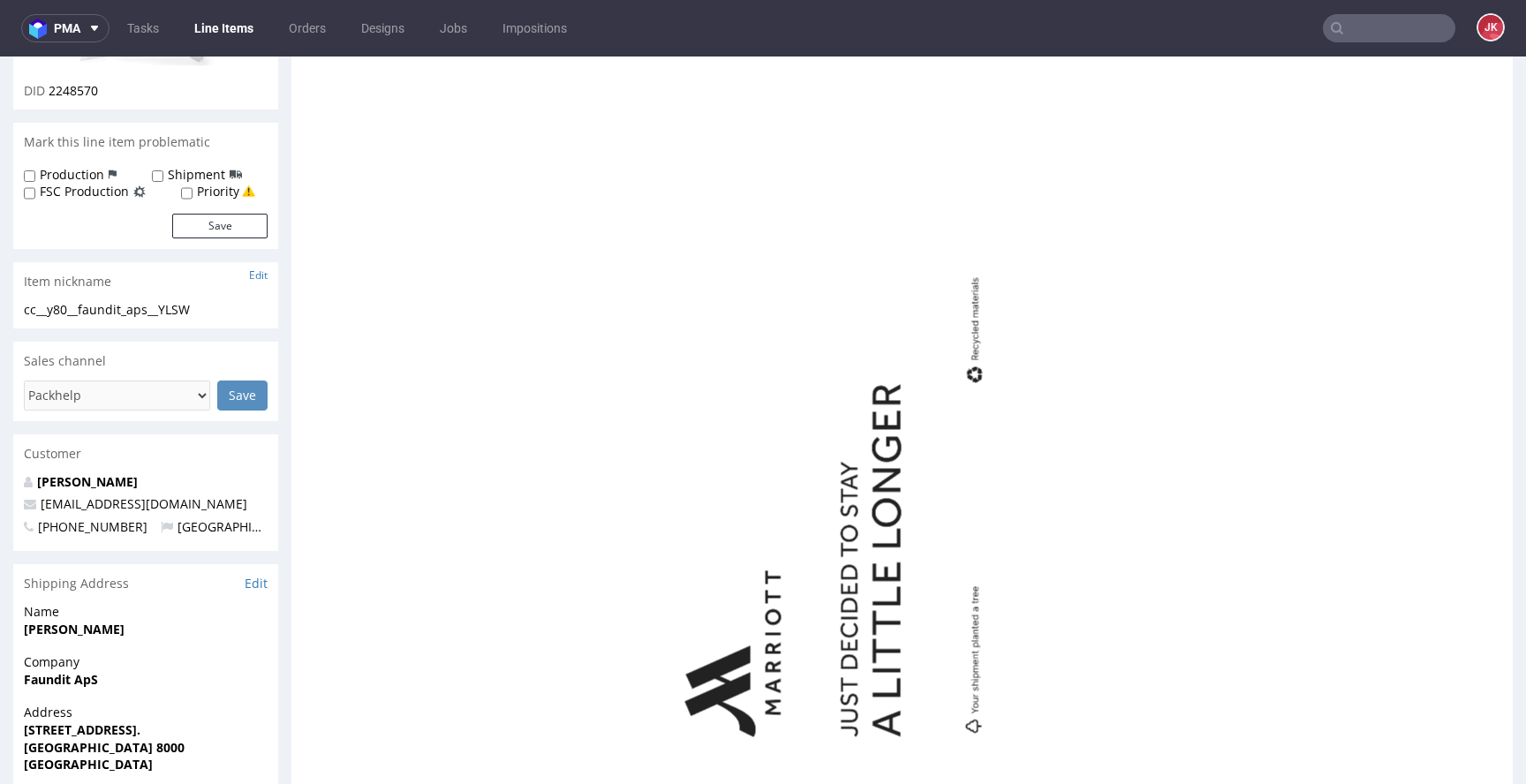
scroll to position [0, 0]
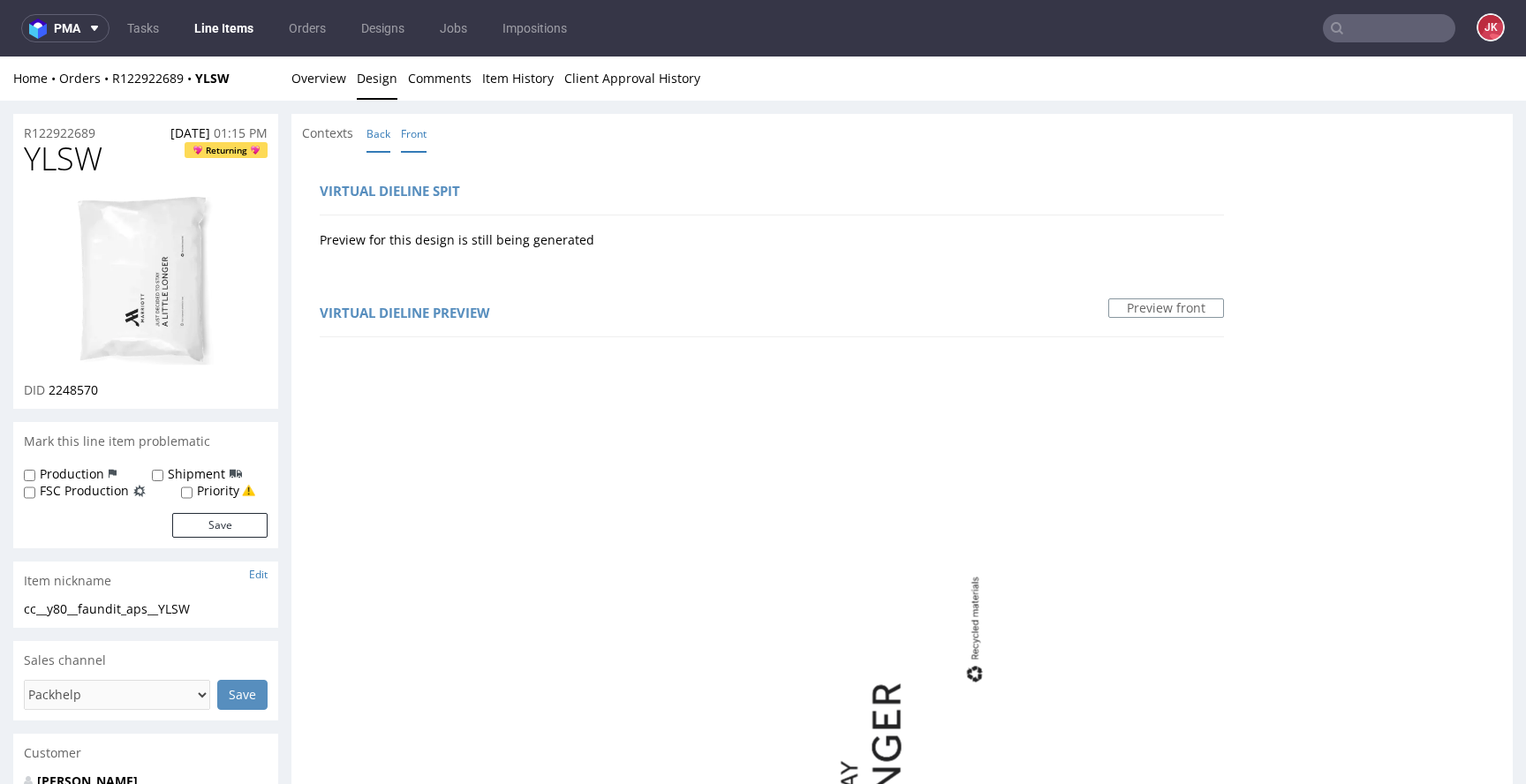
click at [371, 139] on link "Back" at bounding box center [379, 133] width 24 height 38
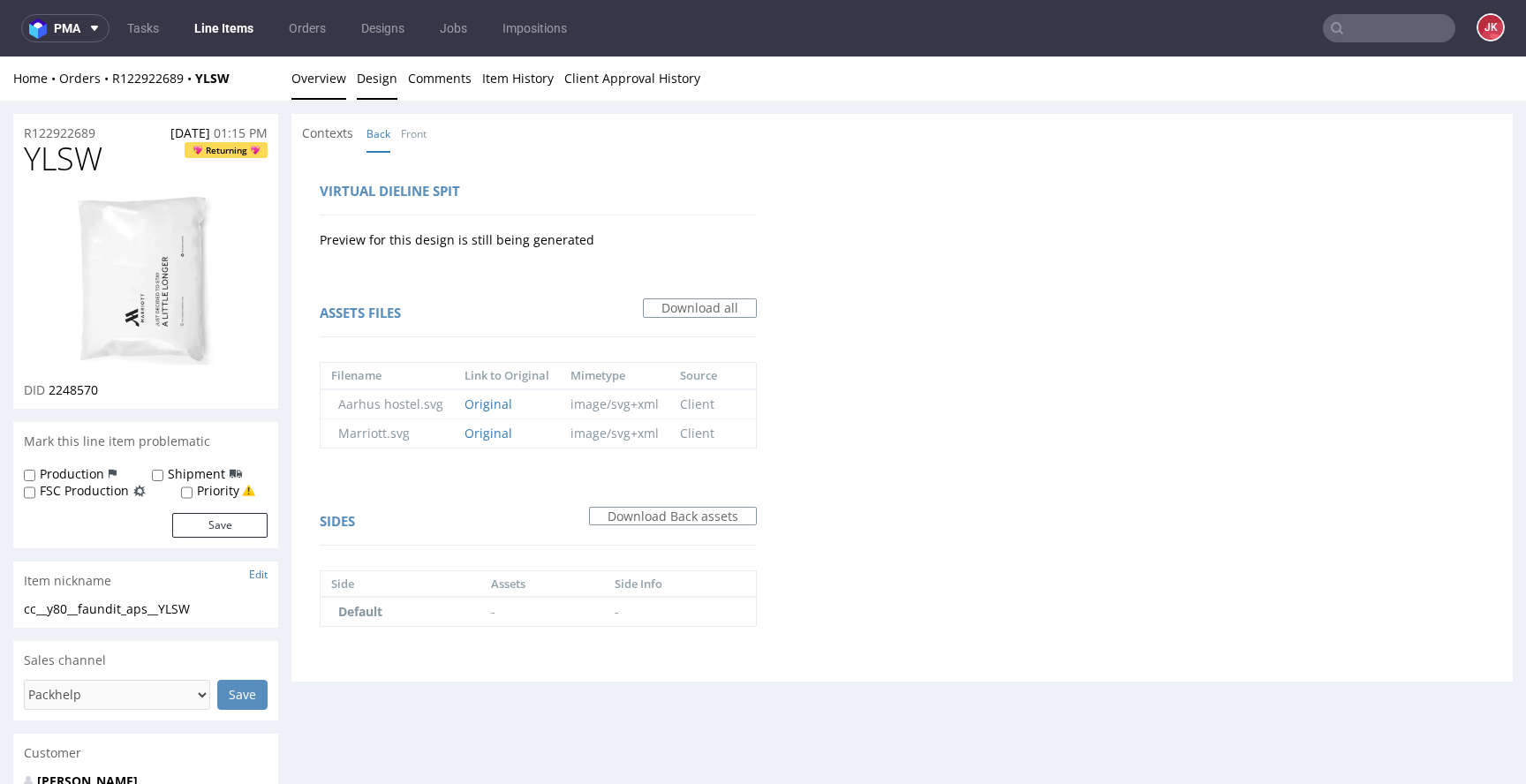
click at [312, 68] on link "Overview" at bounding box center [319, 78] width 55 height 44
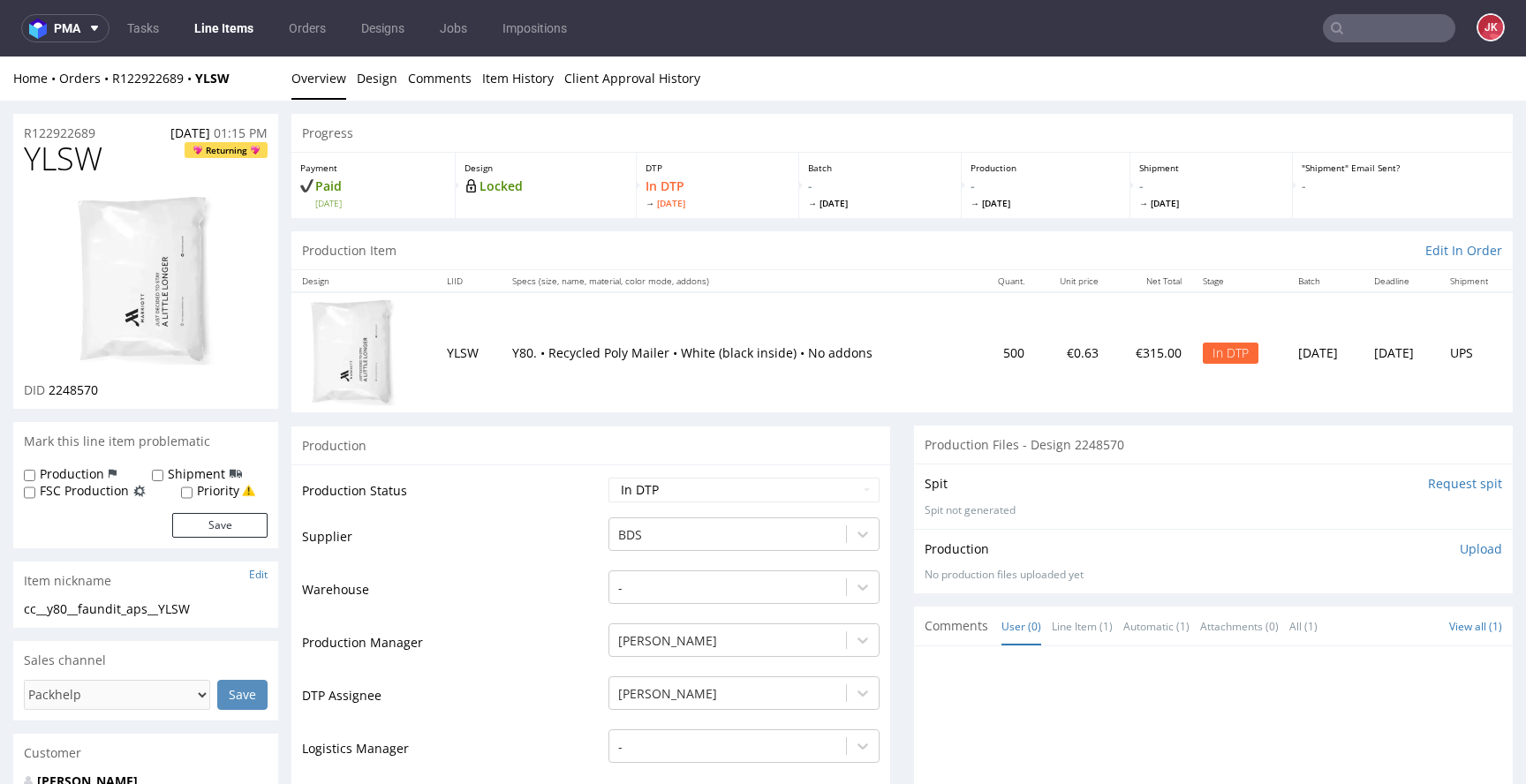
click at [73, 160] on span "YLSW" at bounding box center [63, 159] width 79 height 35
copy span "YLSW"
click at [507, 566] on td "Supplier" at bounding box center [453, 541] width 302 height 53
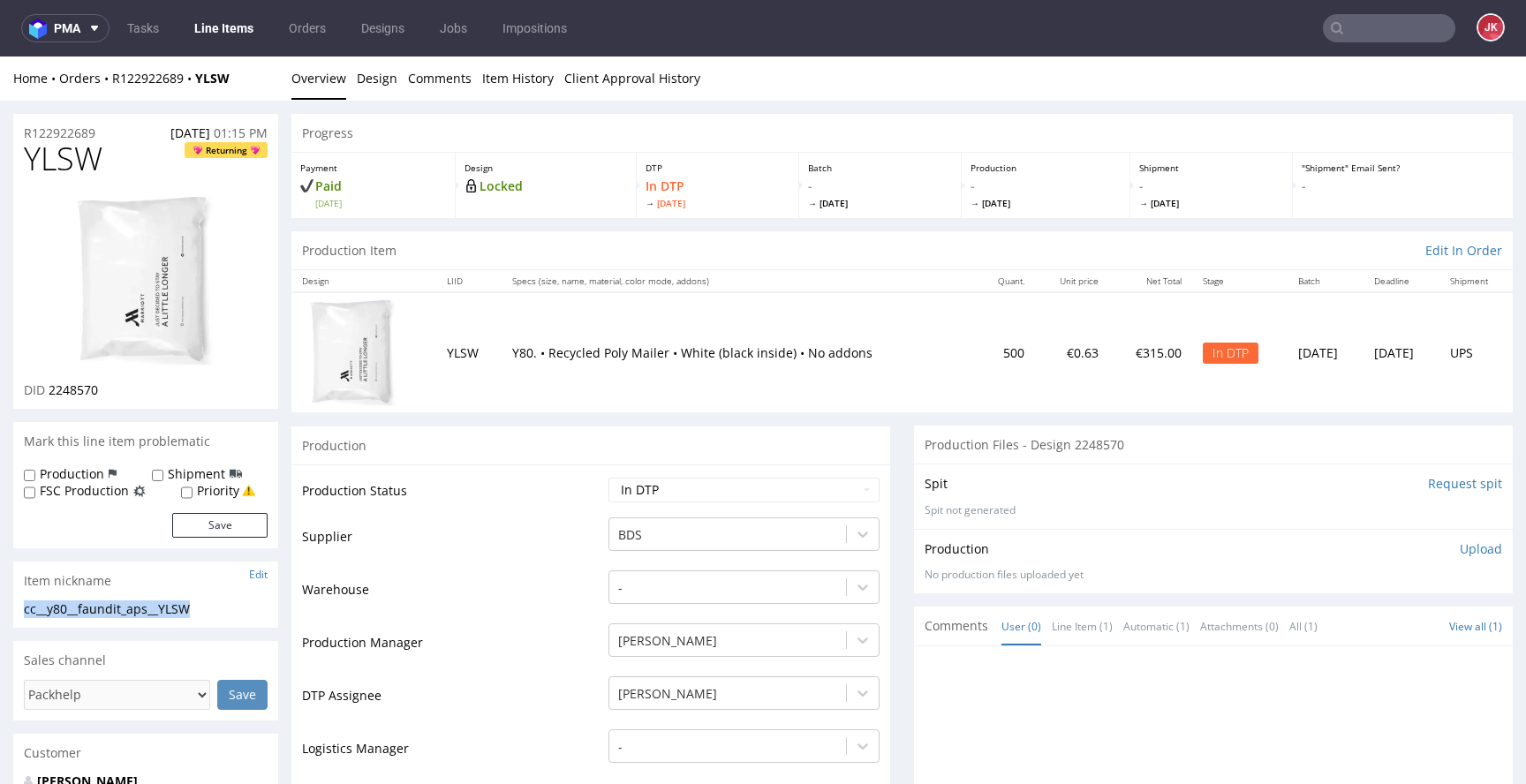
drag, startPoint x: 219, startPoint y: 603, endPoint x: 15, endPoint y: 606, distance: 204.0
copy div "cc__y80__faundit_aps__YLSW"
drag, startPoint x: 118, startPoint y: 132, endPoint x: 1, endPoint y: 136, distance: 117.1
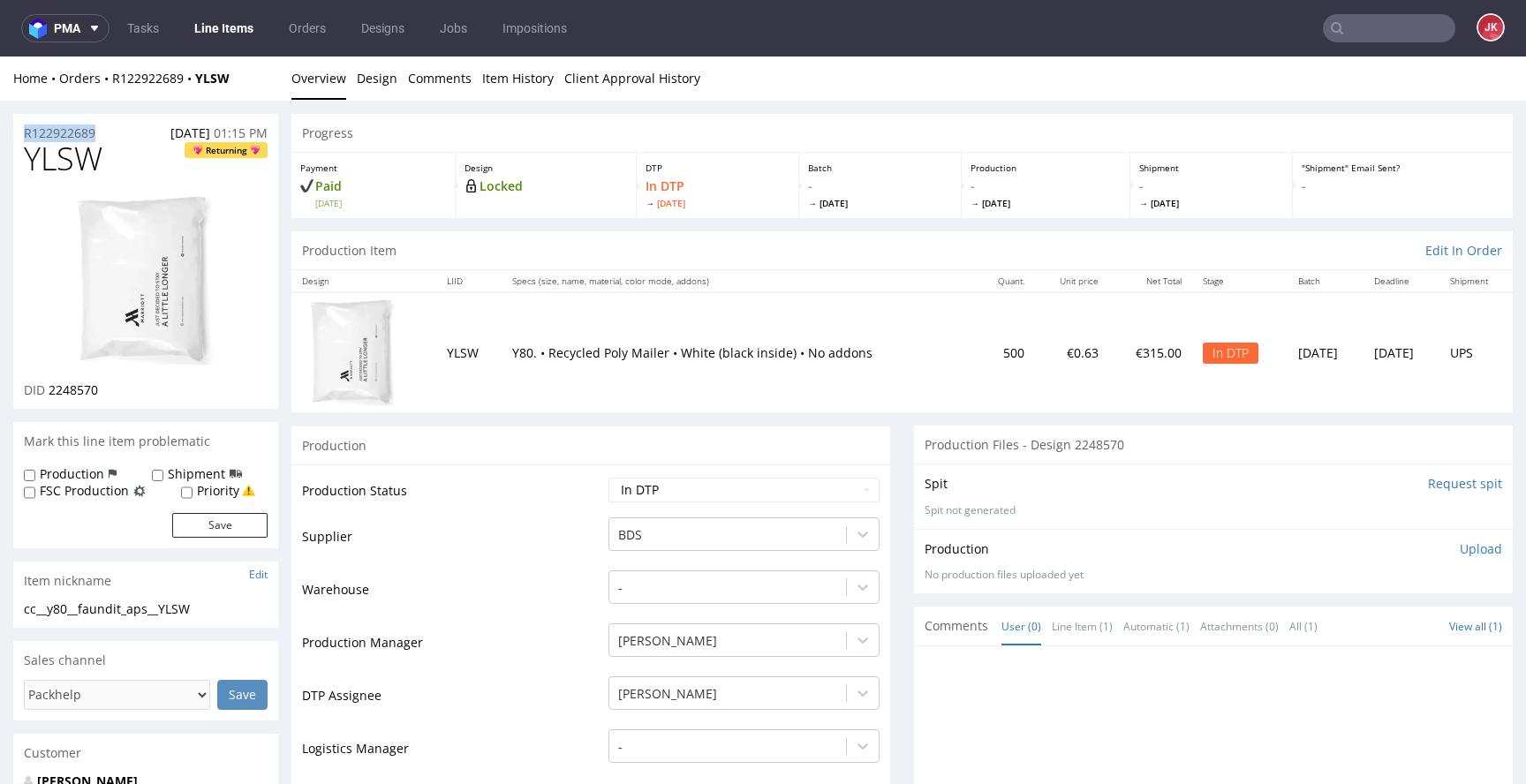
copy p "R122922689"
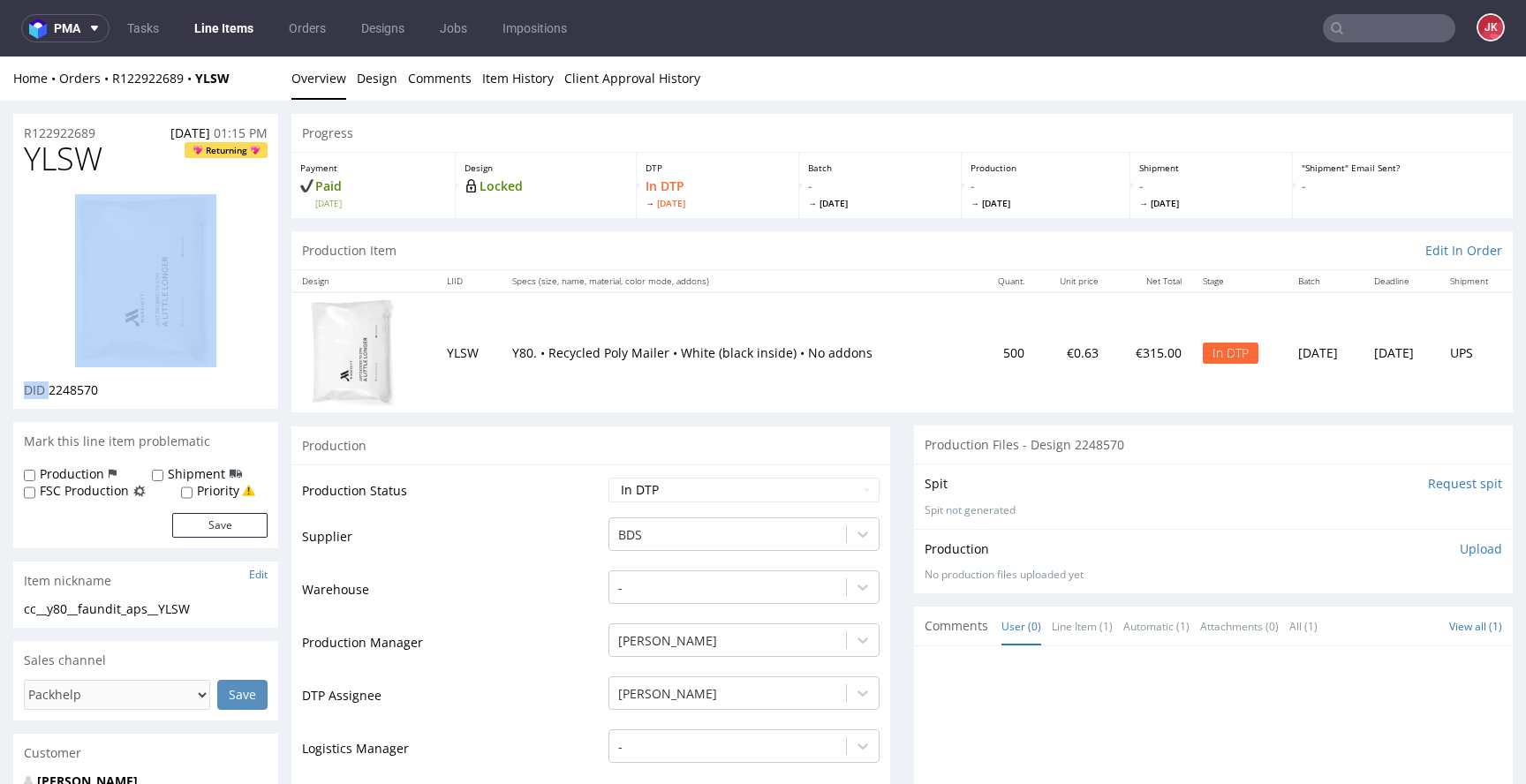
drag, startPoint x: 48, startPoint y: 392, endPoint x: 143, endPoint y: 380, distance: 95.8
click at [143, 381] on div "DID 2248570" at bounding box center [145, 390] width 244 height 18
copy div "DID"
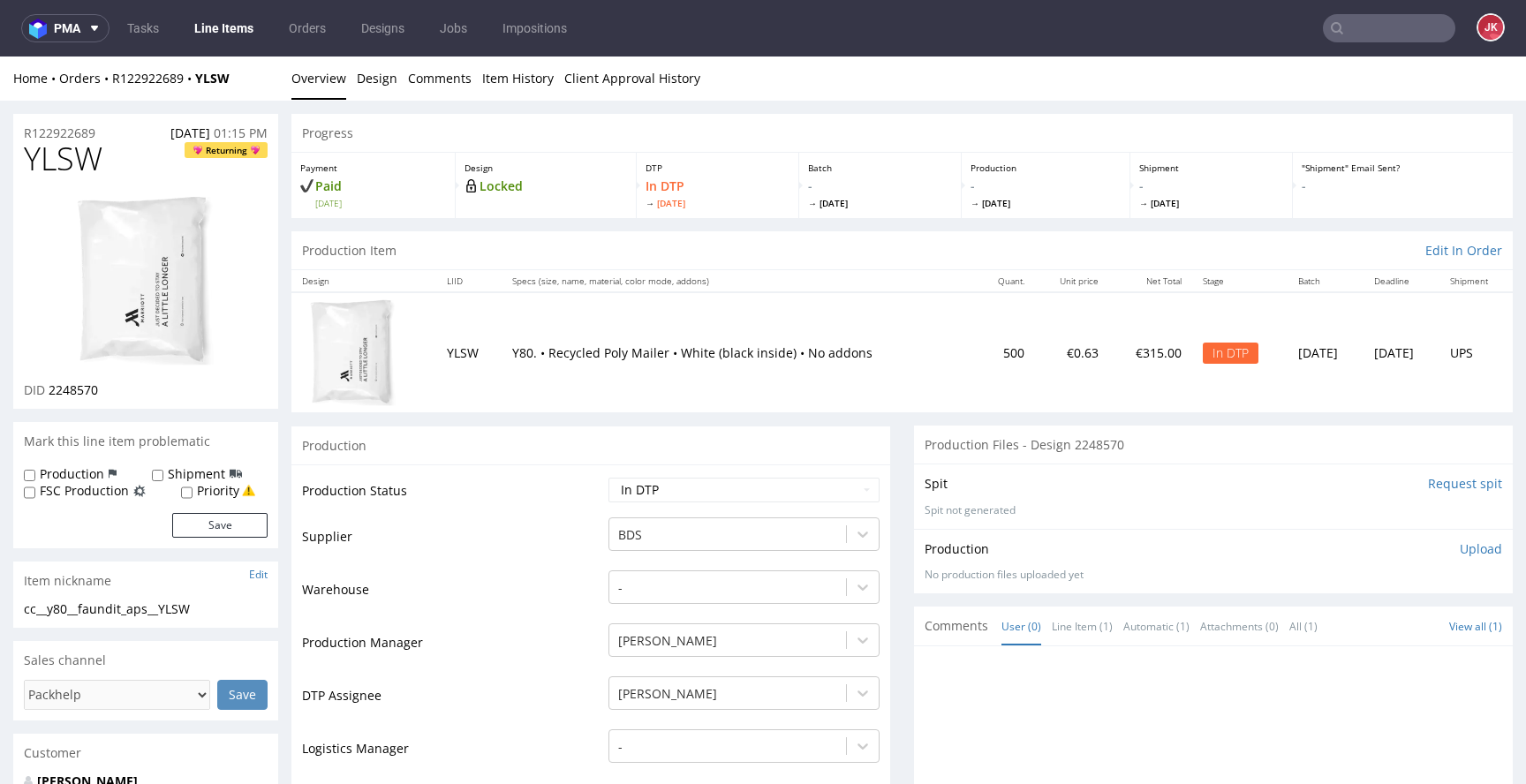
click at [128, 402] on div "YLSW Returning DID 2248570" at bounding box center [145, 275] width 265 height 268
drag, startPoint x: 79, startPoint y: 394, endPoint x: 151, endPoint y: 392, distance: 72.0
click at [150, 392] on div "DID 2248570" at bounding box center [145, 390] width 244 height 18
drag, startPoint x: 53, startPoint y: 393, endPoint x: 155, endPoint y: 392, distance: 102.0
click at [155, 392] on div "DID 2248570" at bounding box center [145, 390] width 244 height 18
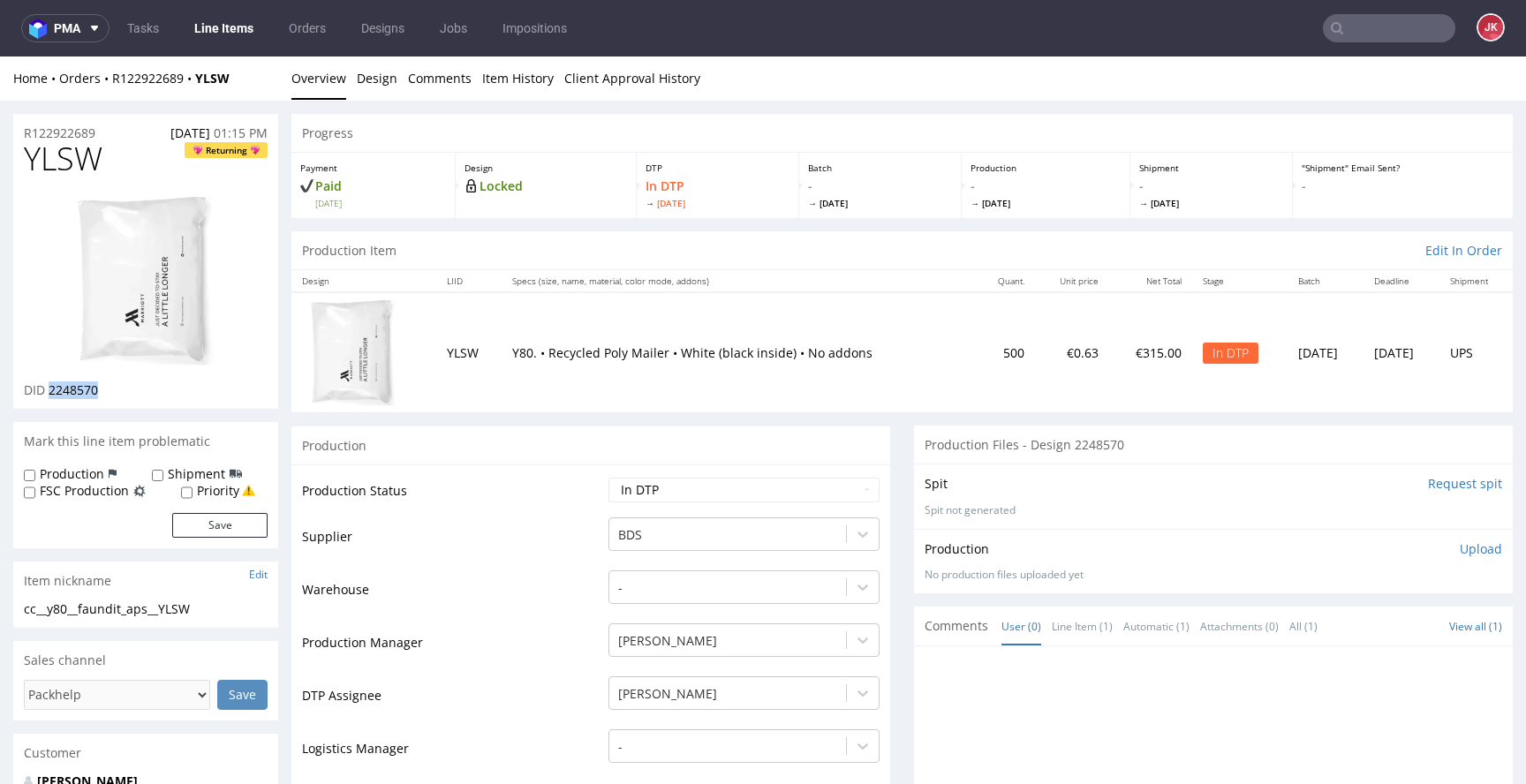
copy span "2248570"
click at [1459, 551] on p "Upload" at bounding box center [1481, 549] width 43 height 18
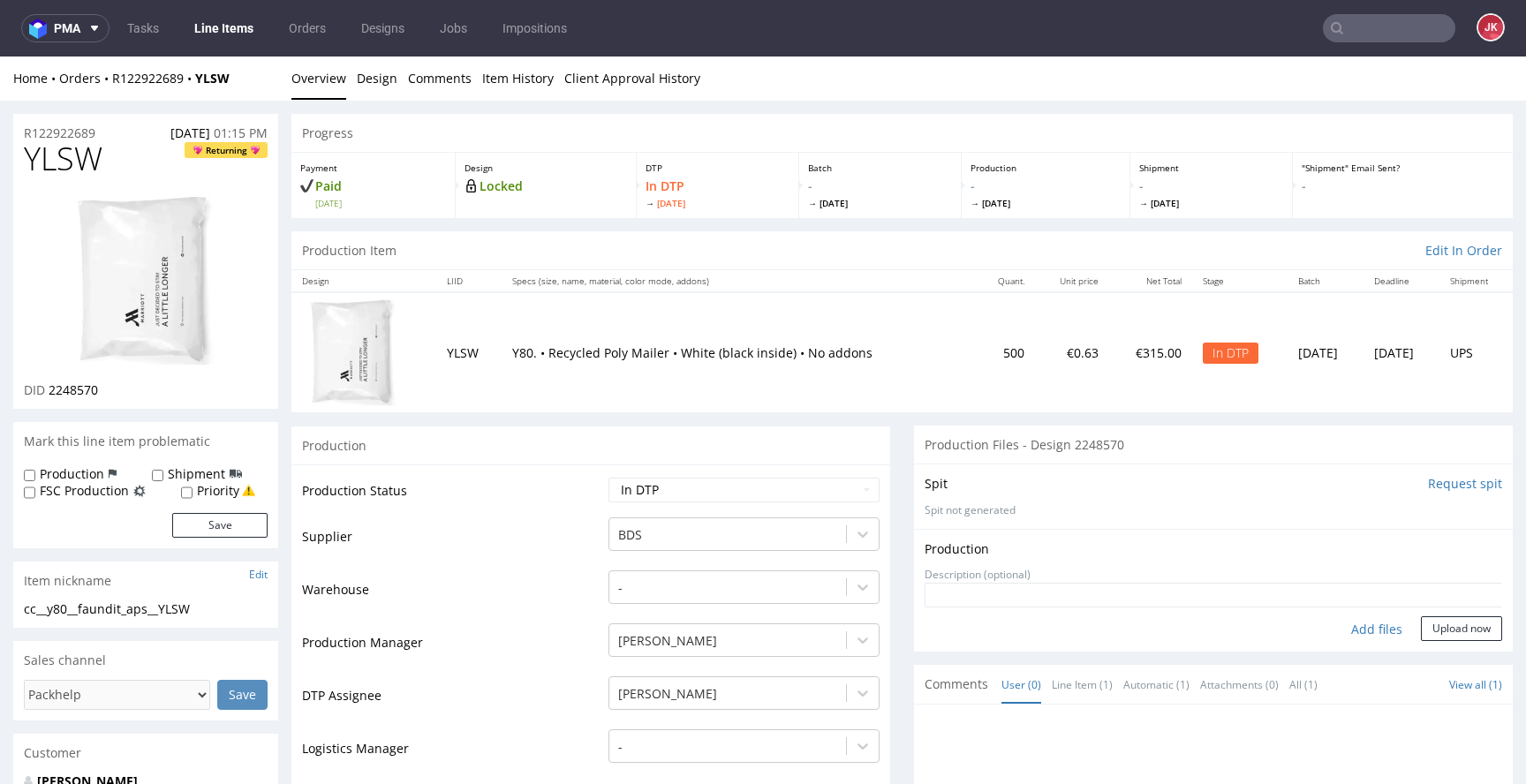
click at [1340, 634] on div "Add files" at bounding box center [1376, 629] width 88 height 27
type input "C:\fakepath\cc__y80__faundit_aps__YLSW__d2248570__oR122922689.pdf"
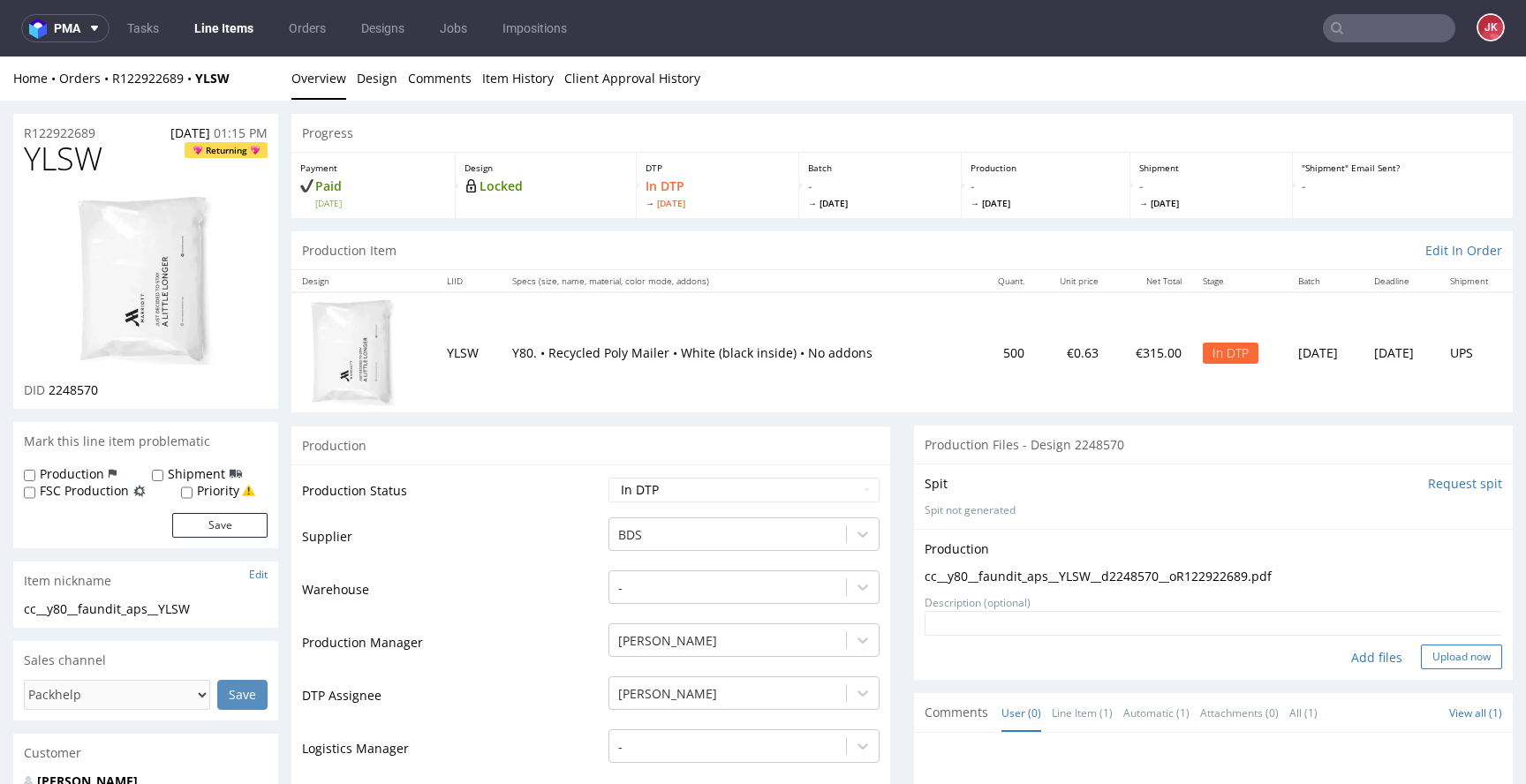
click at [1464, 656] on button "Upload now" at bounding box center [1461, 656] width 81 height 25
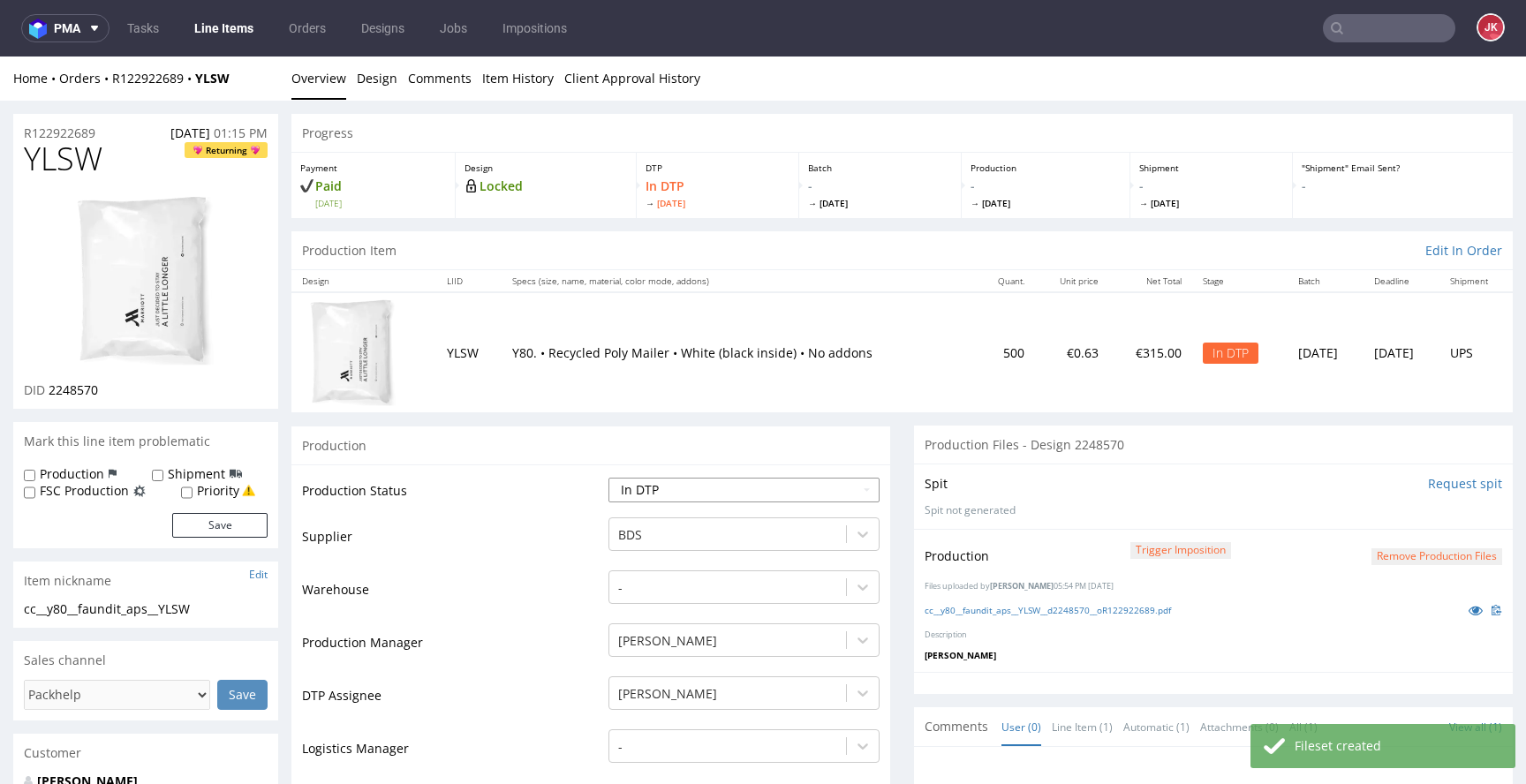
click at [770, 492] on select "Waiting for Artwork Waiting for Diecut Waiting for Mockup Waiting for DTP Waiti…" at bounding box center [744, 490] width 271 height 25
select select "dtp_production_ready"
click at [608, 478] on select "Waiting for Artwork Waiting for Diecut Waiting for Mockup Waiting for DTP Waiti…" at bounding box center [744, 490] width 271 height 25
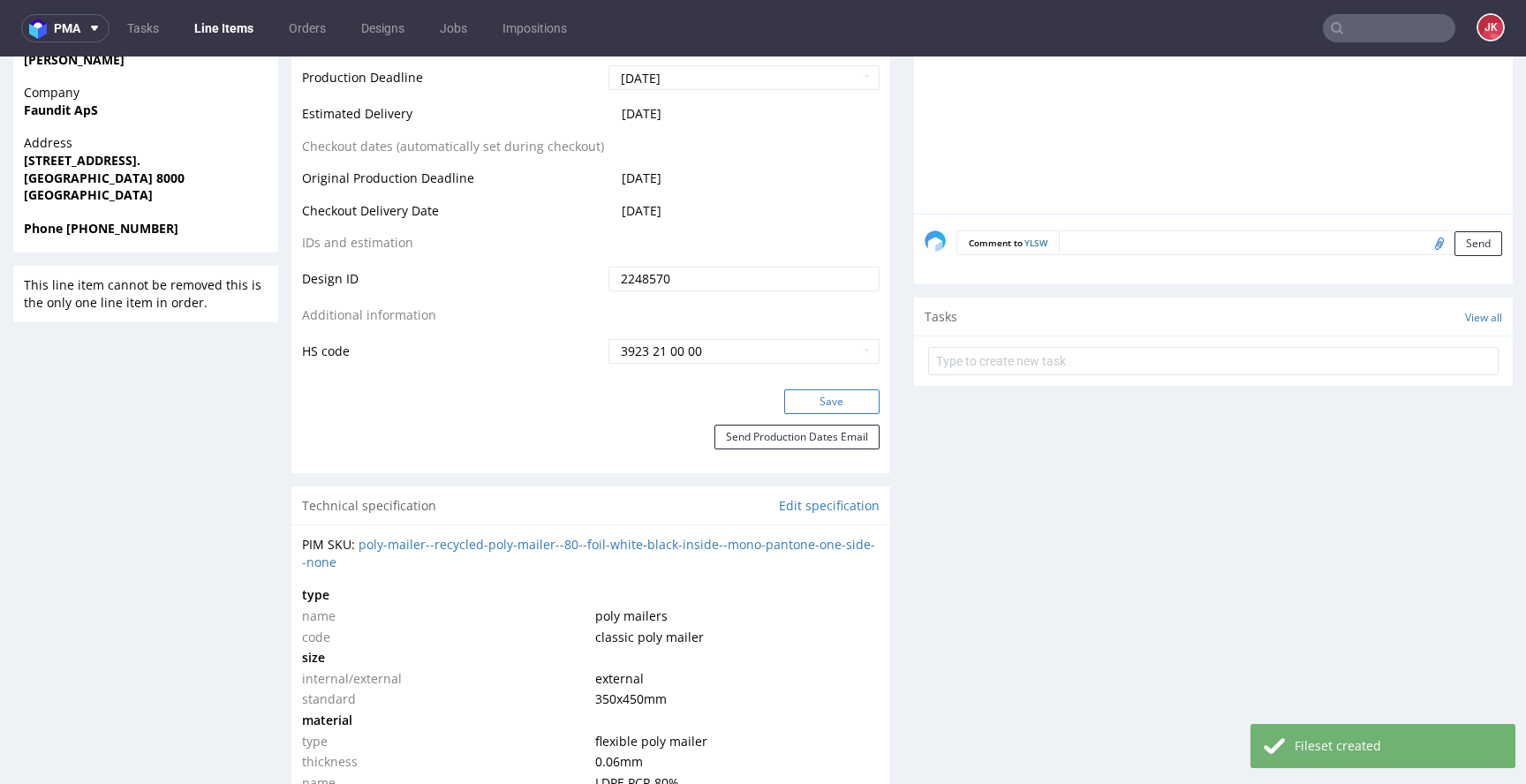
click at [799, 394] on button "Save" at bounding box center [832, 402] width 95 height 25
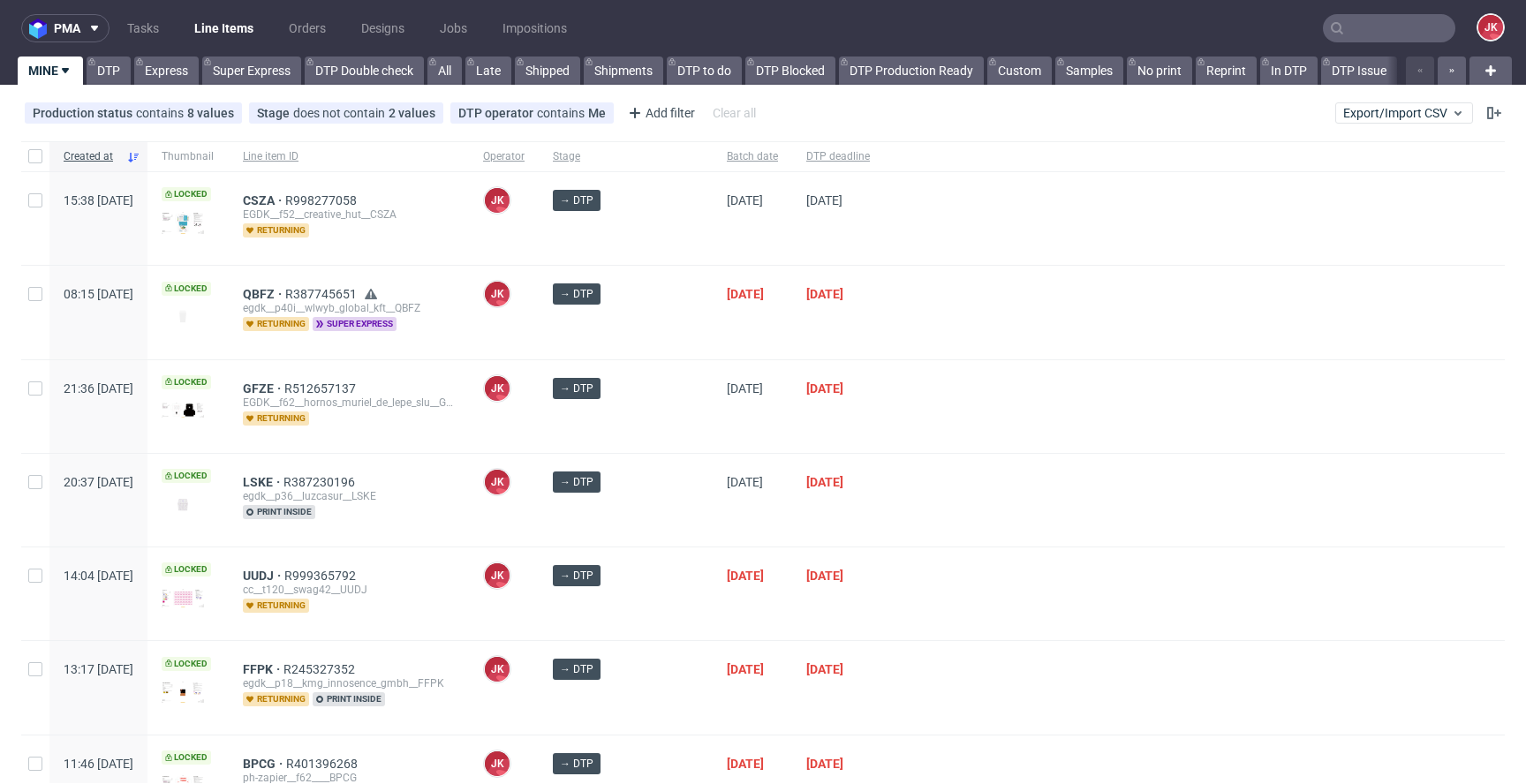
click at [673, 352] on div "→ DTP" at bounding box center [626, 312] width 174 height 93
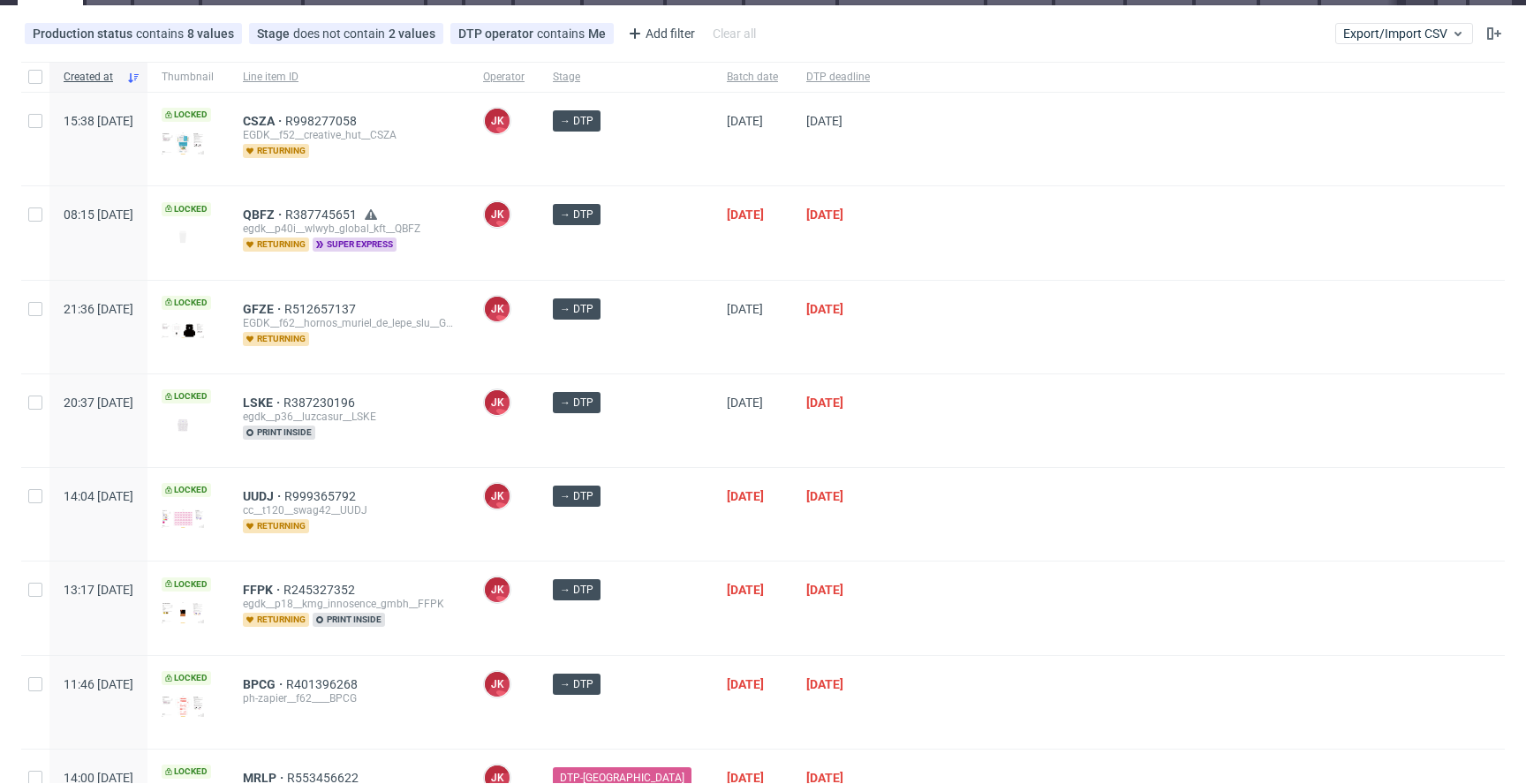
scroll to position [193, 0]
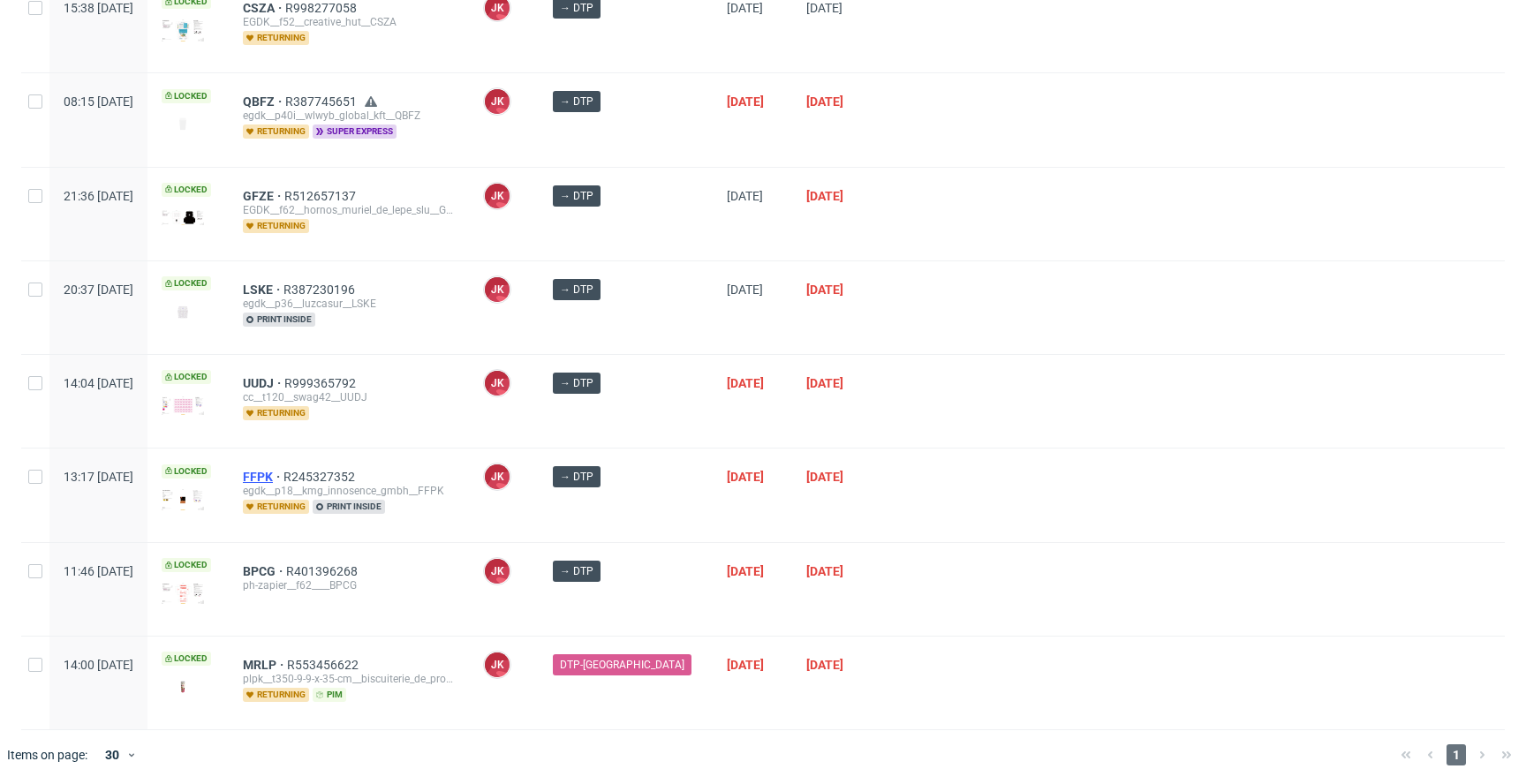
click at [283, 479] on span "FFPK" at bounding box center [263, 476] width 41 height 14
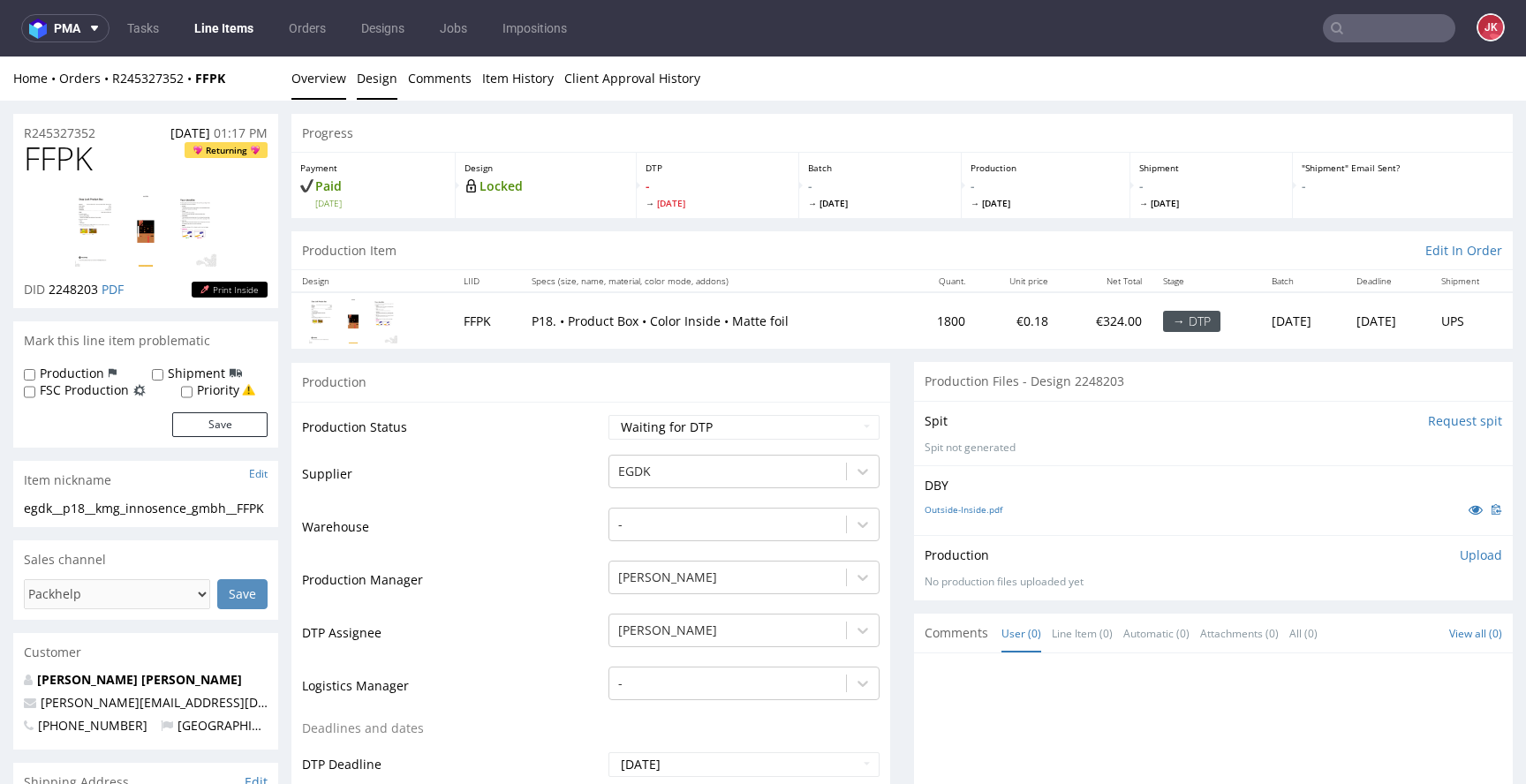
click at [374, 79] on link "Design" at bounding box center [377, 78] width 41 height 44
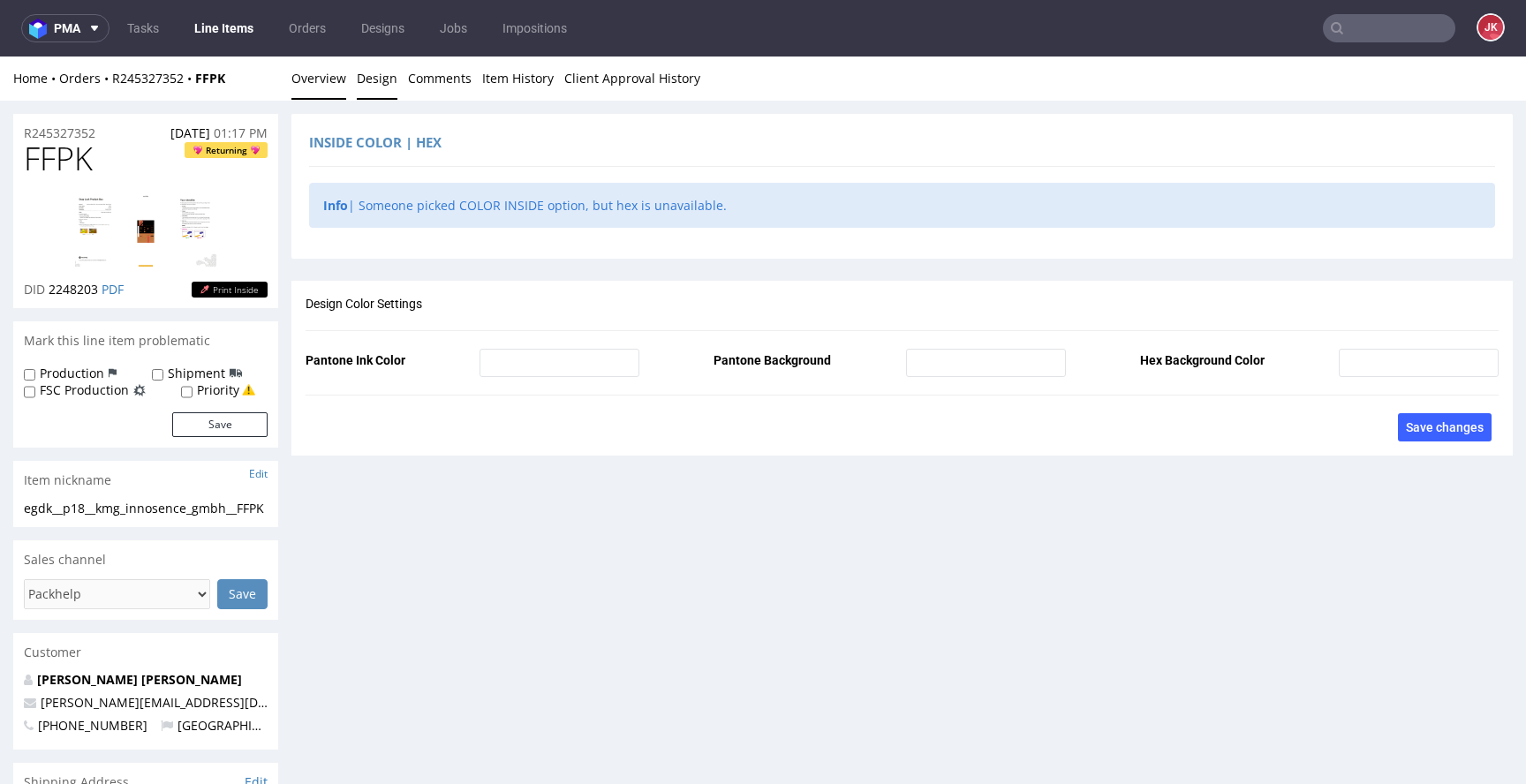
click at [316, 70] on link "Overview" at bounding box center [319, 78] width 55 height 44
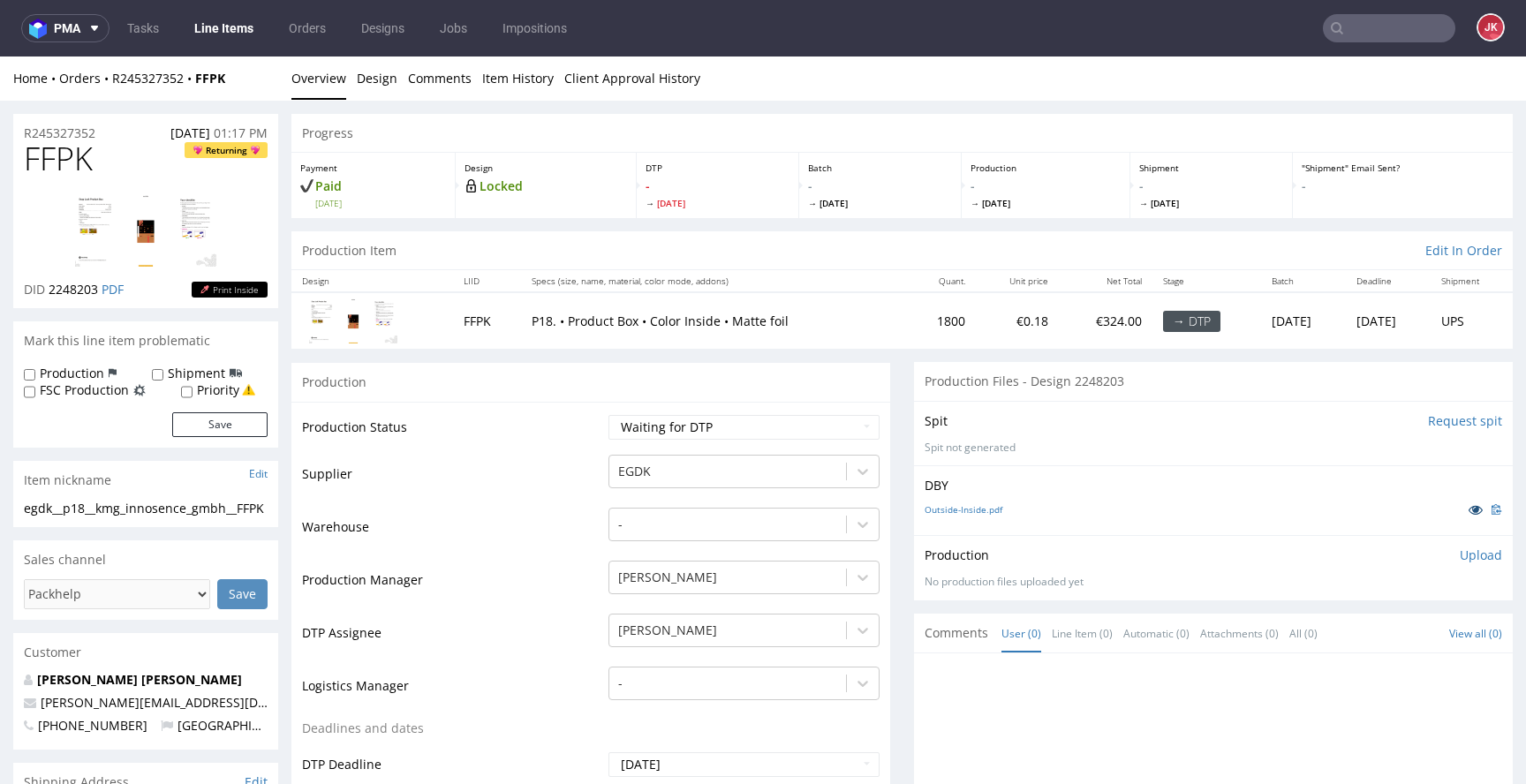
click at [1469, 507] on icon at bounding box center [1475, 509] width 14 height 12
click at [241, 34] on link "Line Items" at bounding box center [223, 28] width 81 height 29
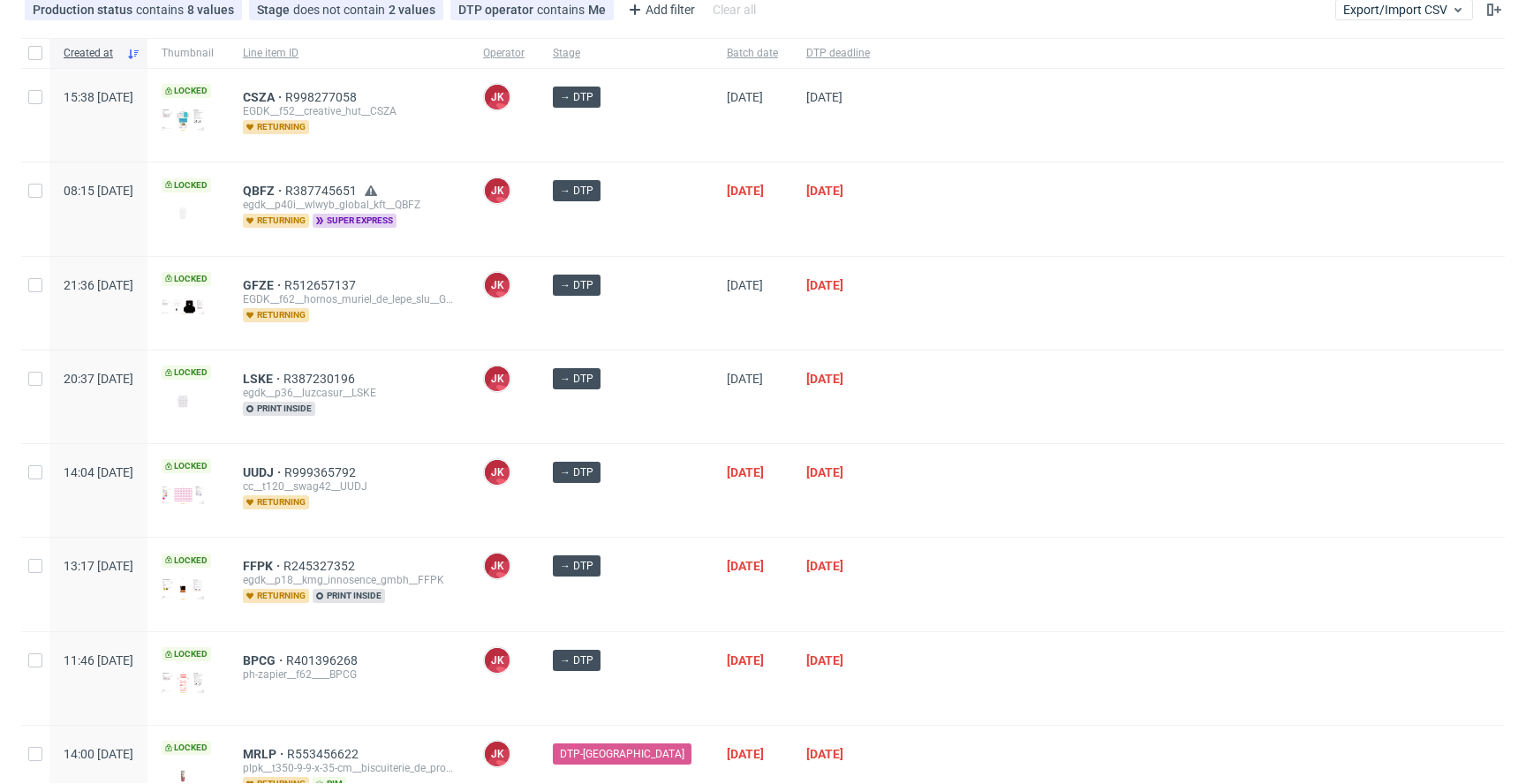
scroll to position [193, 0]
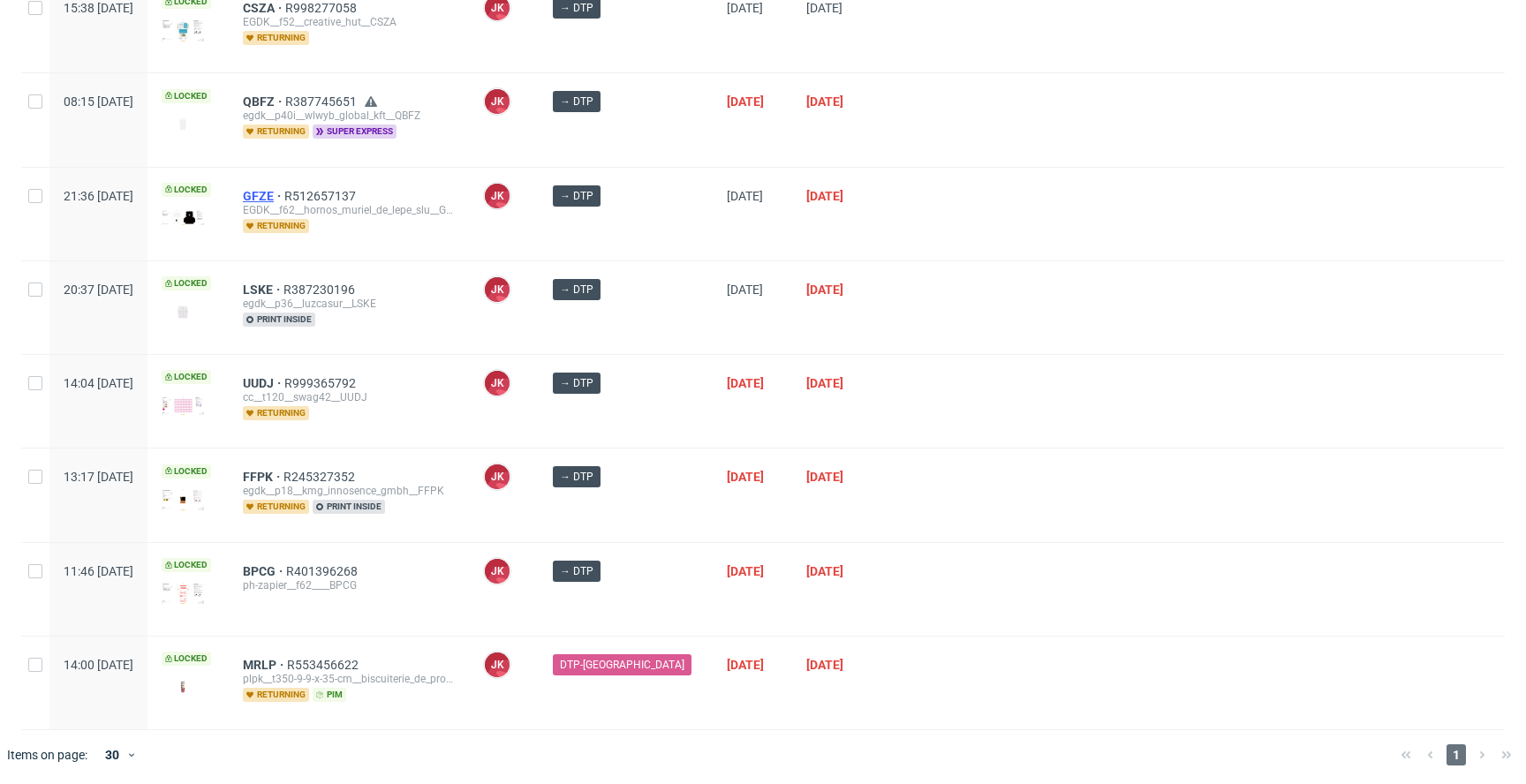
click at [284, 193] on span "GFZE" at bounding box center [263, 195] width 42 height 14
click at [670, 344] on div "→ DTP" at bounding box center [626, 307] width 174 height 93
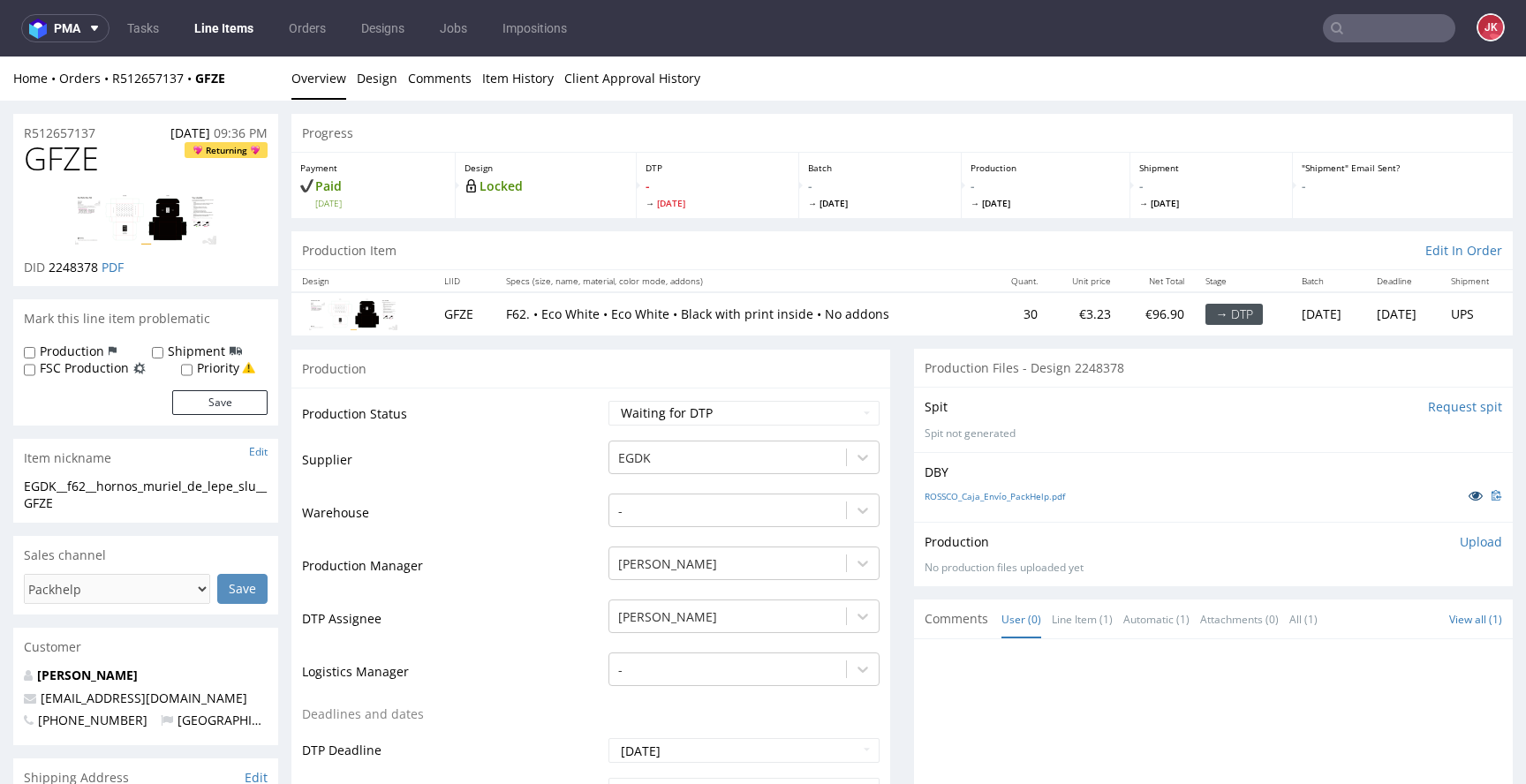
click at [1469, 491] on icon at bounding box center [1475, 494] width 14 height 12
click at [705, 414] on select "Waiting for Artwork Waiting for Diecut Waiting for Mockup Waiting for DTP Waiti…" at bounding box center [744, 413] width 271 height 25
select select "dtp_in_process"
click at [608, 401] on select "Waiting for Artwork Waiting for Diecut Waiting for Mockup Waiting for DTP Waiti…" at bounding box center [744, 413] width 271 height 25
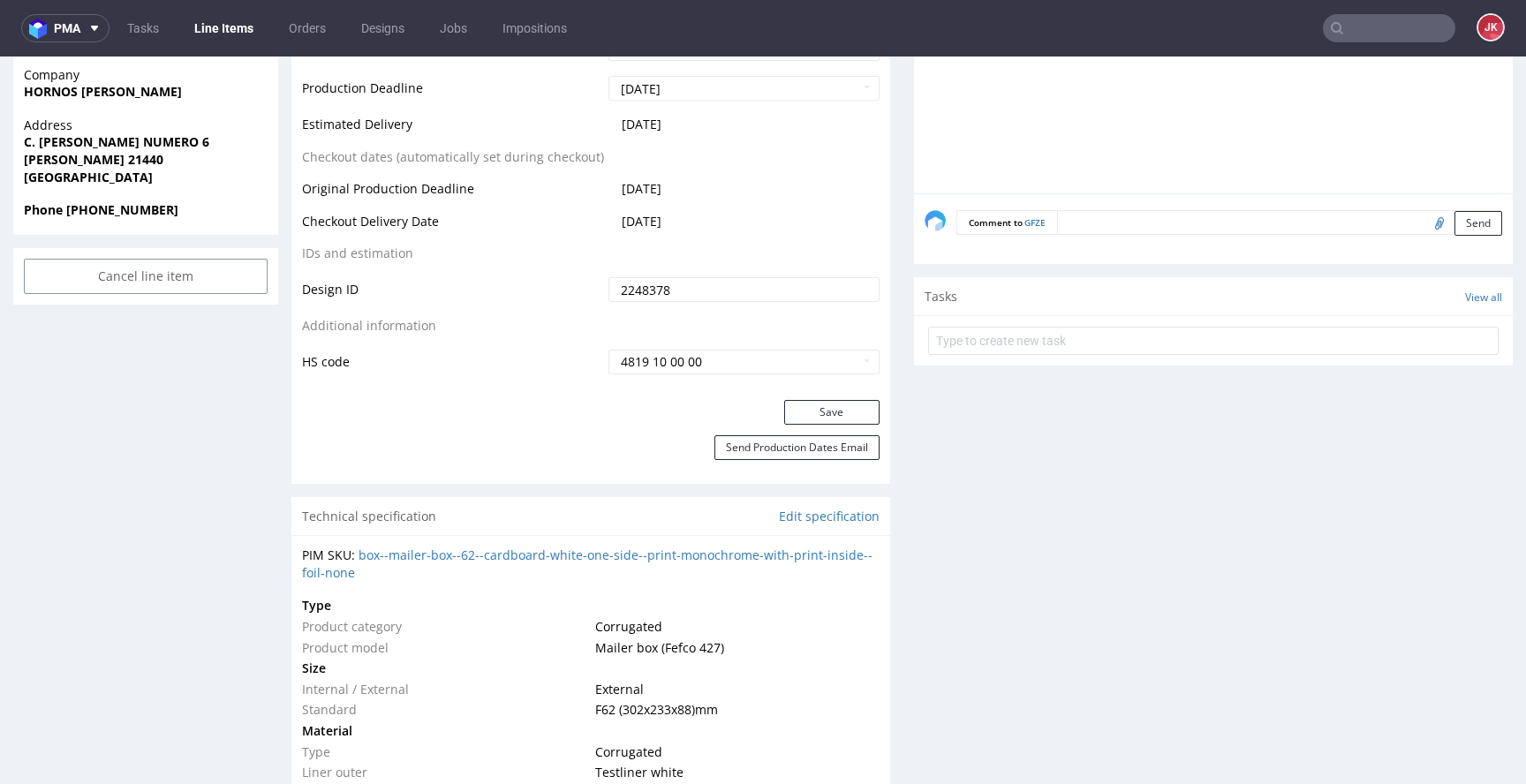
scroll to position [942, 0]
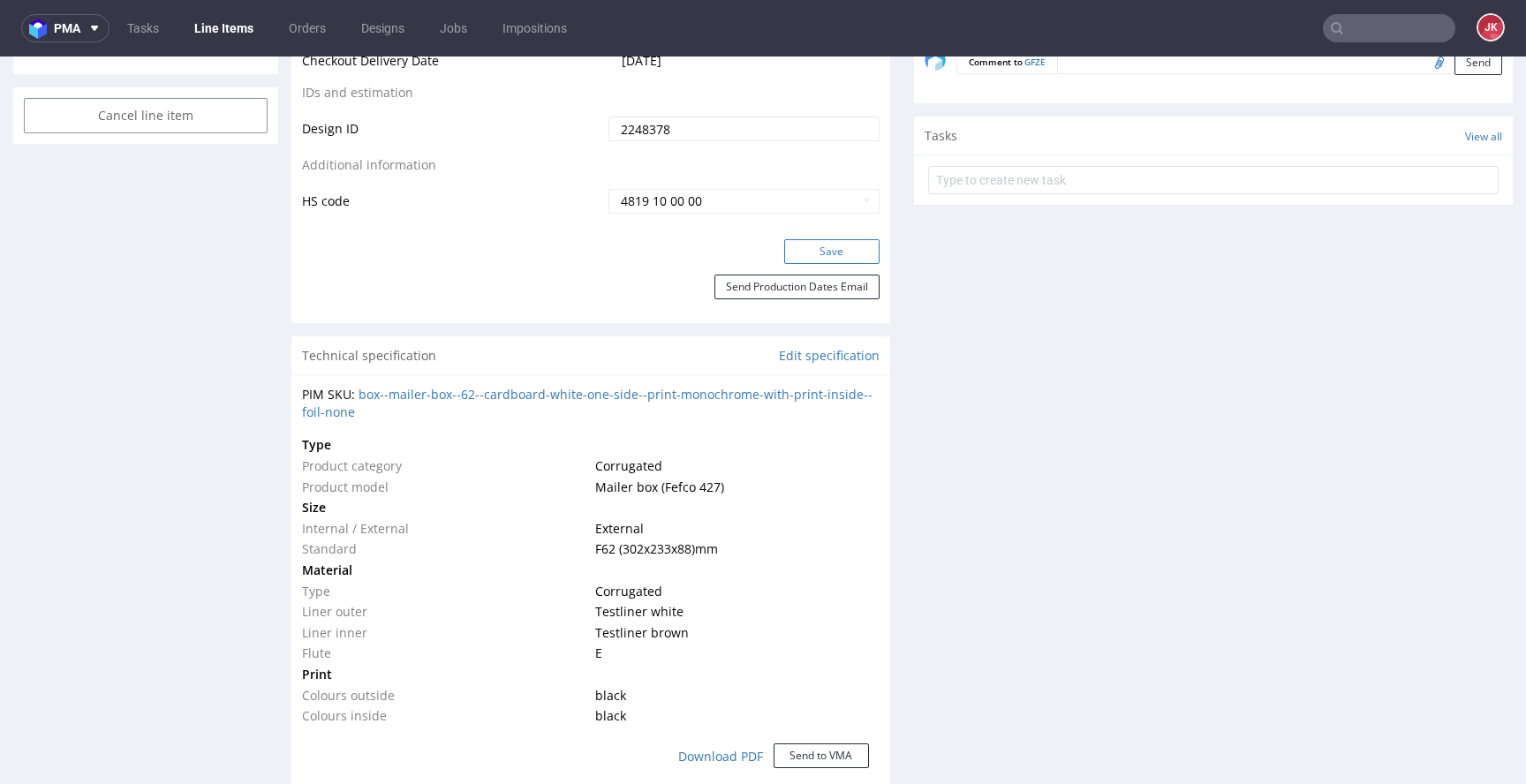
click at [821, 243] on button "Save" at bounding box center [832, 251] width 95 height 25
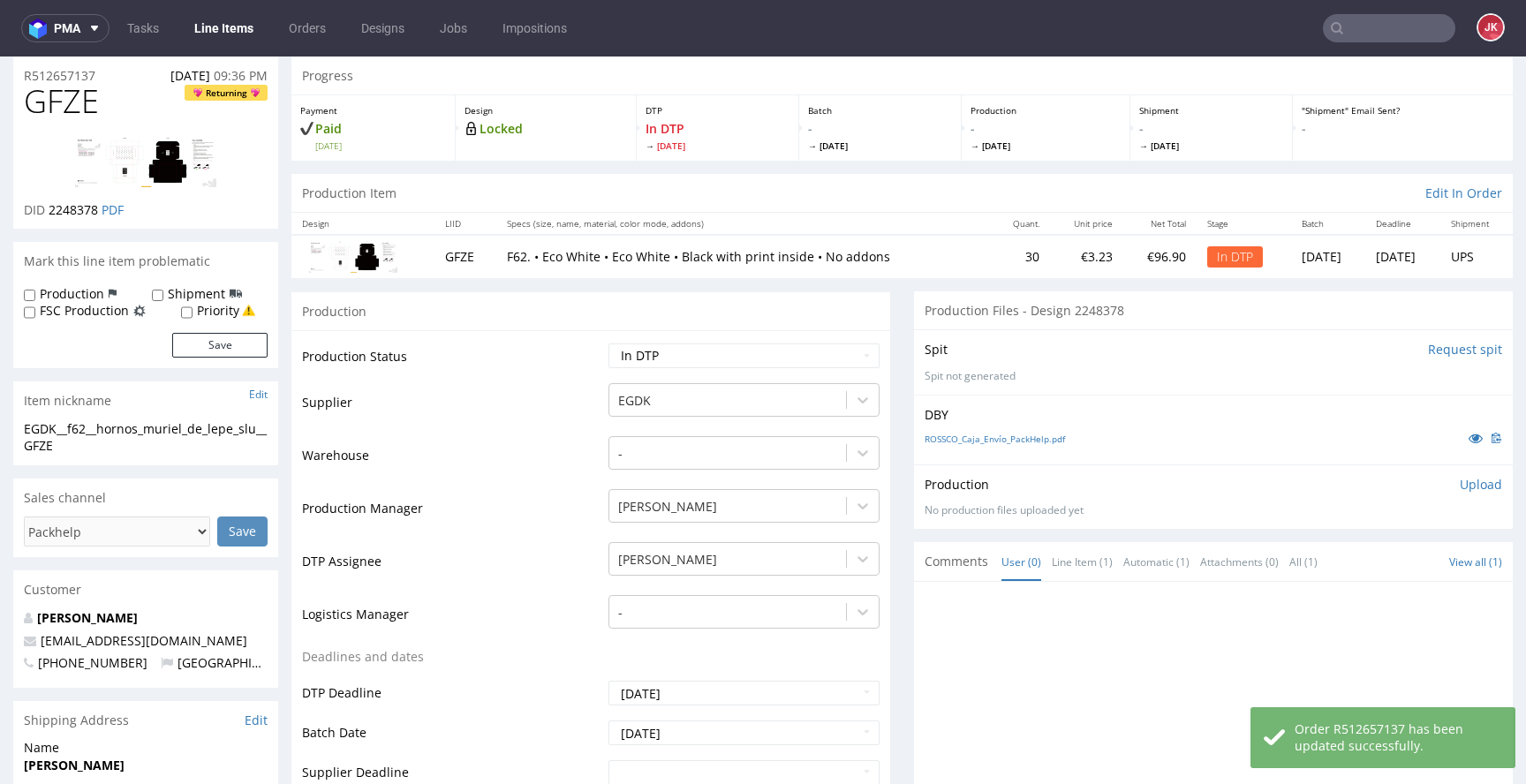
scroll to position [0, 0]
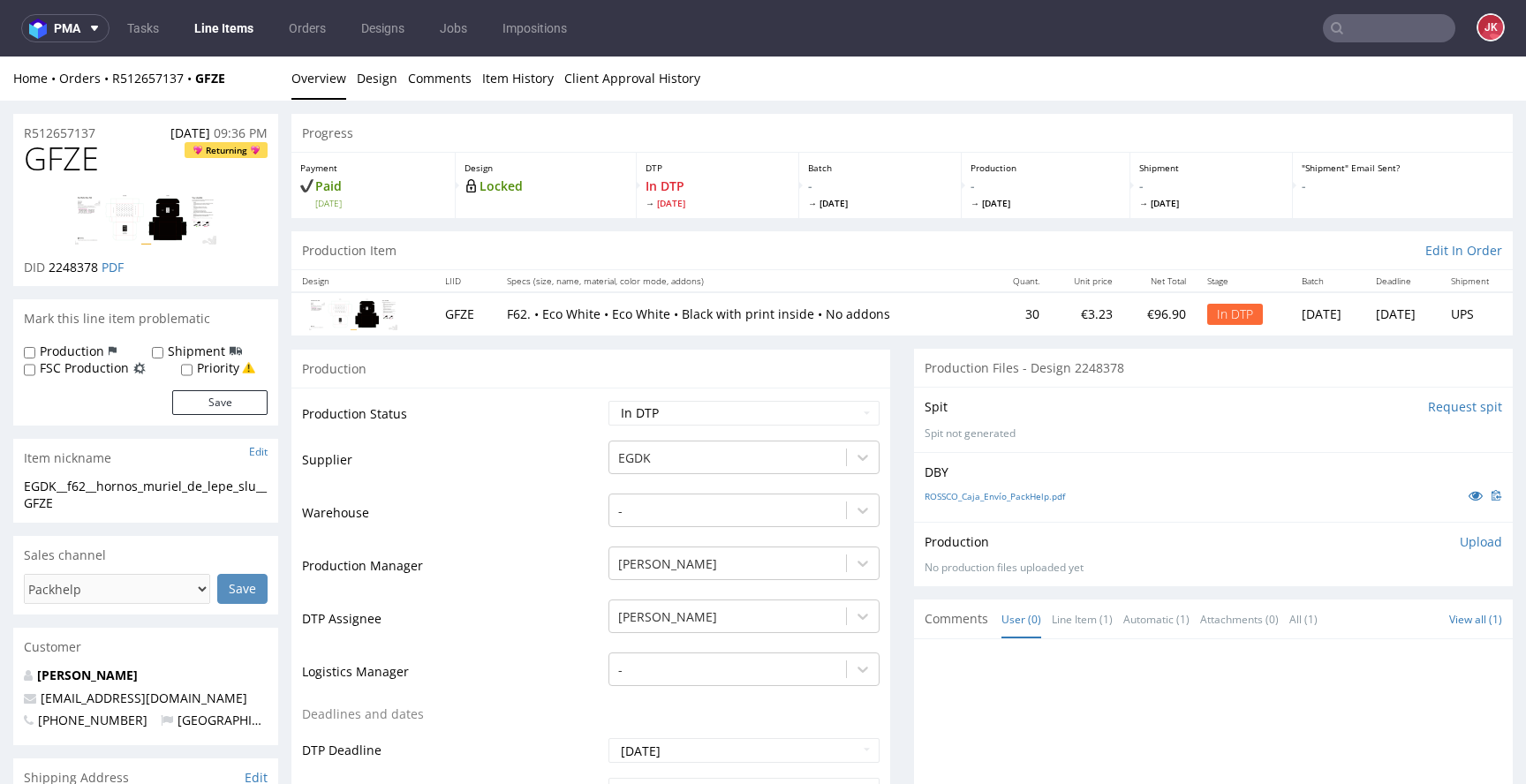
click at [61, 163] on span "GFZE" at bounding box center [61, 159] width 75 height 35
copy span "GFZE"
drag, startPoint x: 92, startPoint y: 680, endPoint x: 182, endPoint y: 661, distance: 92.0
click at [64, 168] on span "GFZE" at bounding box center [61, 159] width 75 height 35
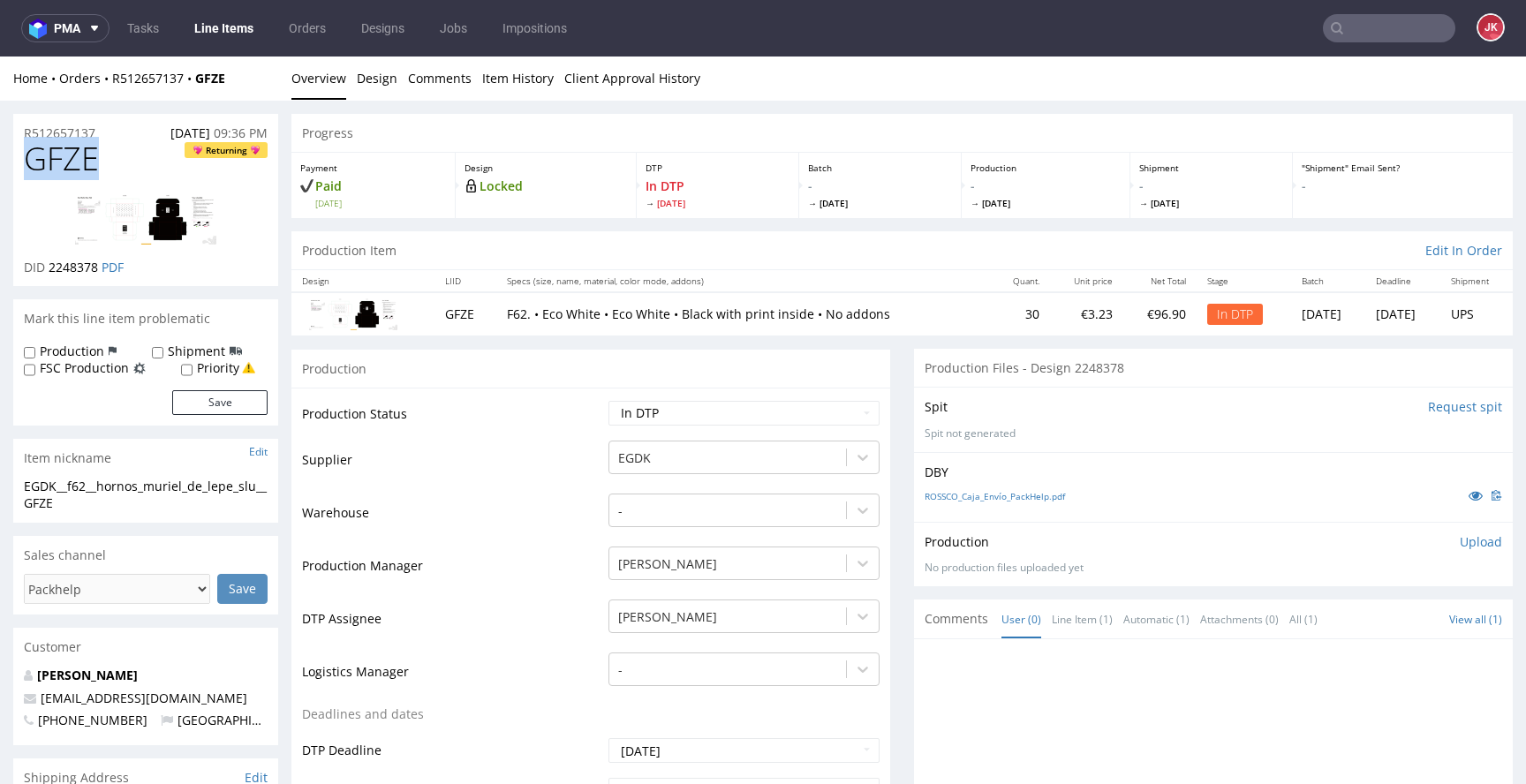
click at [64, 168] on span "GFZE" at bounding box center [61, 159] width 75 height 35
copy span "GFZE"
click at [538, 456] on td "Supplier" at bounding box center [453, 465] width 302 height 53
click at [154, 495] on div "EGDK__f62__hornos_muriel_de_lepe_slu__GFZE" at bounding box center [145, 494] width 244 height 34
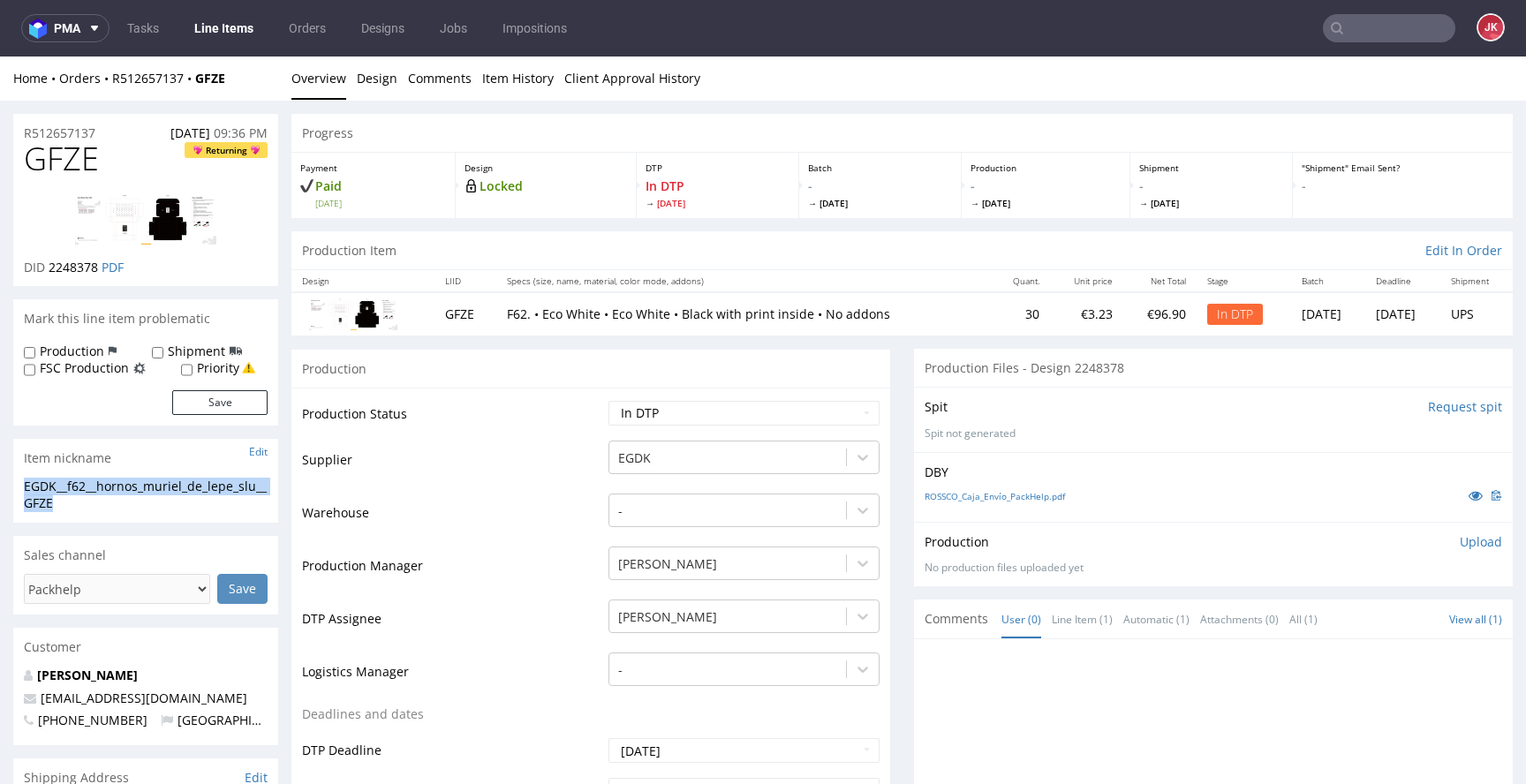
copy div "EGDK__f62__hornos_muriel_de_lepe_slu__GFZE"
drag, startPoint x: 114, startPoint y: 132, endPoint x: 0, endPoint y: 131, distance: 114.0
copy p "R512657137"
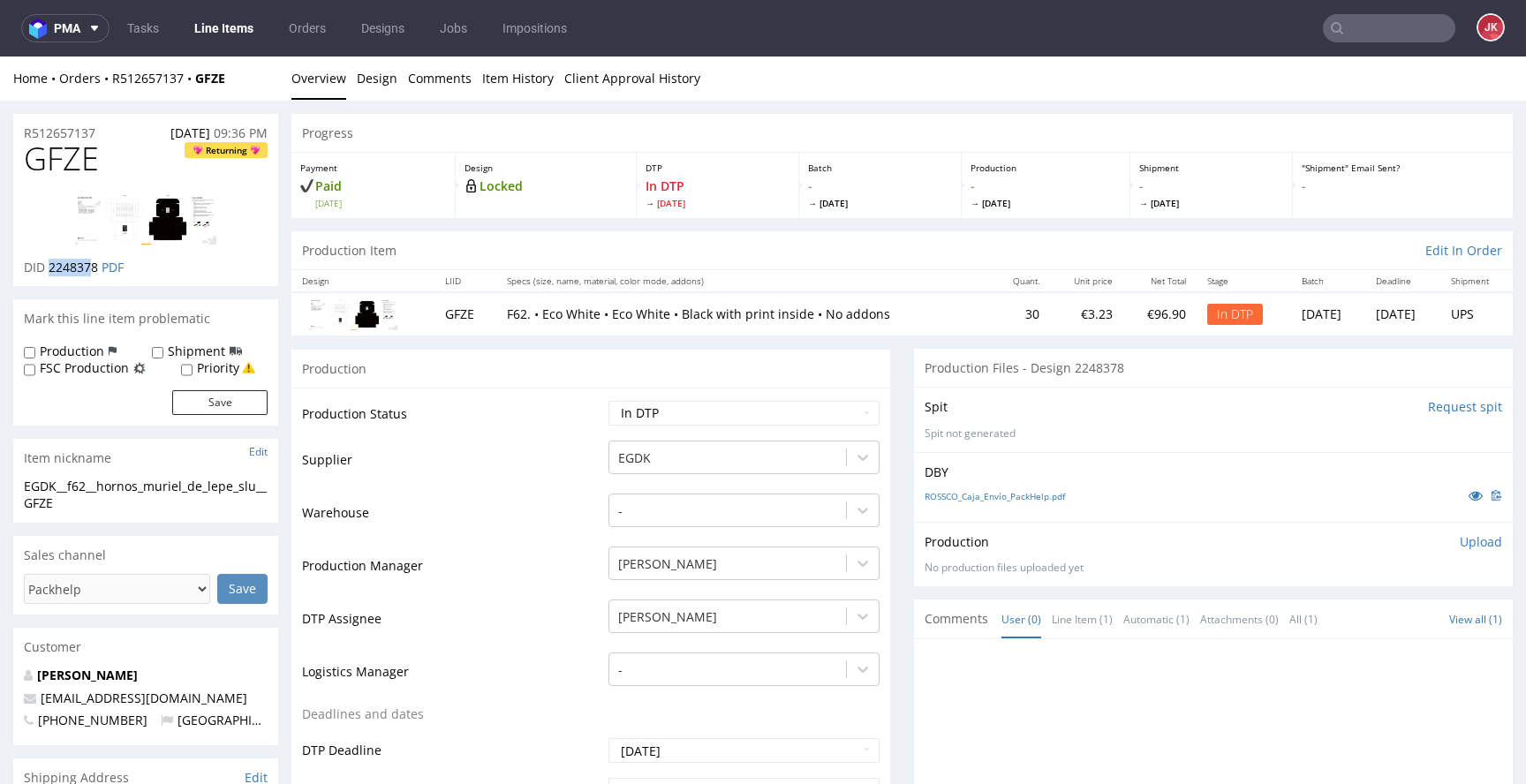
drag, startPoint x: 49, startPoint y: 271, endPoint x: 96, endPoint y: 274, distance: 47.1
click at [96, 274] on span "2248378" at bounding box center [72, 267] width 49 height 17
click at [93, 273] on span "2248378" at bounding box center [72, 267] width 49 height 17
drag, startPoint x: 50, startPoint y: 270, endPoint x: 100, endPoint y: 272, distance: 50.0
click at [100, 272] on p "DID 2248378 PDF" at bounding box center [74, 267] width 100 height 18
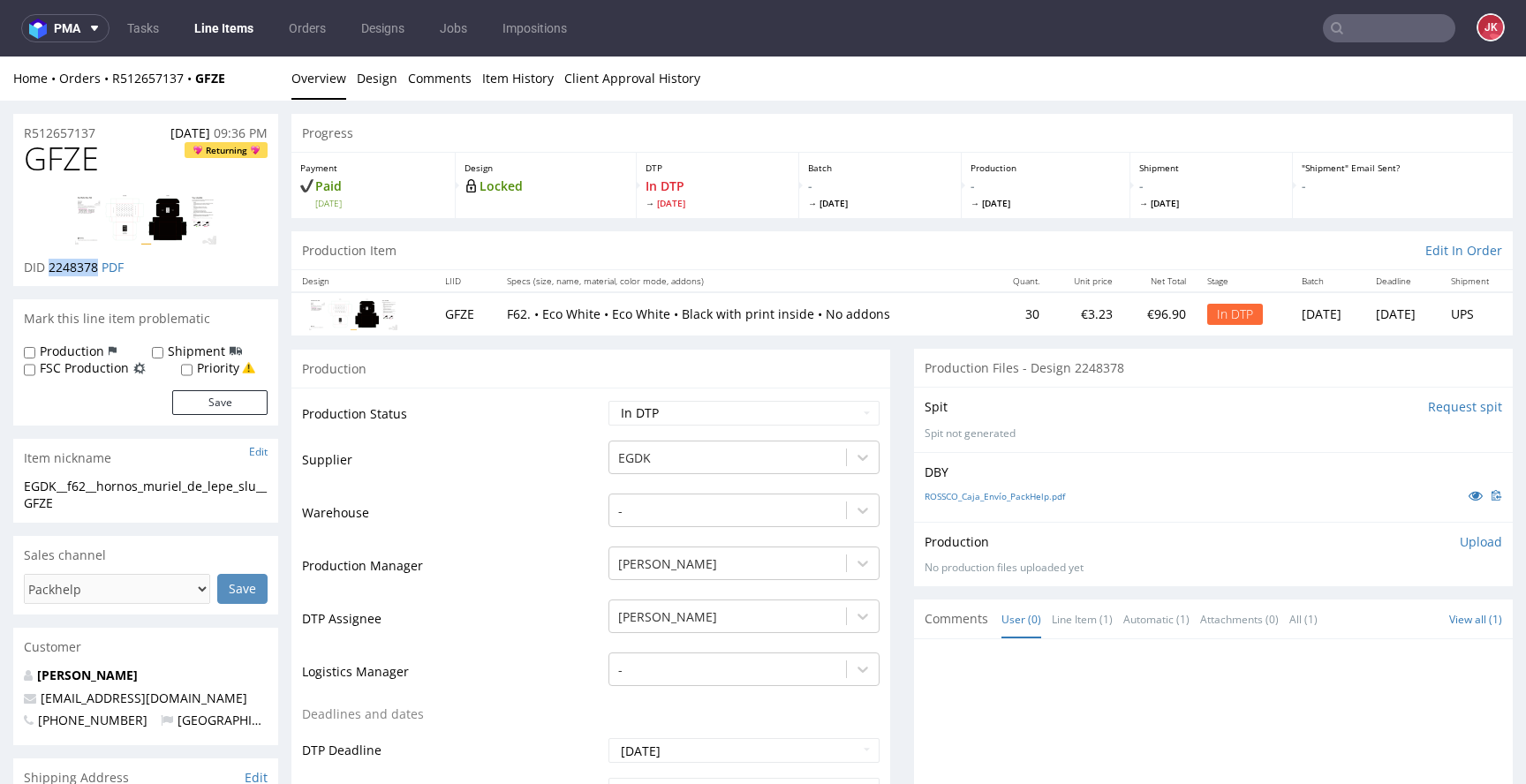
copy span "2248378"
click at [1459, 541] on p "Upload" at bounding box center [1481, 541] width 43 height 18
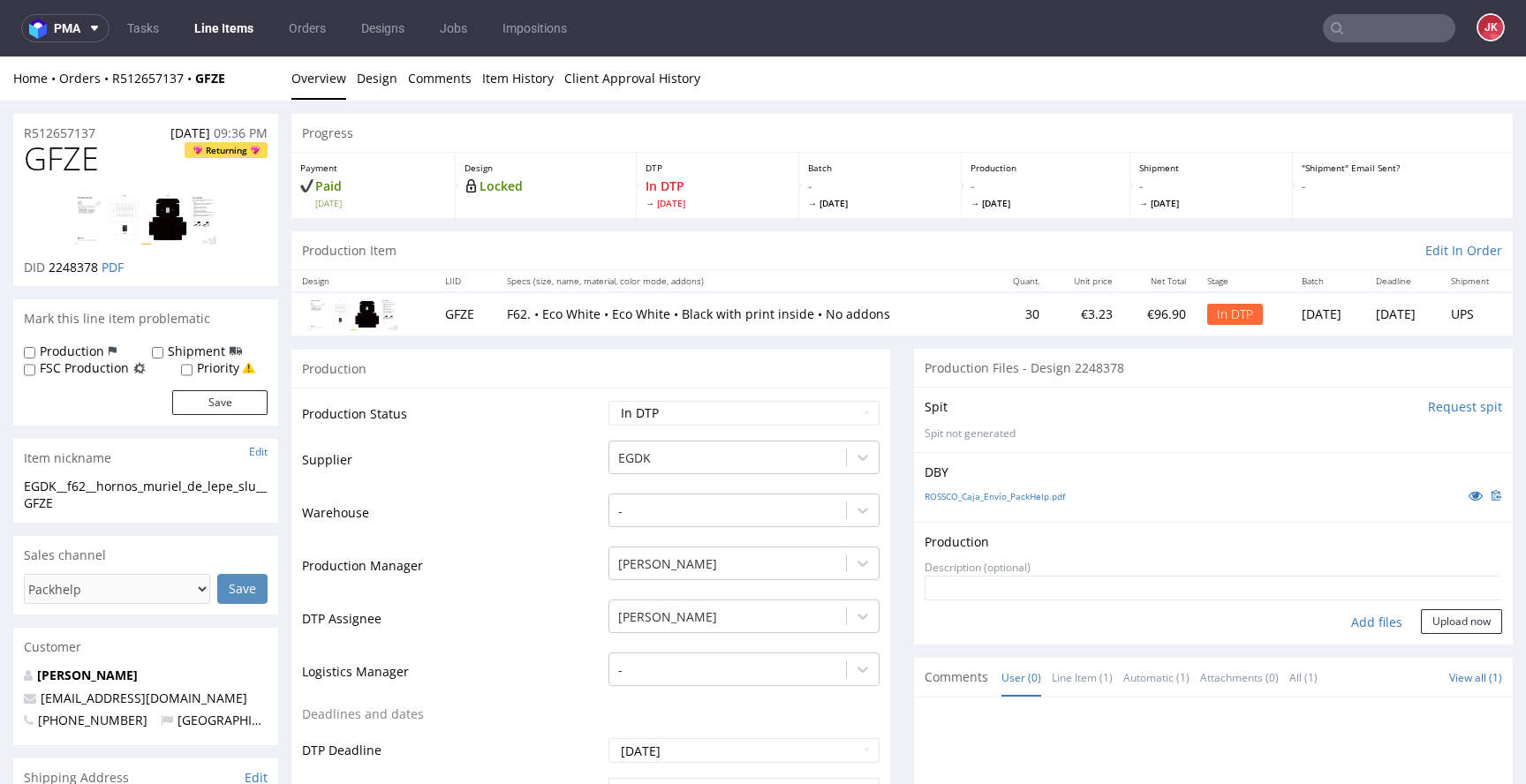
click at [1347, 624] on div "Add files" at bounding box center [1376, 622] width 88 height 27
type input "C:\fakepath\EGDK__f62__hornos_muriel_de_lepe_slu__GFZE__d2248378__oR512657137__…"
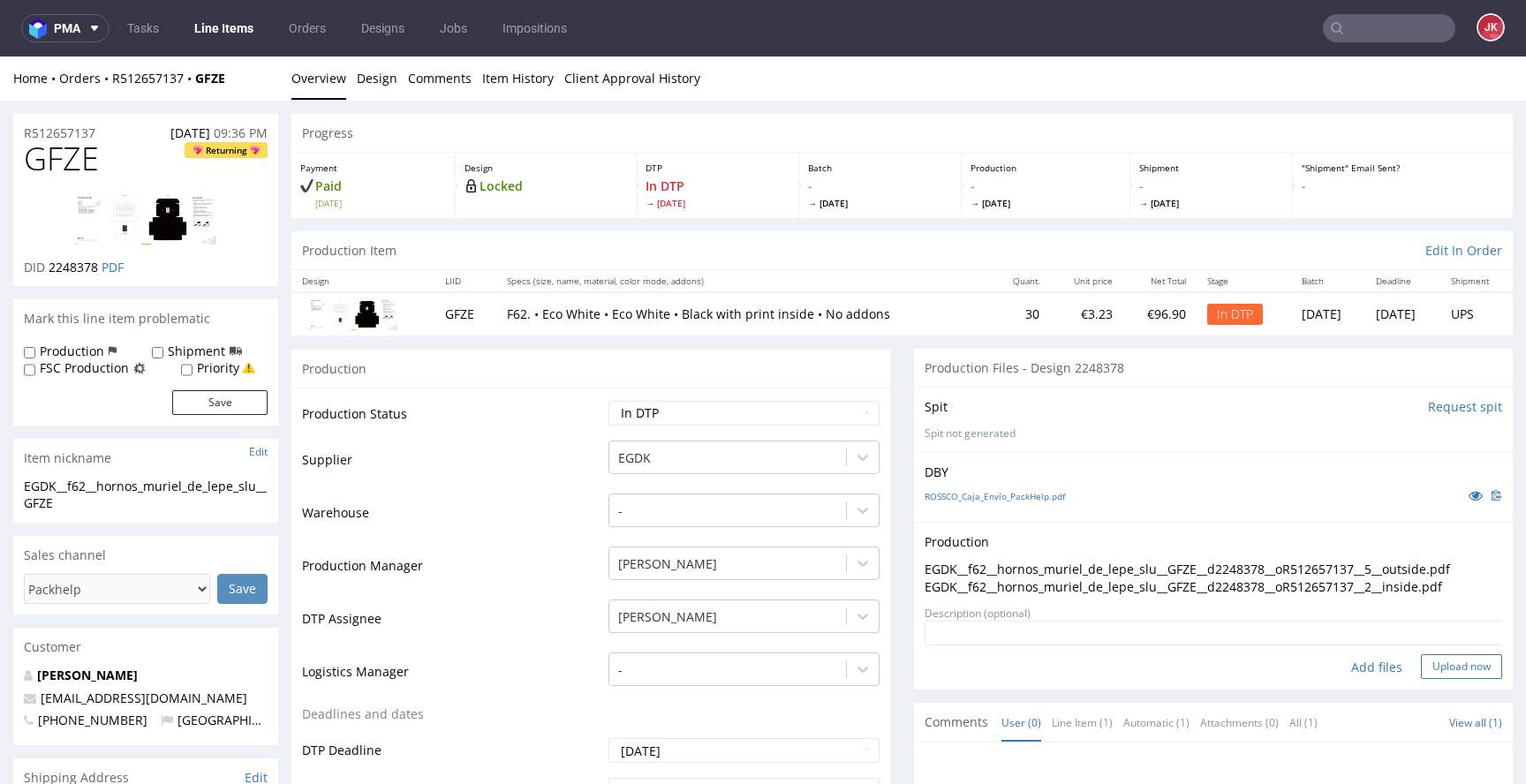
click at [1444, 672] on button "Upload now" at bounding box center [1461, 666] width 81 height 25
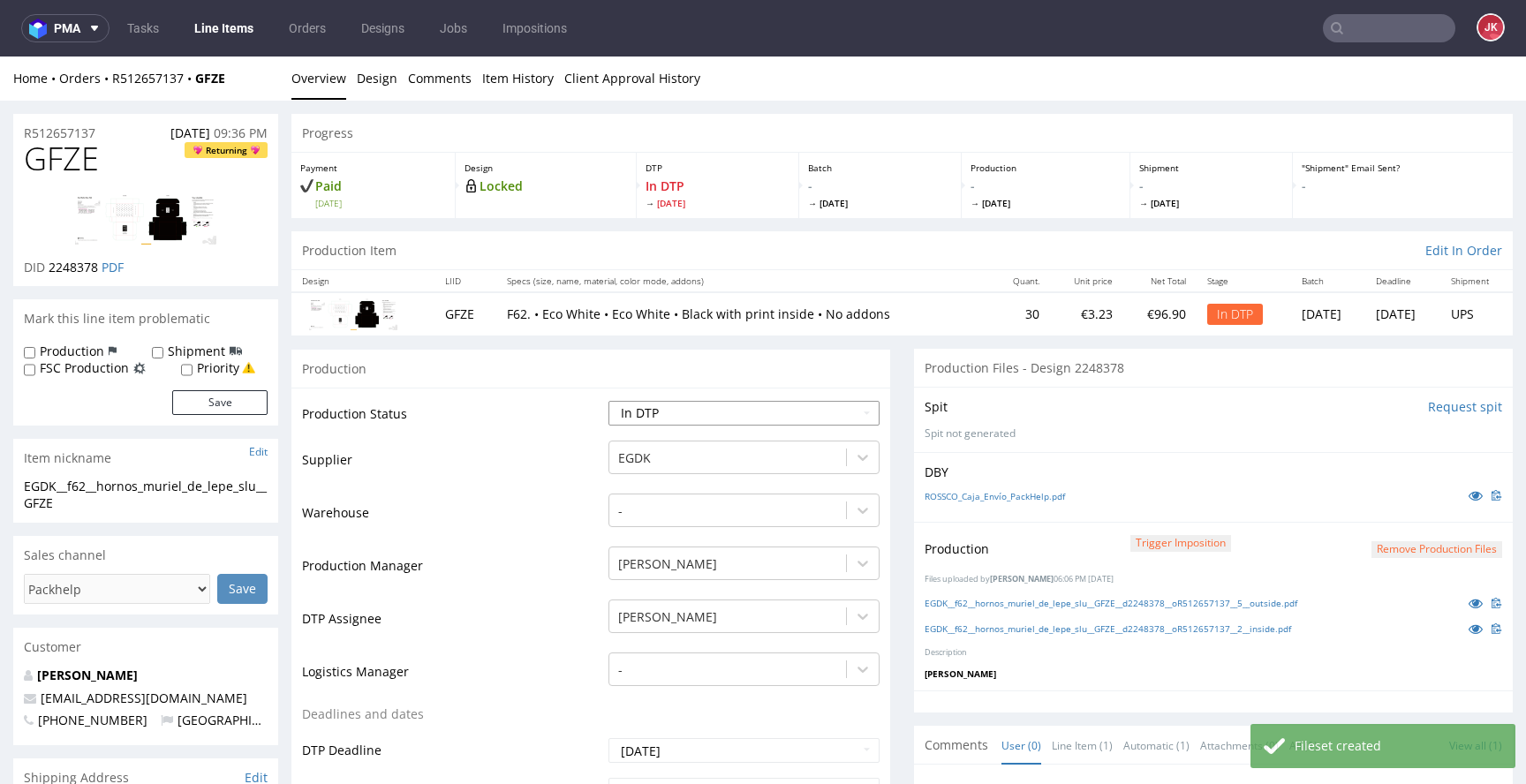
click at [791, 420] on select "Waiting for Artwork Waiting for Diecut Waiting for Mockup Waiting for DTP Waiti…" at bounding box center [744, 413] width 271 height 25
select select "dtp_production_ready"
click at [608, 401] on select "Waiting for Artwork Waiting for Diecut Waiting for Mockup Waiting for DTP Waiti…" at bounding box center [744, 413] width 271 height 25
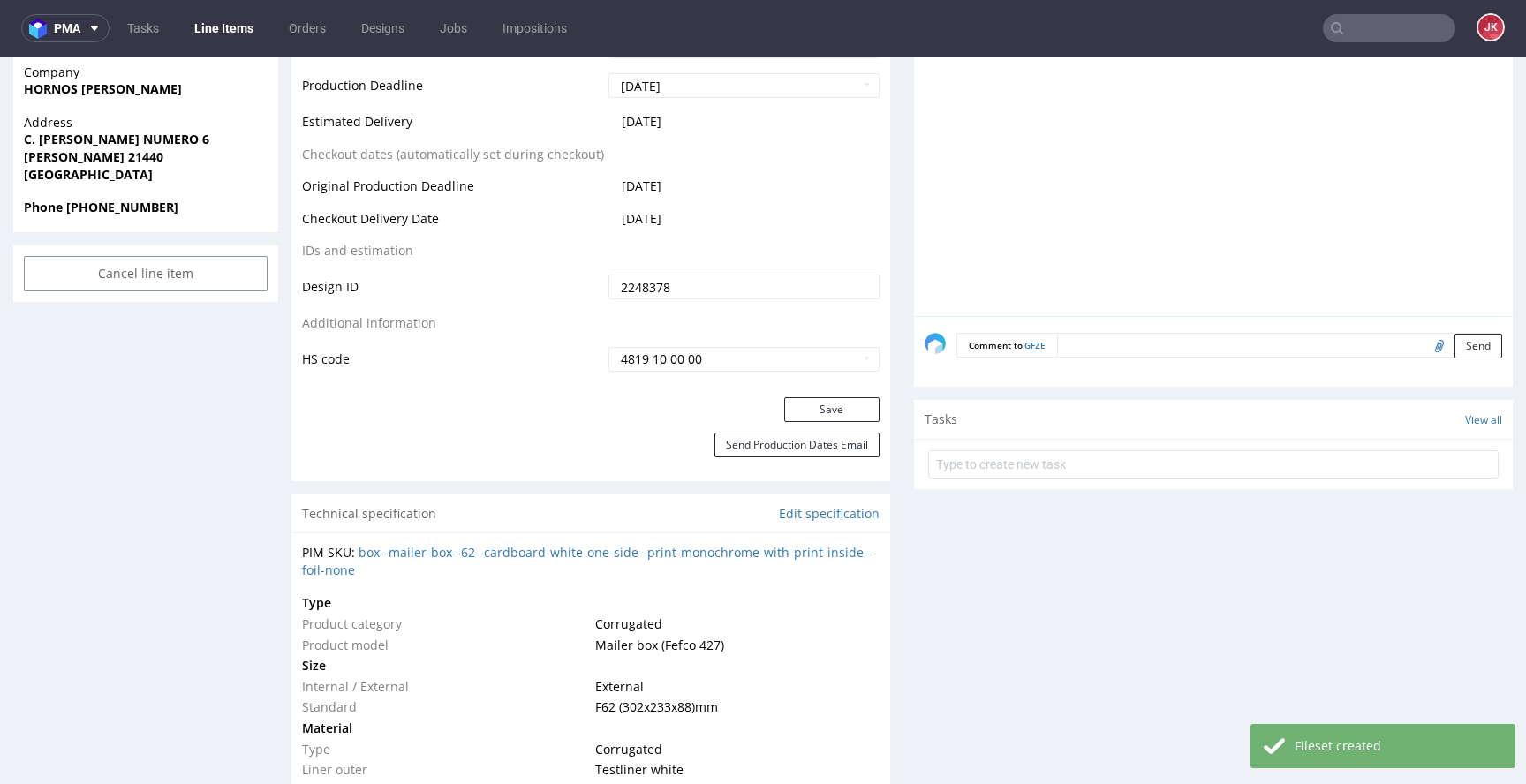
scroll to position [794, 0]
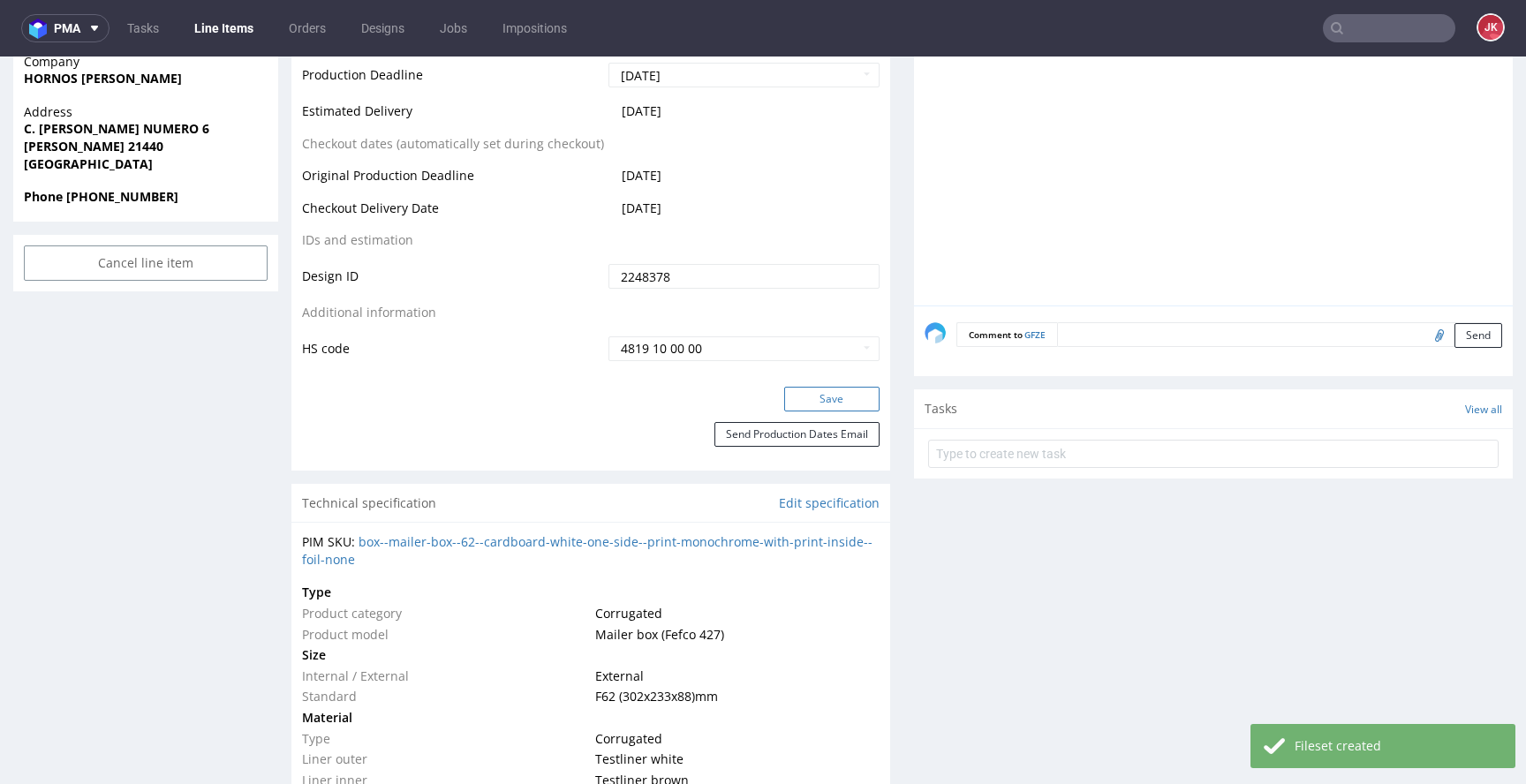
click at [810, 401] on button "Save" at bounding box center [832, 399] width 95 height 25
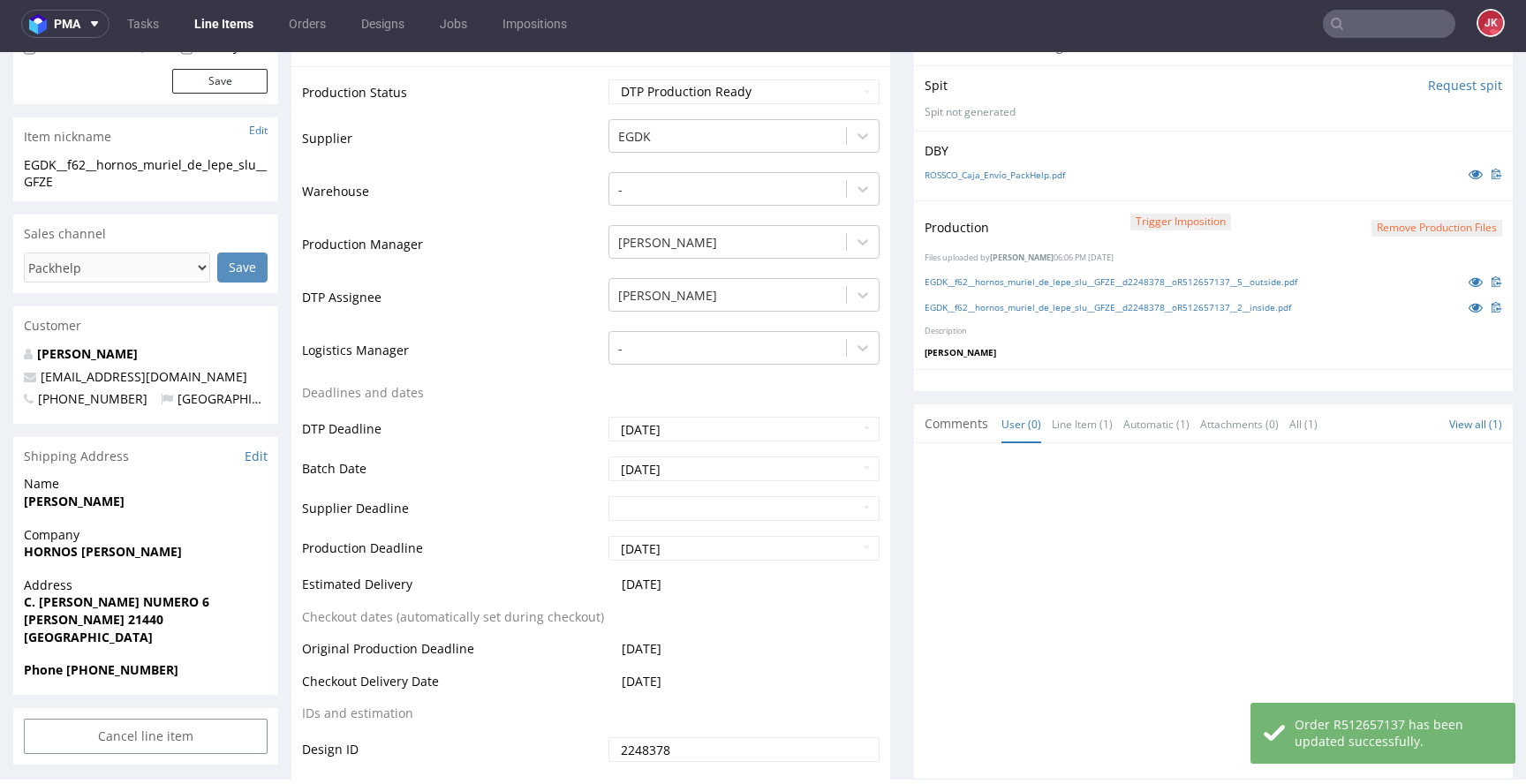
scroll to position [0, 0]
